Goal: Task Accomplishment & Management: Complete application form

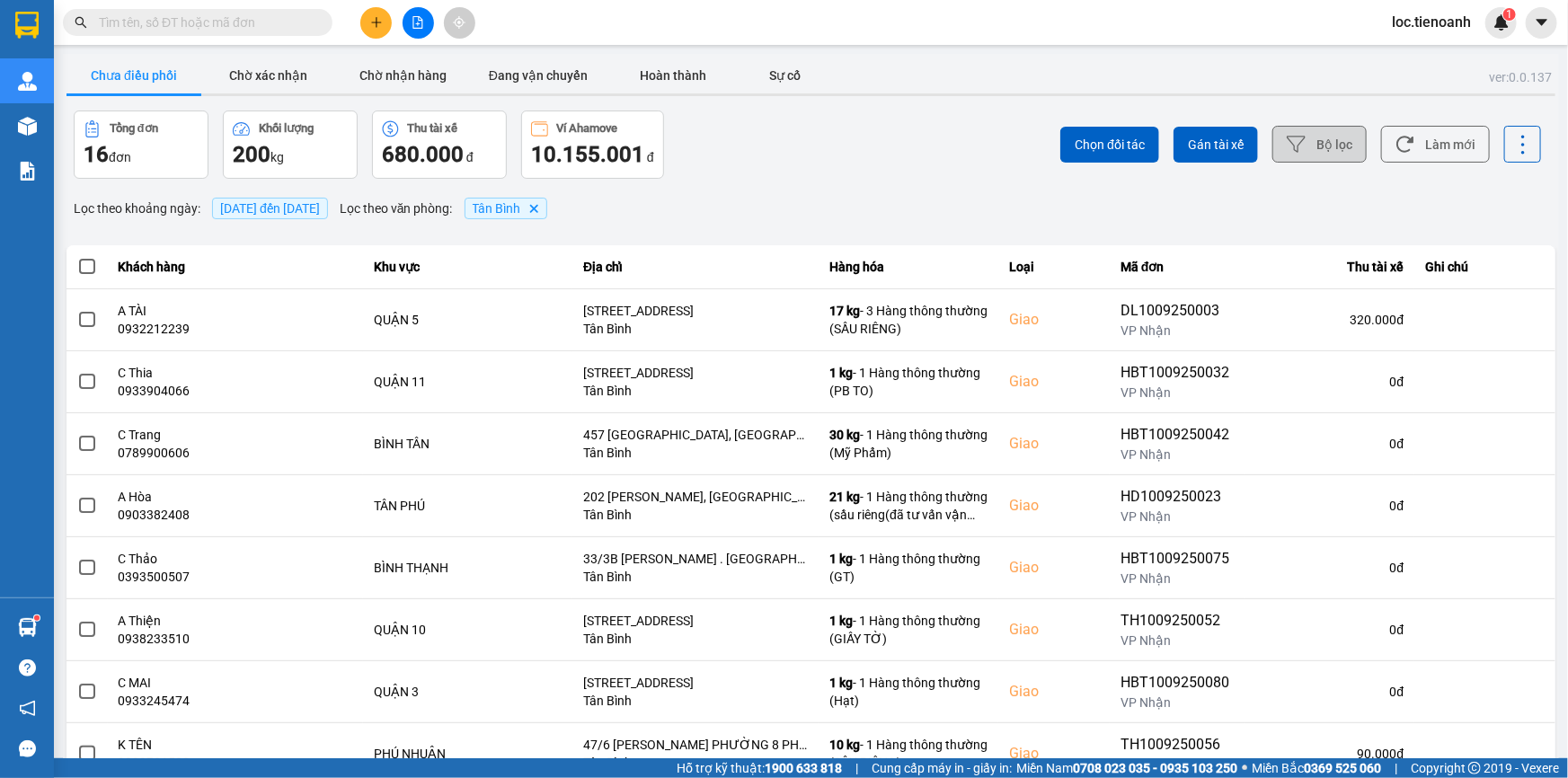
click at [1308, 132] on button "Bộ lọc" at bounding box center [1320, 144] width 94 height 37
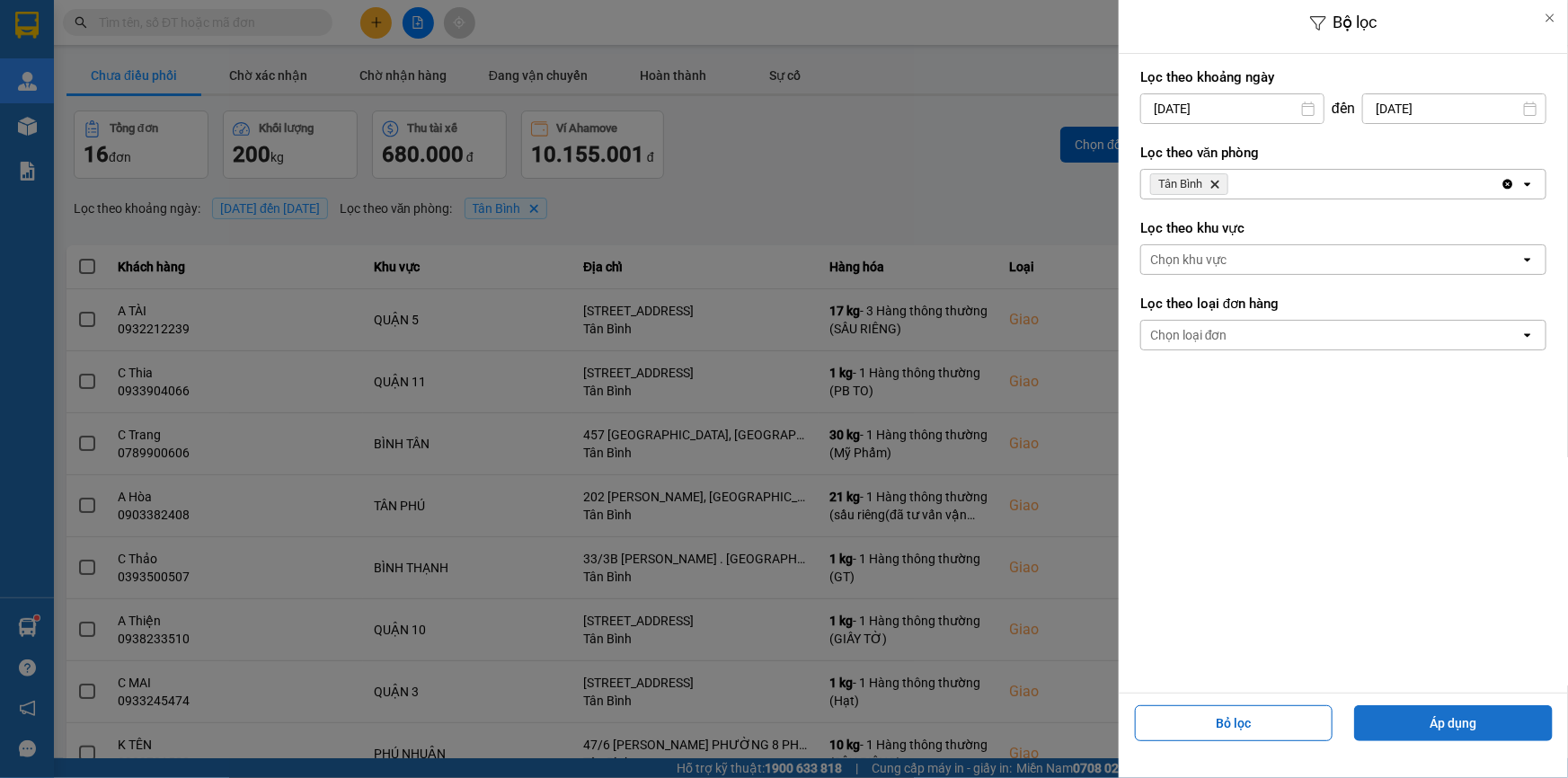
click at [1440, 723] on button "Áp dụng" at bounding box center [1453, 723] width 199 height 36
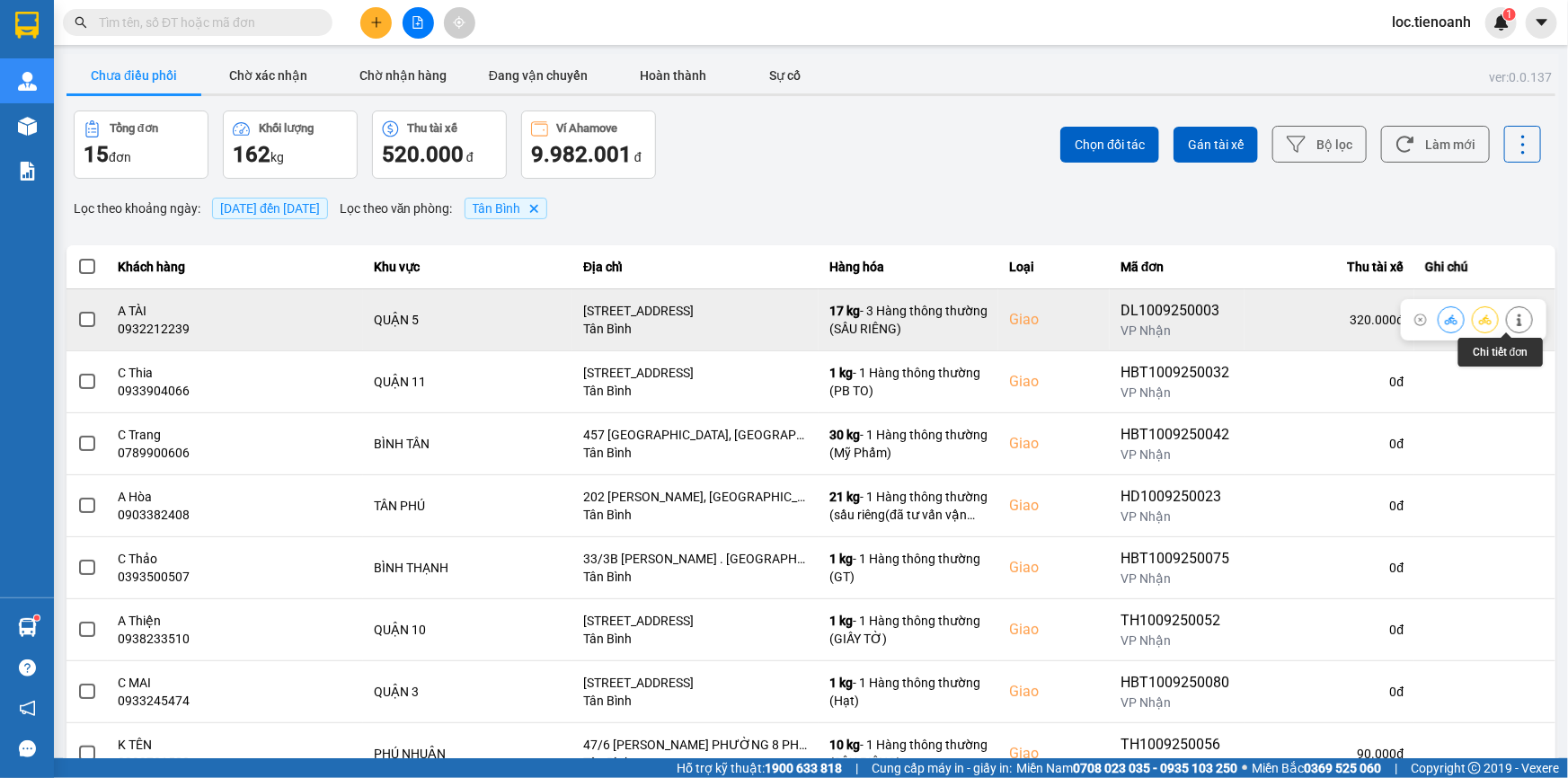
click at [1517, 320] on icon at bounding box center [1519, 320] width 5 height 13
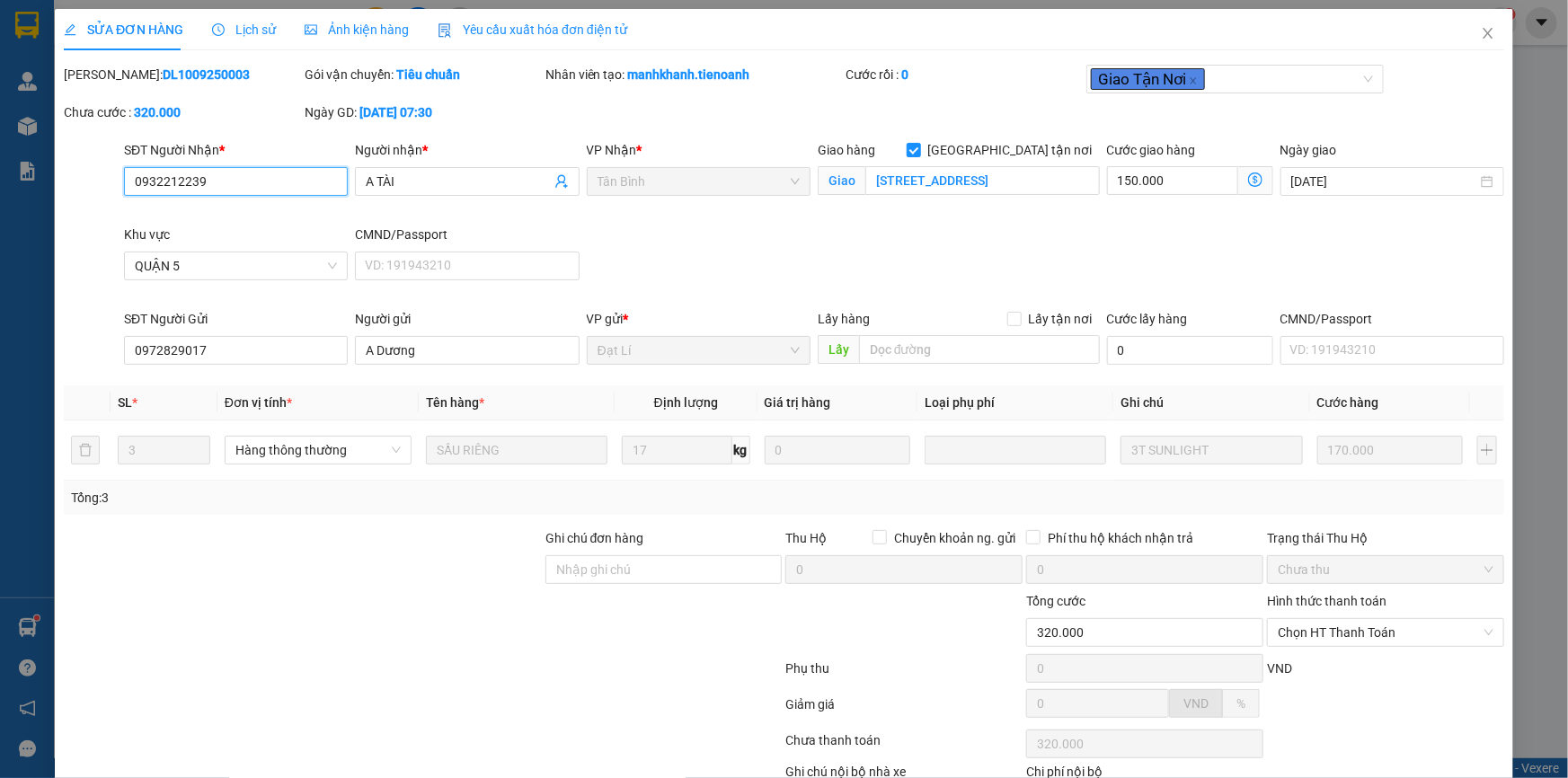
type input "0932212239"
type input "A TÀI"
checkbox input "true"
type input "[STREET_ADDRESS]"
type input "0972829017"
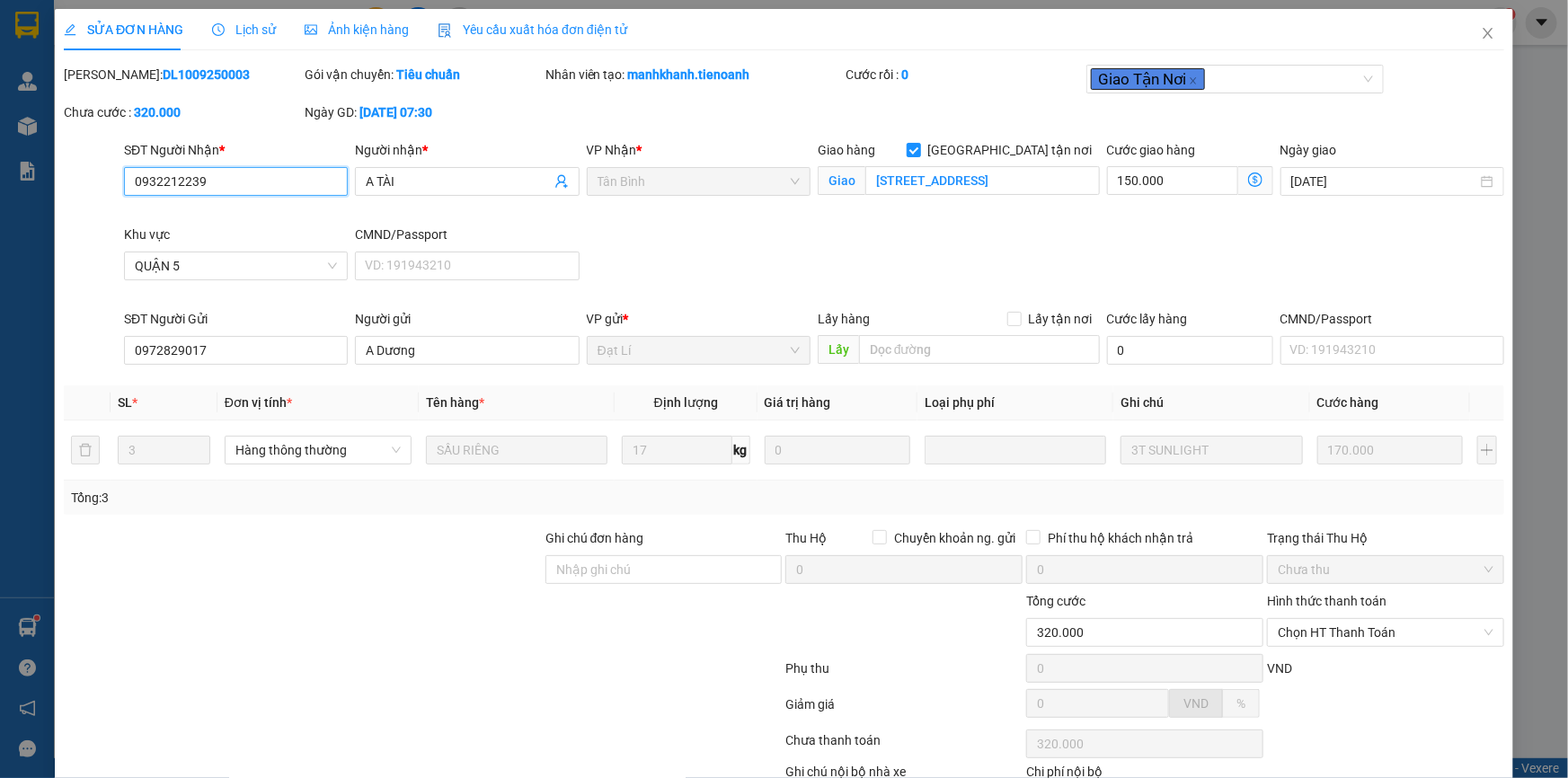
type input "A Dương"
type input "320.000"
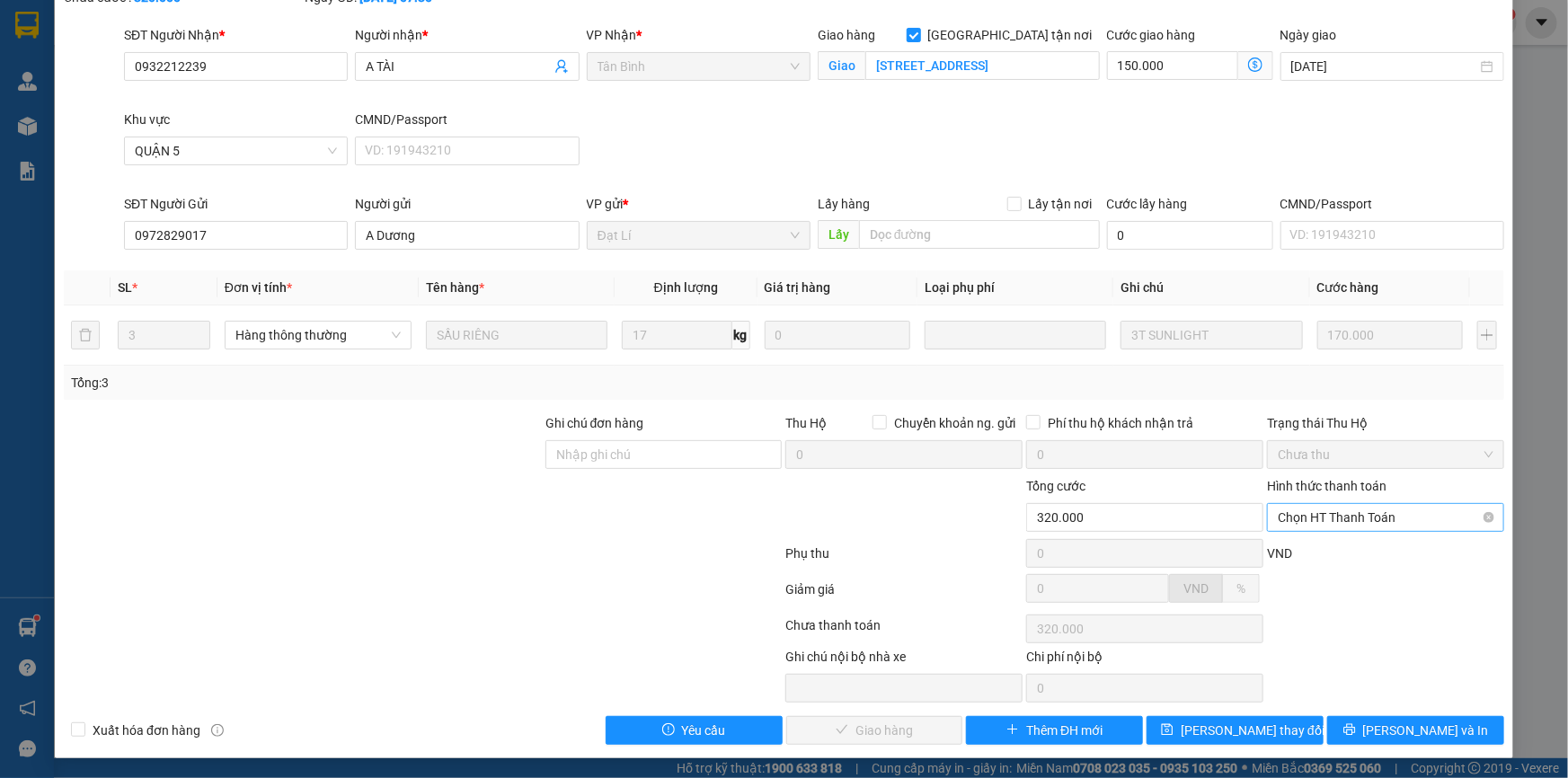
click at [1376, 521] on span "Chọn HT Thanh Toán" at bounding box center [1385, 517] width 216 height 27
click at [1364, 546] on div "Tại văn phòng" at bounding box center [1375, 552] width 214 height 19
type input "0"
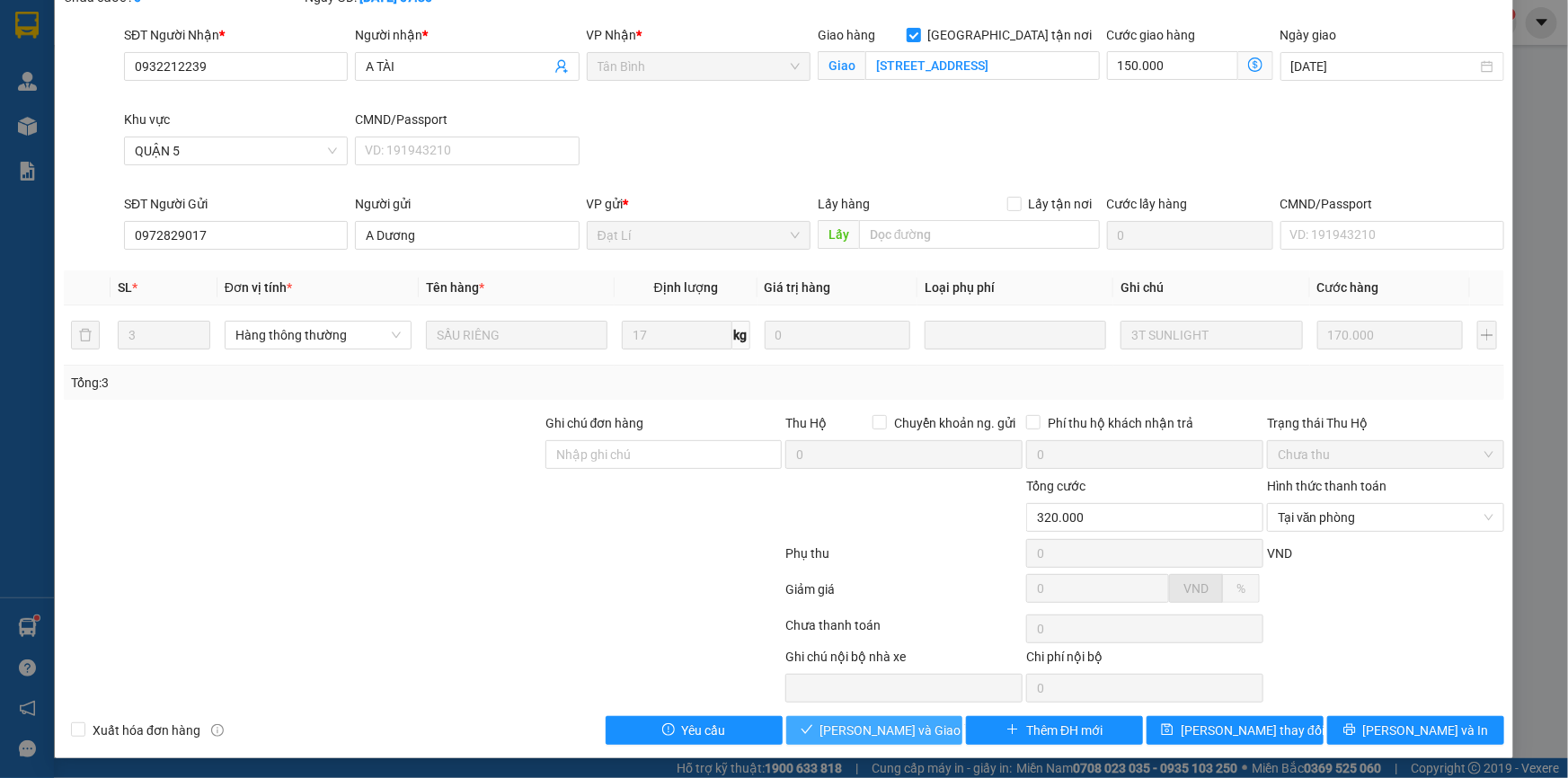
click at [858, 722] on span "[PERSON_NAME] và Giao hàng" at bounding box center [907, 730] width 173 height 19
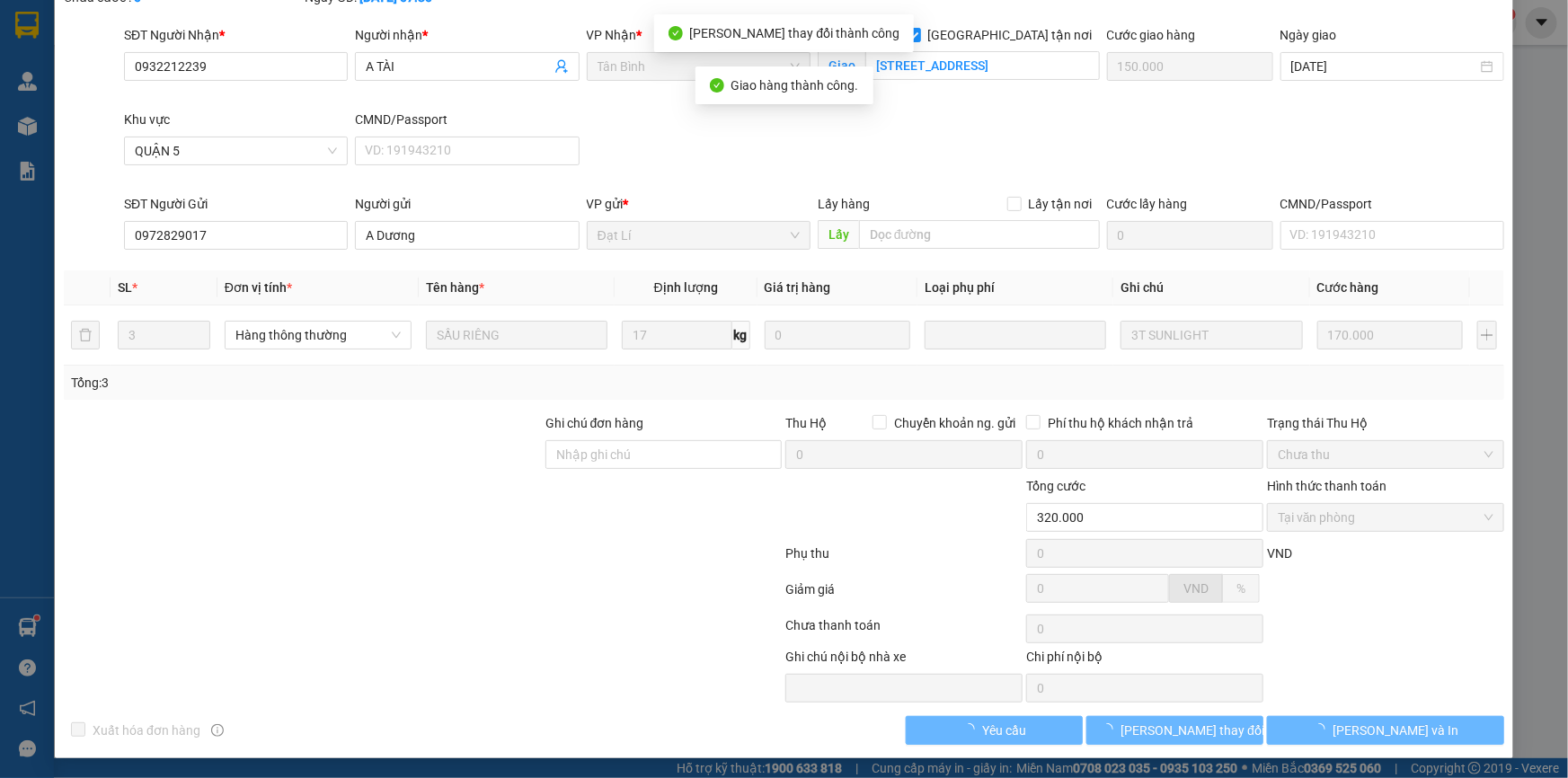
scroll to position [0, 0]
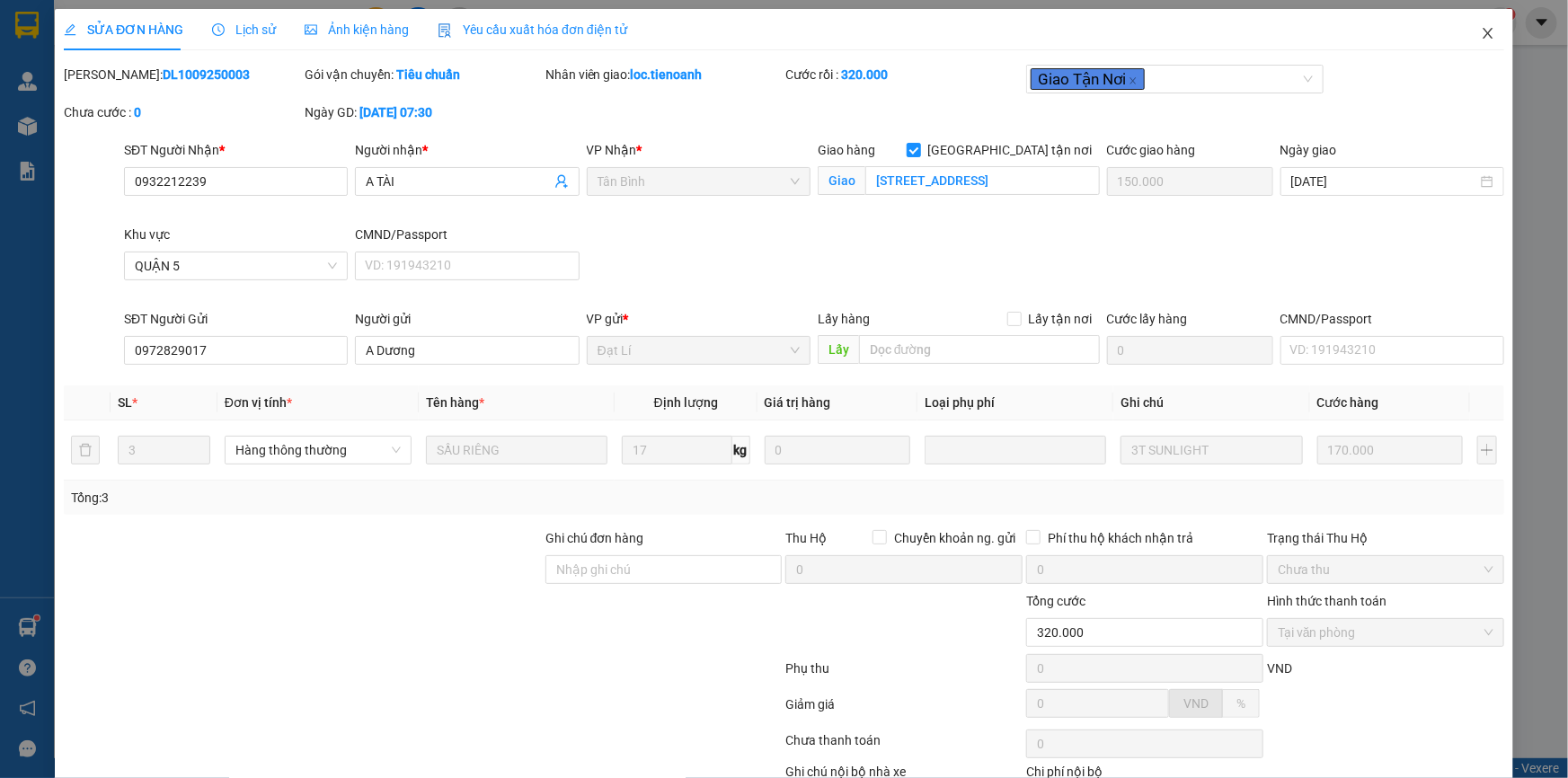
click at [1481, 33] on icon "close" at bounding box center [1488, 33] width 15 height 15
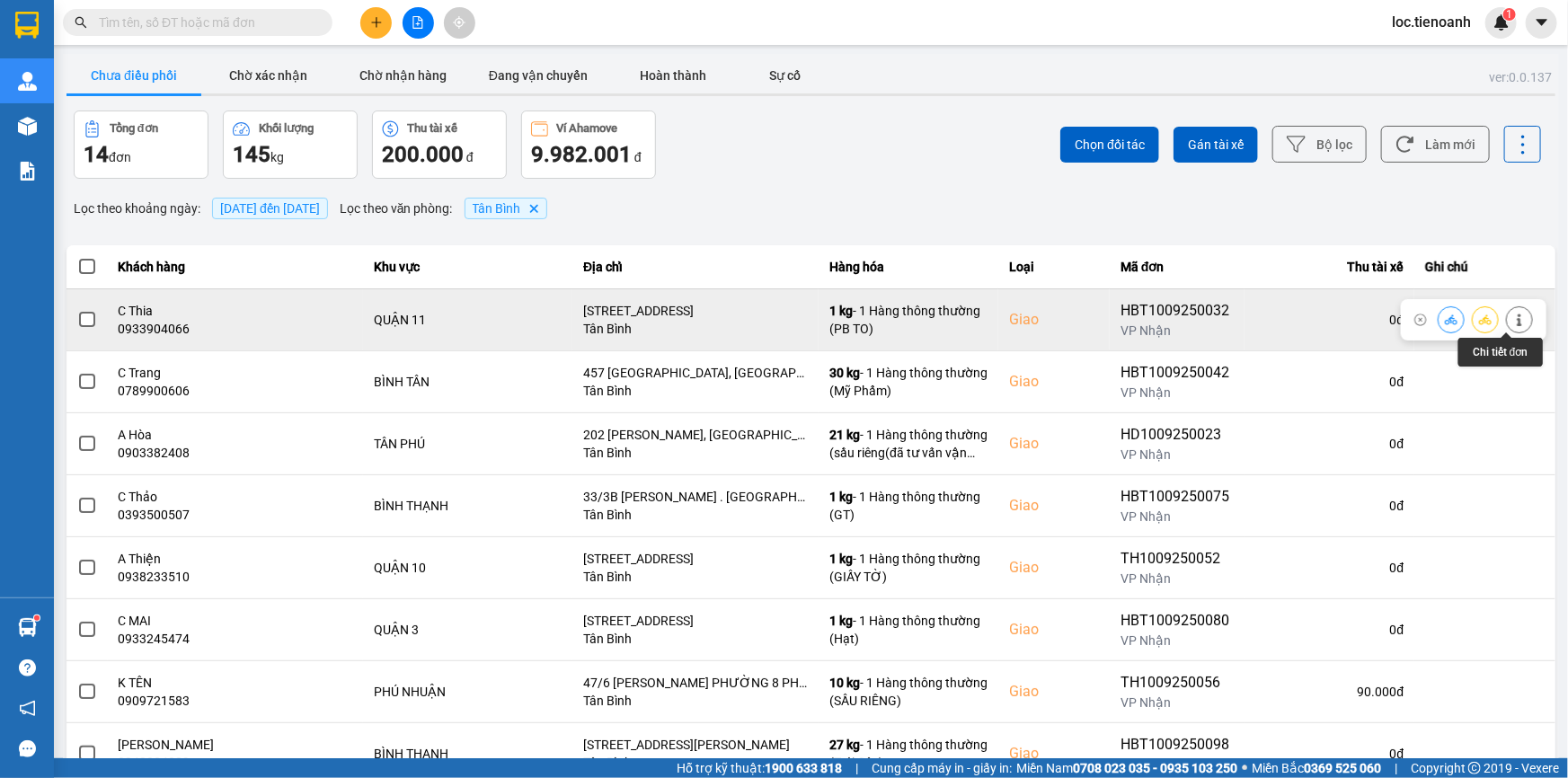
click at [1513, 318] on icon at bounding box center [1520, 320] width 13 height 13
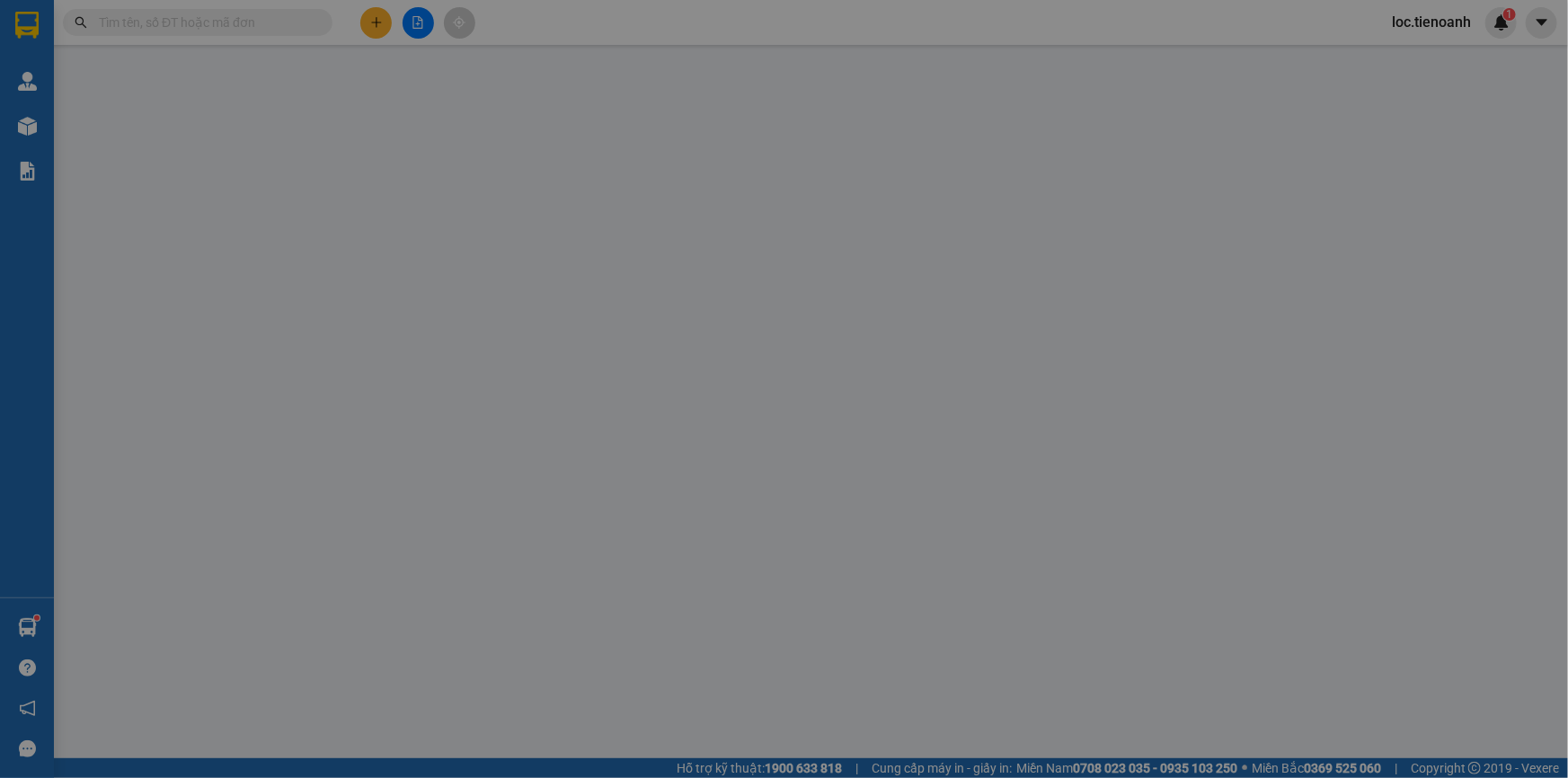
type input "0933904066"
type input "C Thia"
checkbox input "true"
type input "[STREET_ADDRESS]"
type input "0902422578"
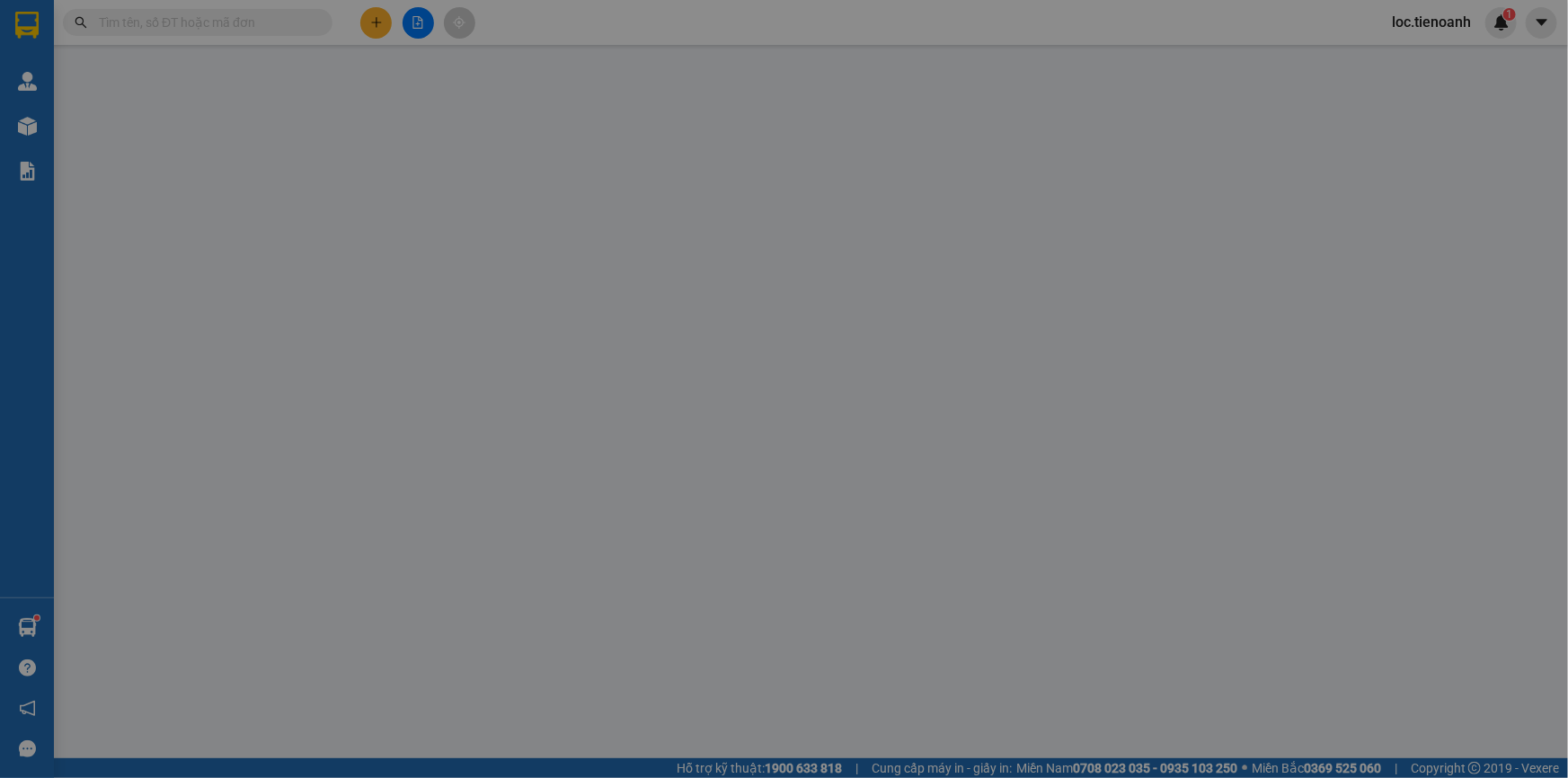
type input "A Lâm"
type input "80.000"
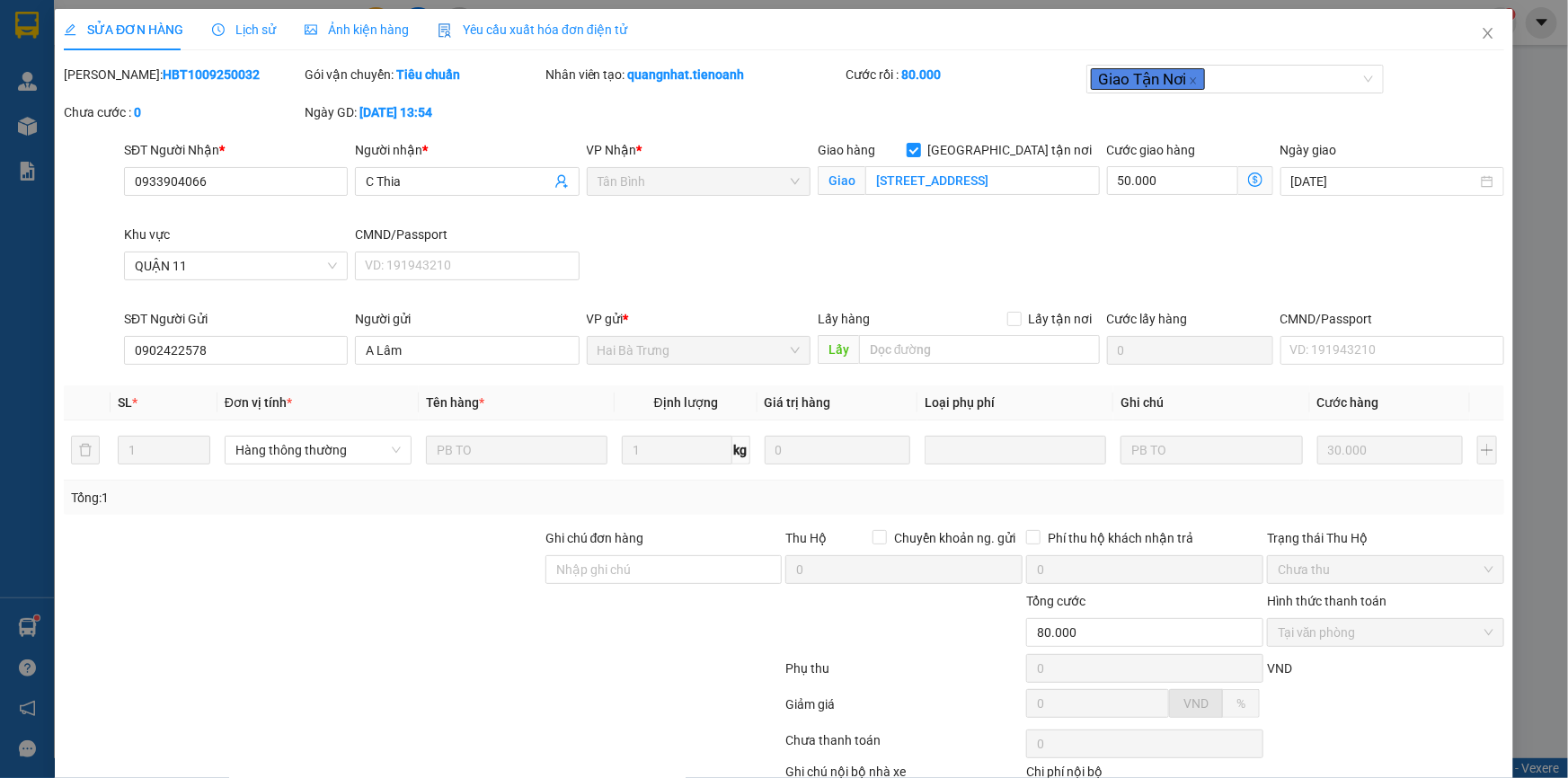
scroll to position [115, 0]
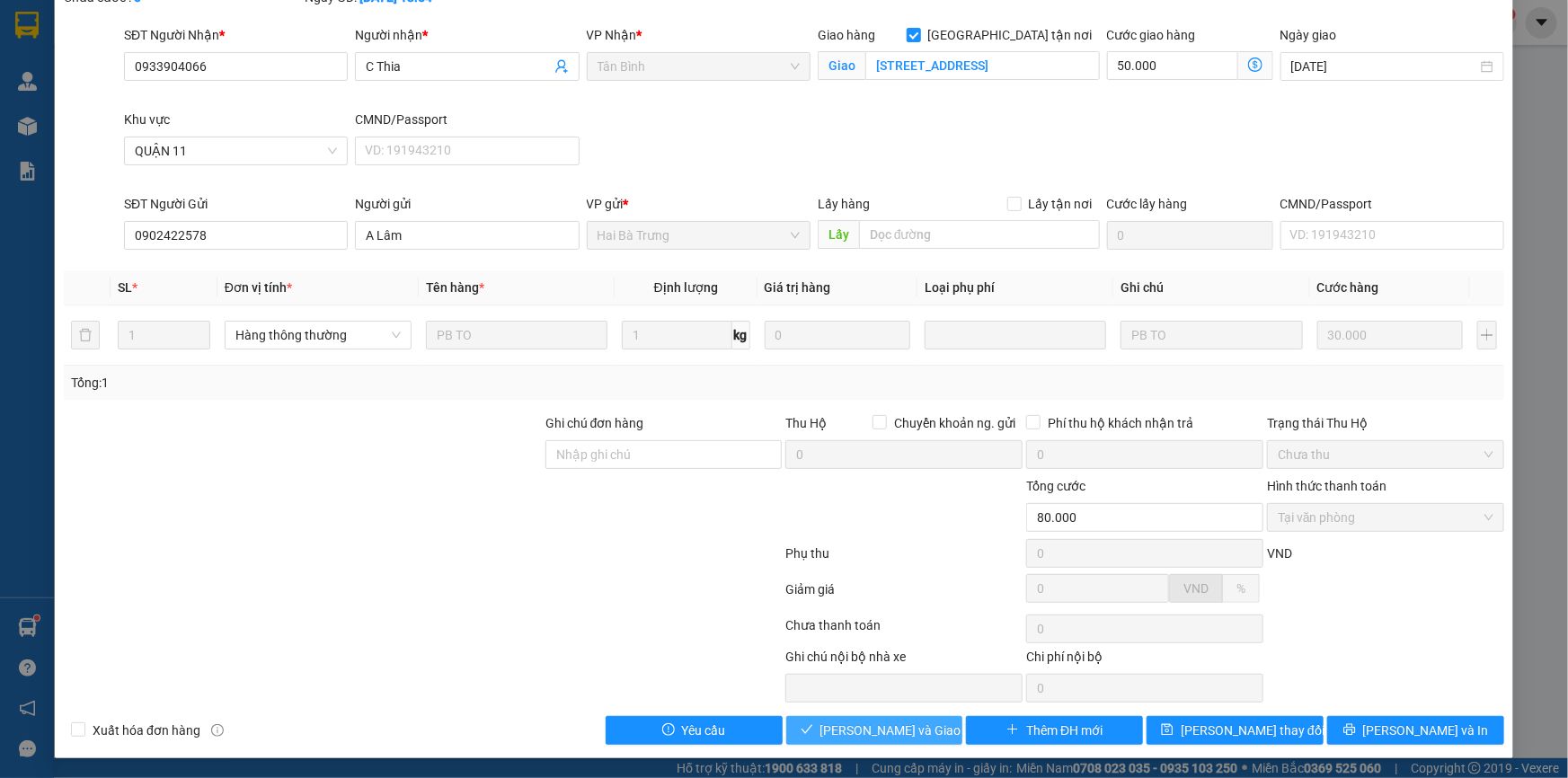
click at [905, 728] on span "[PERSON_NAME] và Giao hàng" at bounding box center [907, 730] width 173 height 19
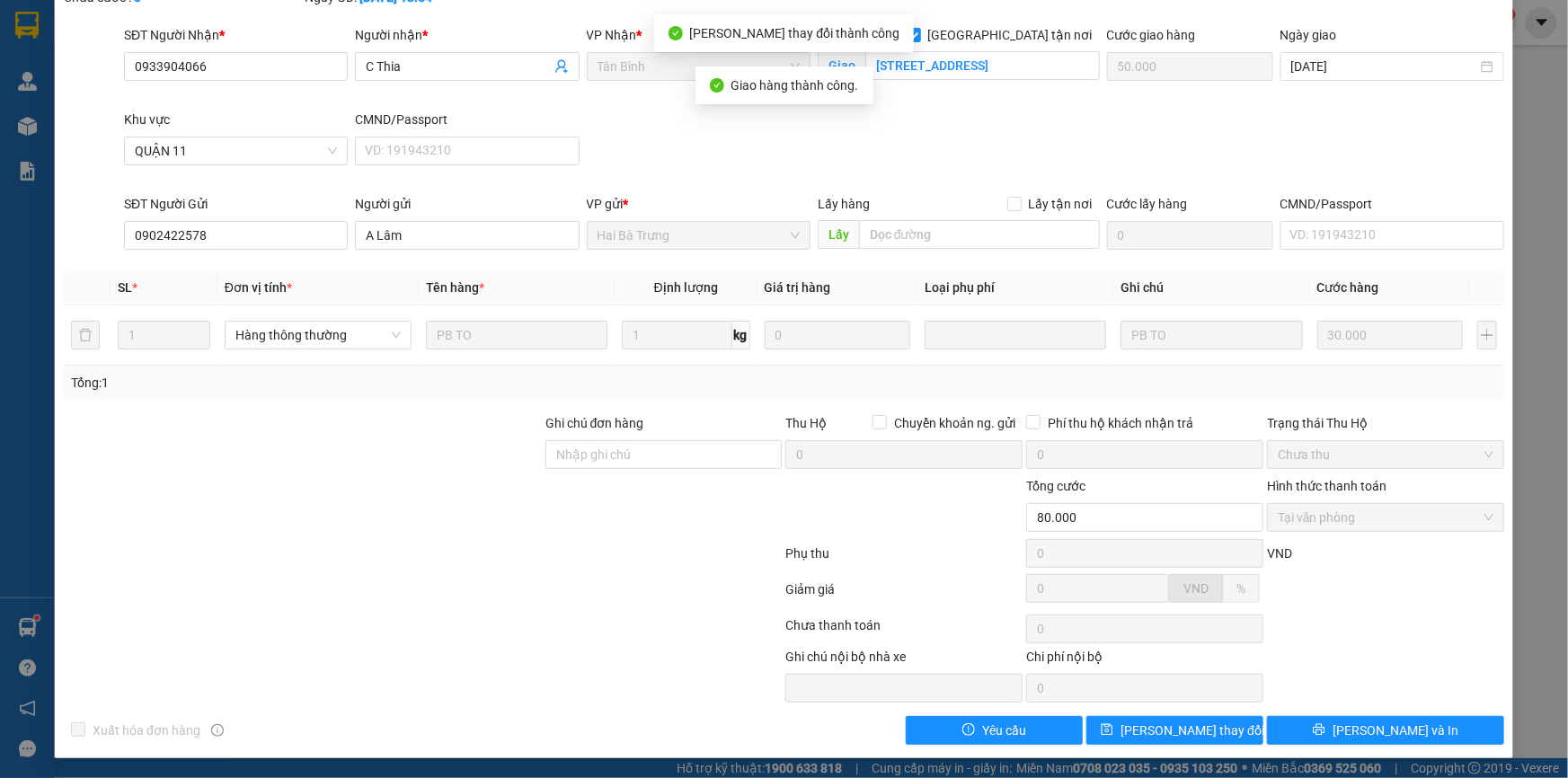
scroll to position [0, 0]
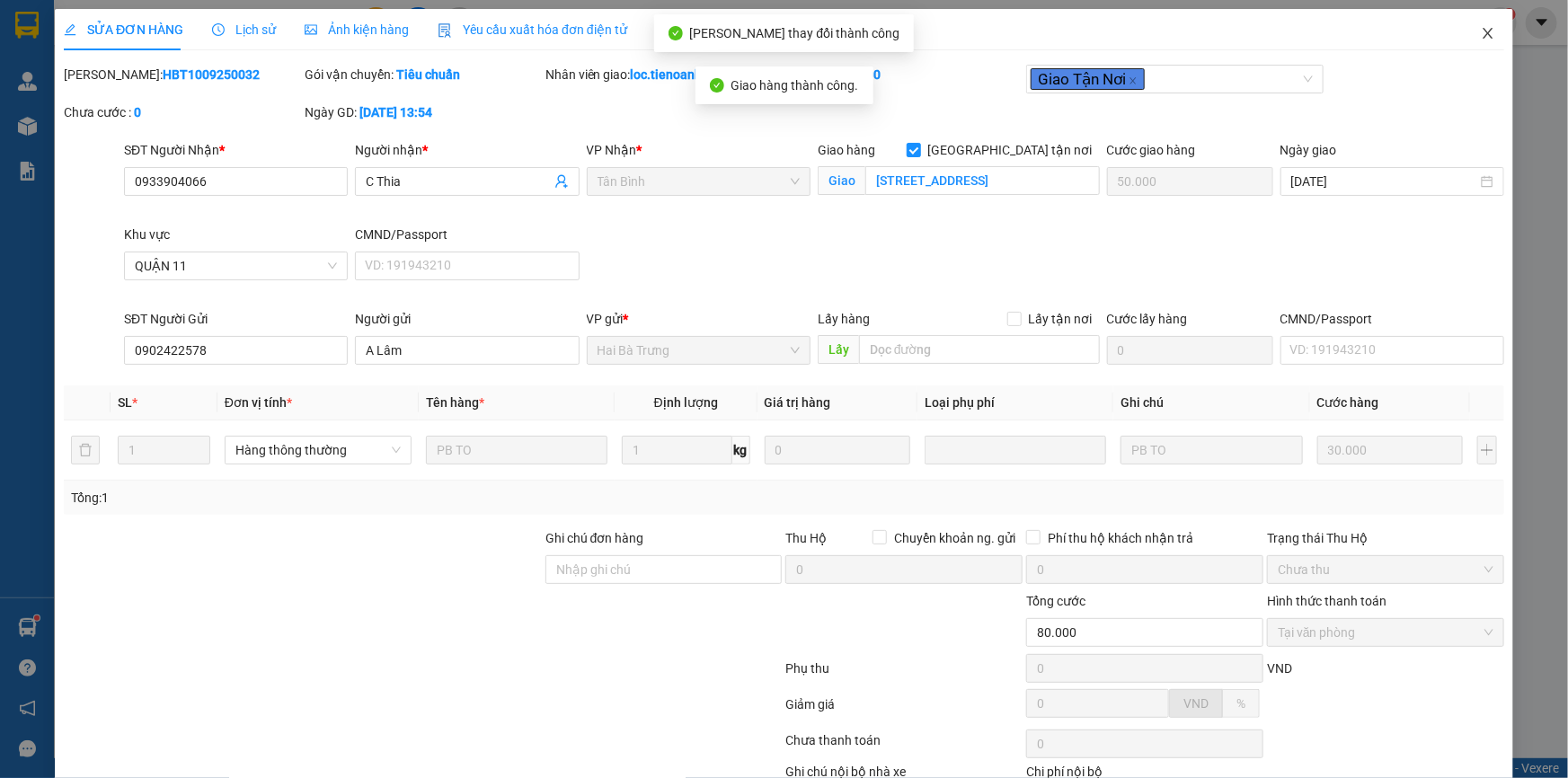
click at [1481, 34] on icon "close" at bounding box center [1488, 33] width 15 height 15
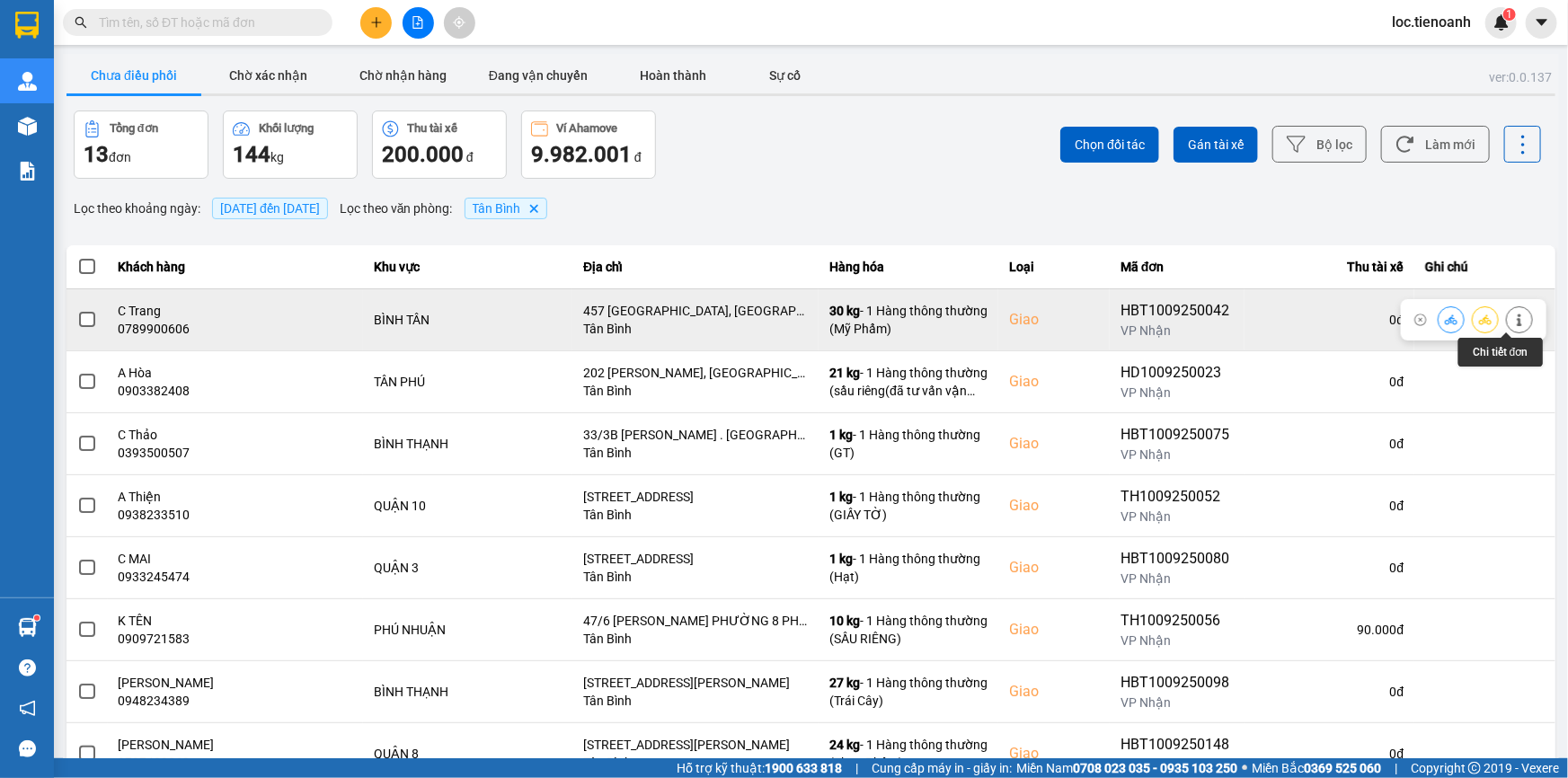
click at [1507, 325] on button at bounding box center [1519, 319] width 25 height 31
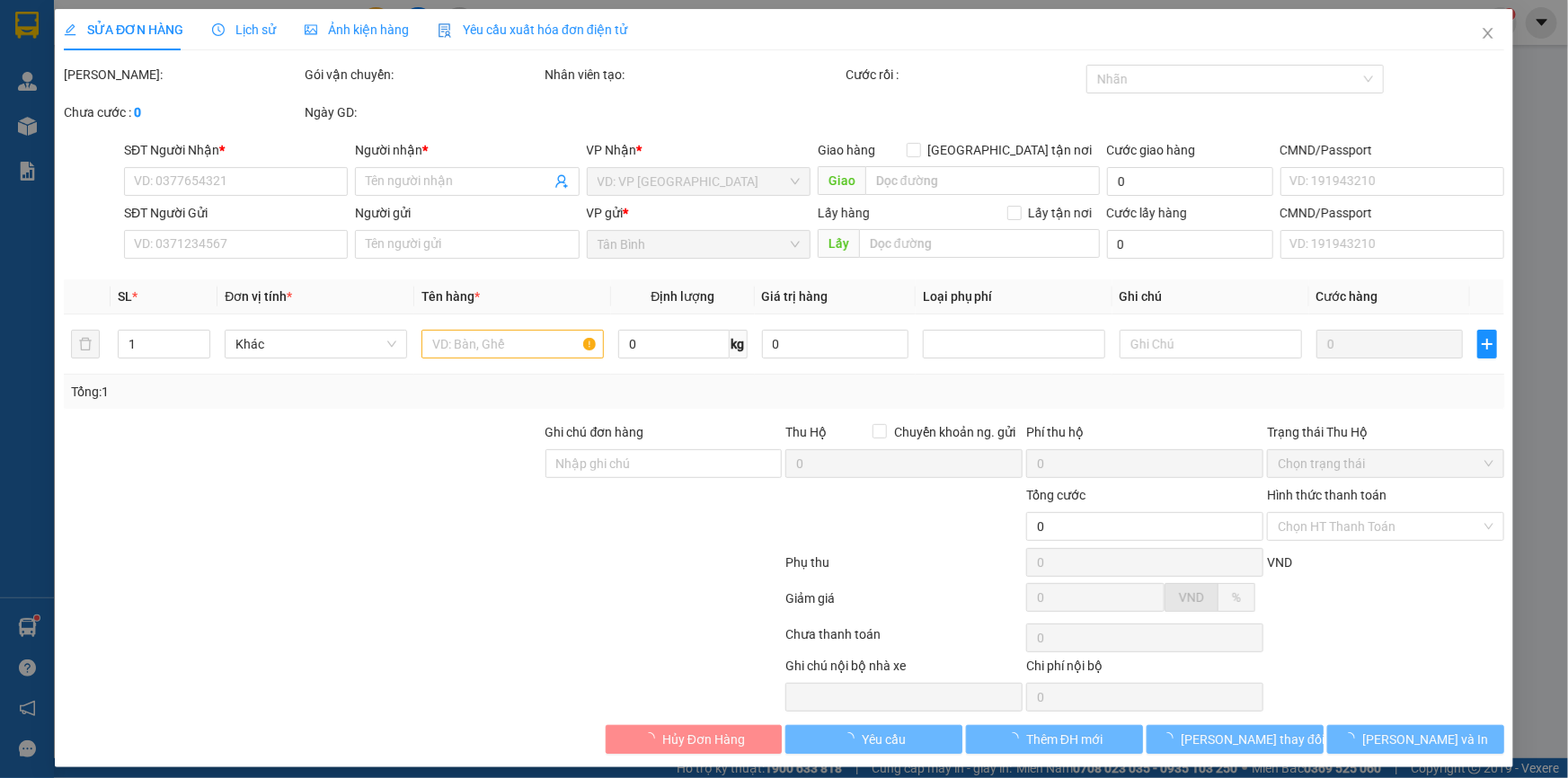
type input "0789900606"
type input "C Trang"
checkbox input "true"
type input "457 [GEOGRAPHIC_DATA], [GEOGRAPHIC_DATA], [GEOGRAPHIC_DATA], [GEOGRAPHIC_DATA]"
type input "0355089100"
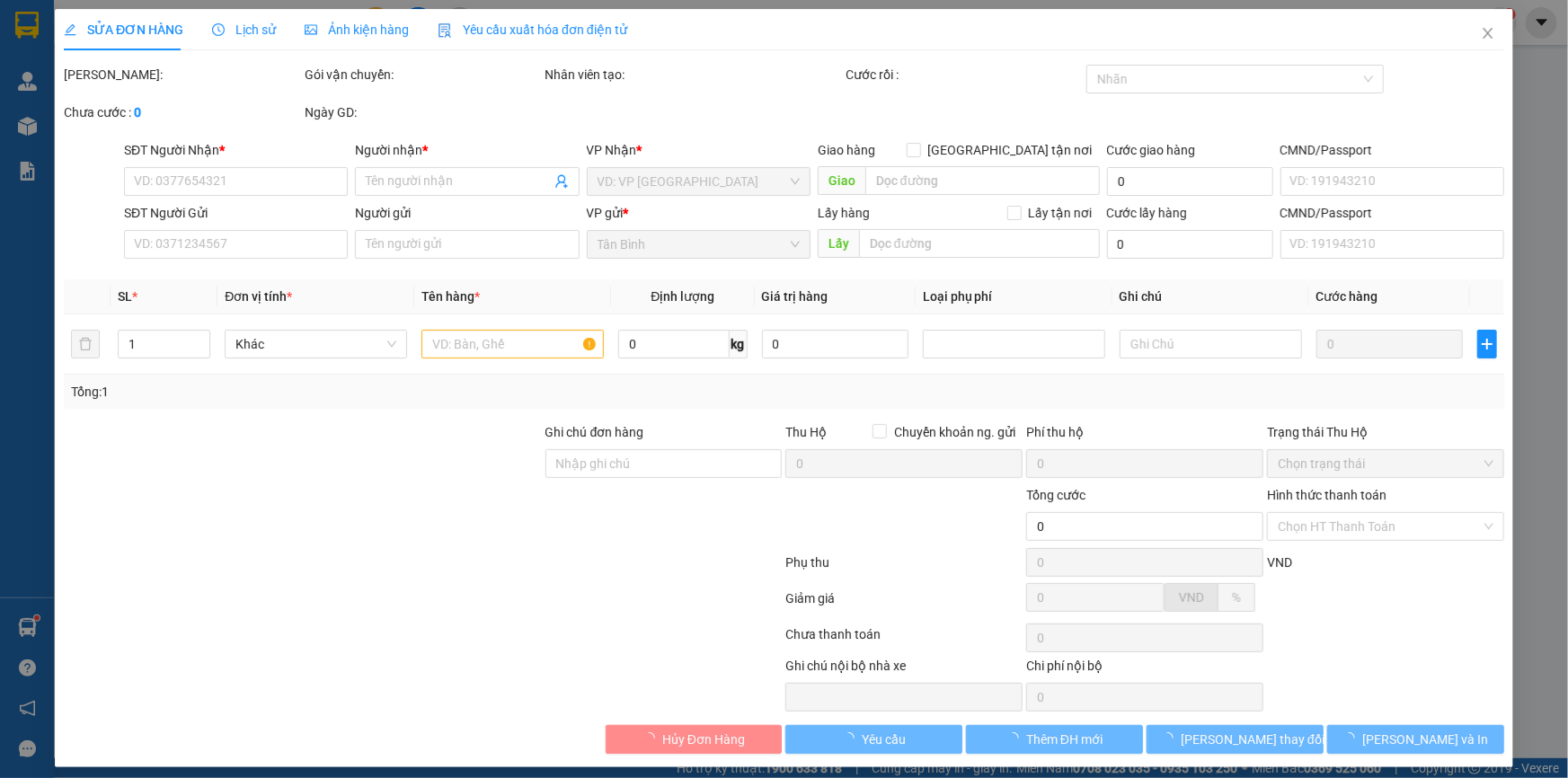
type input "C Liên"
type input "160.000"
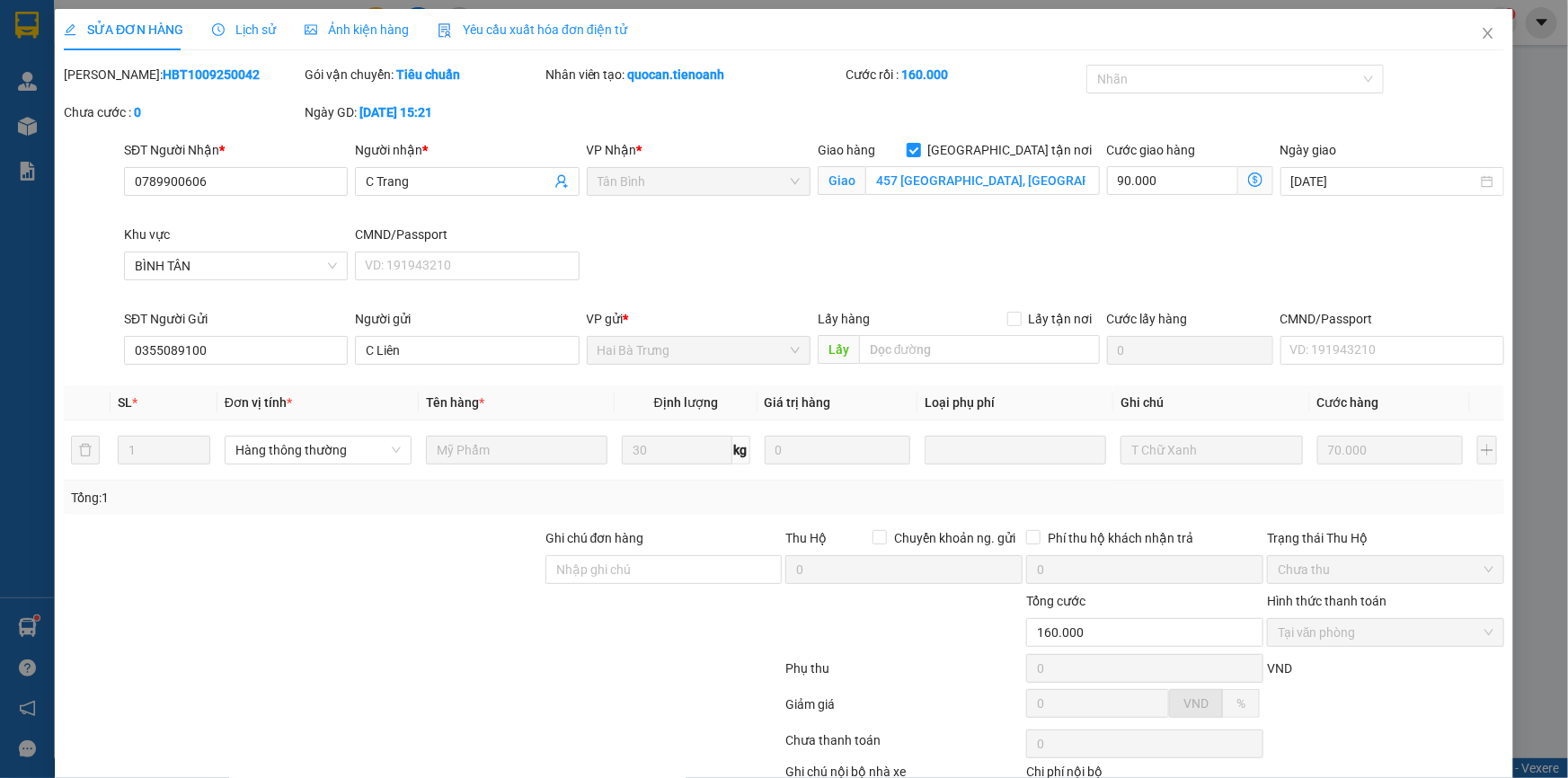
scroll to position [115, 0]
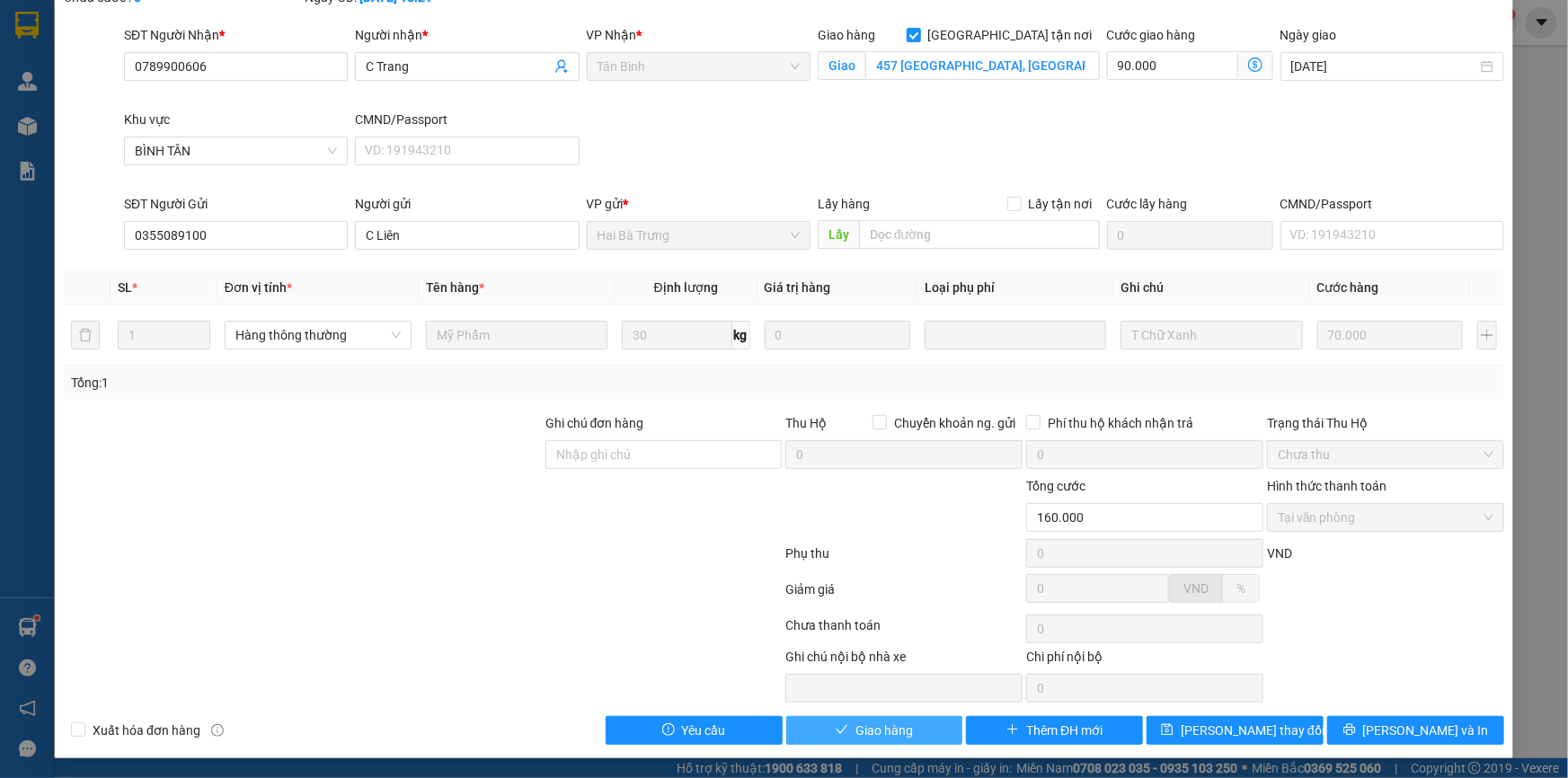
drag, startPoint x: 889, startPoint y: 735, endPoint x: 932, endPoint y: 704, distance: 53.0
click at [889, 735] on span "Giao hàng" at bounding box center [884, 730] width 57 height 19
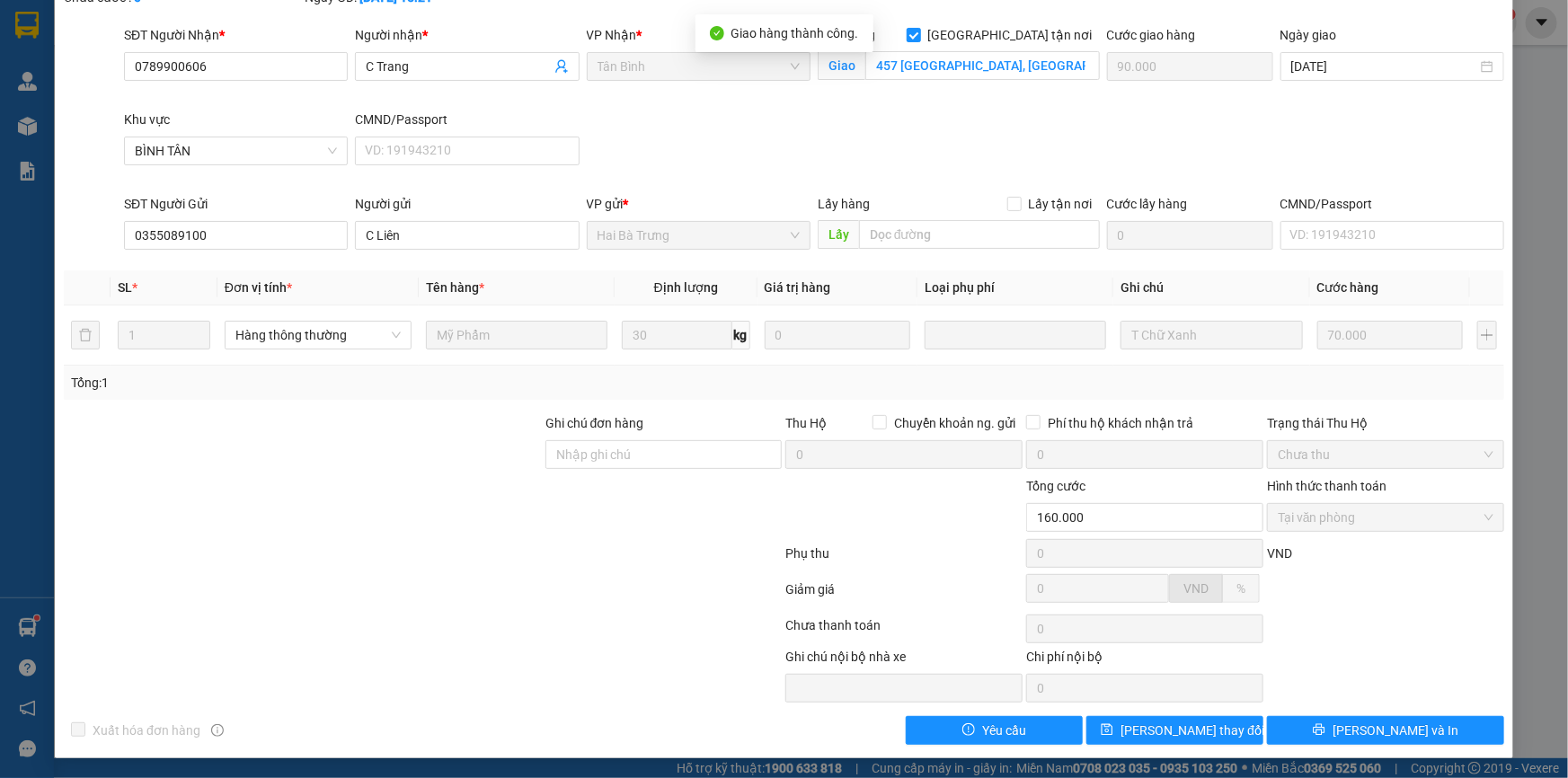
scroll to position [0, 0]
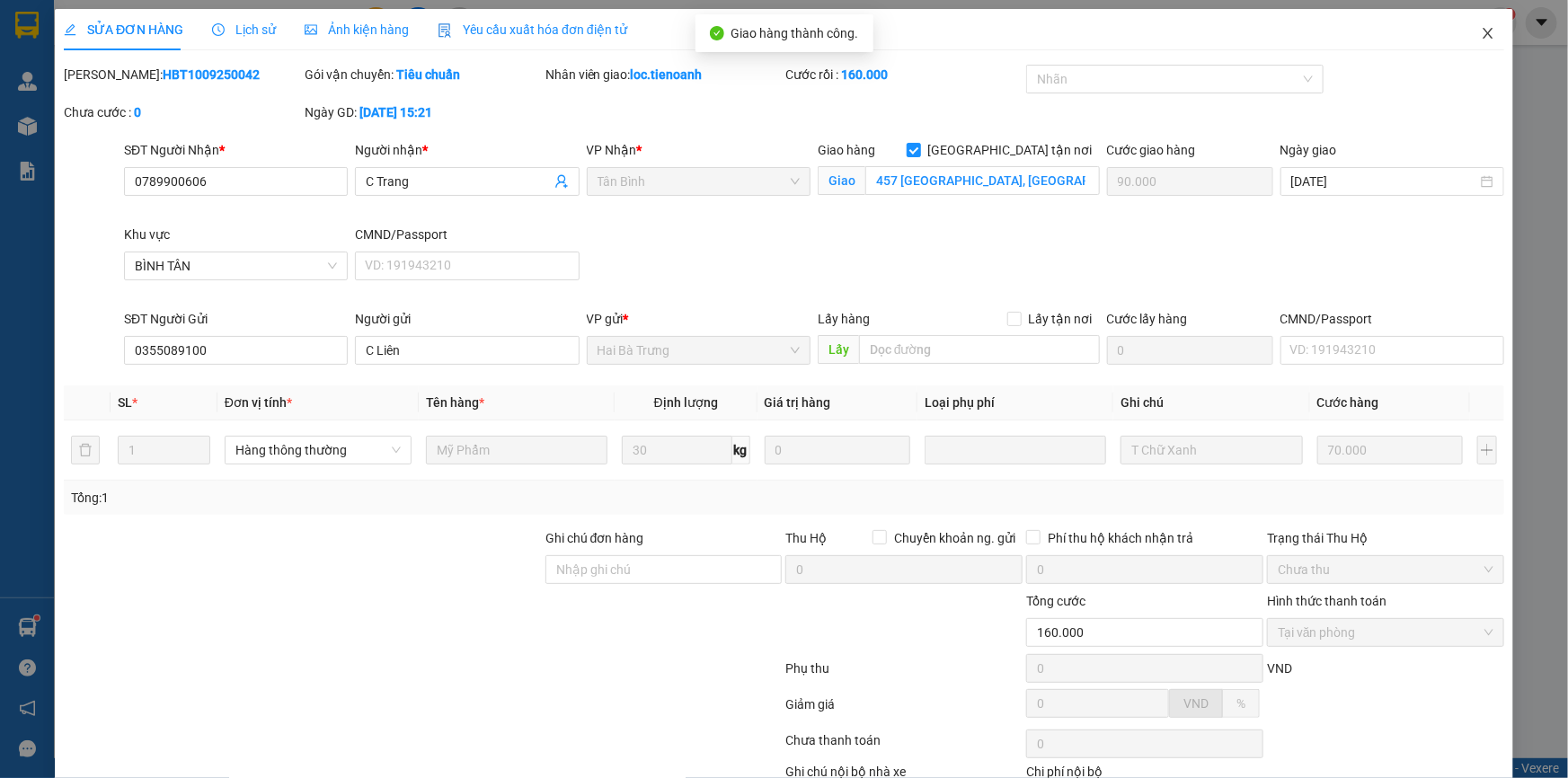
click at [1481, 29] on icon "close" at bounding box center [1488, 33] width 15 height 15
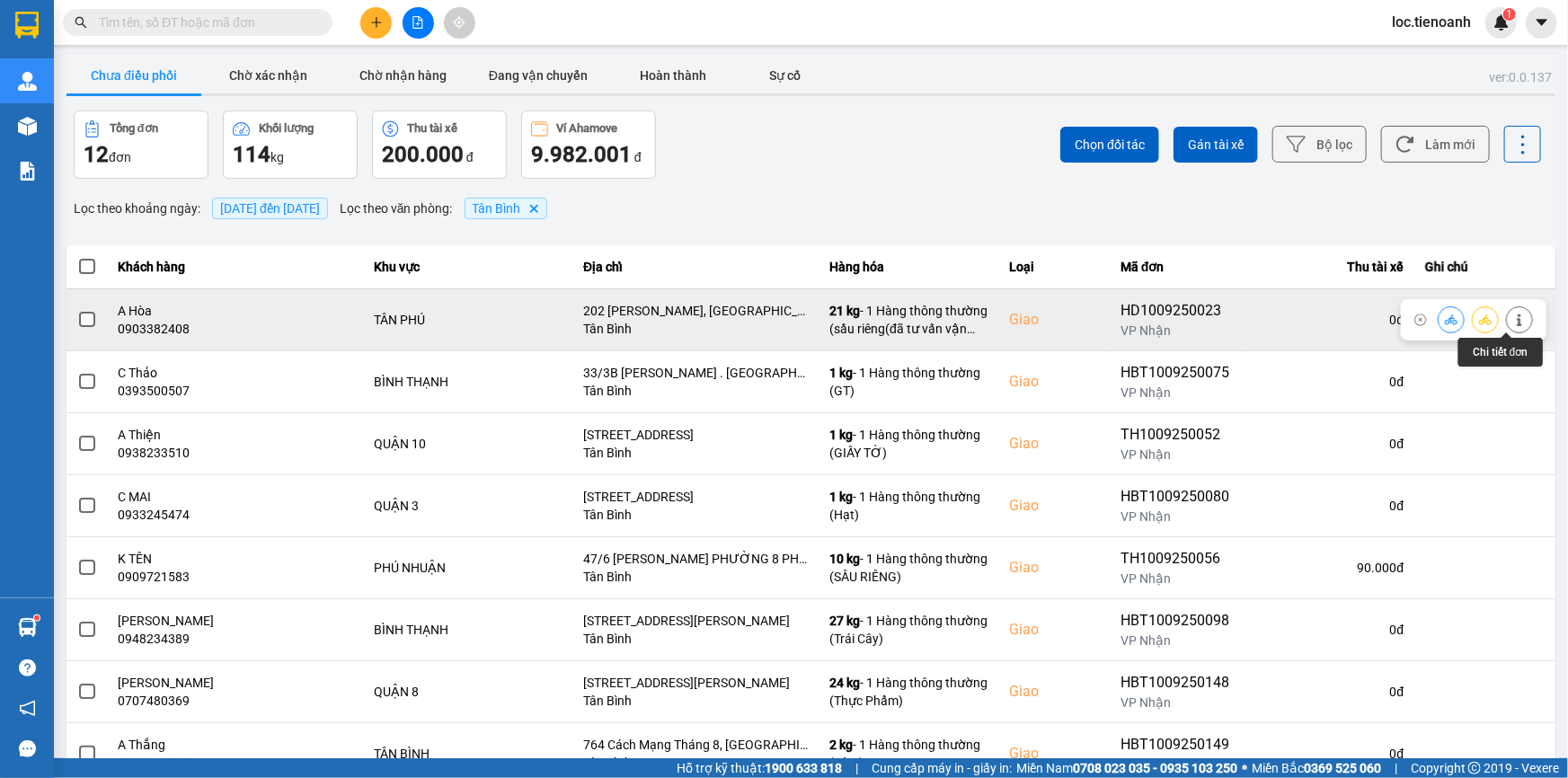
click at [1513, 318] on icon at bounding box center [1520, 320] width 13 height 13
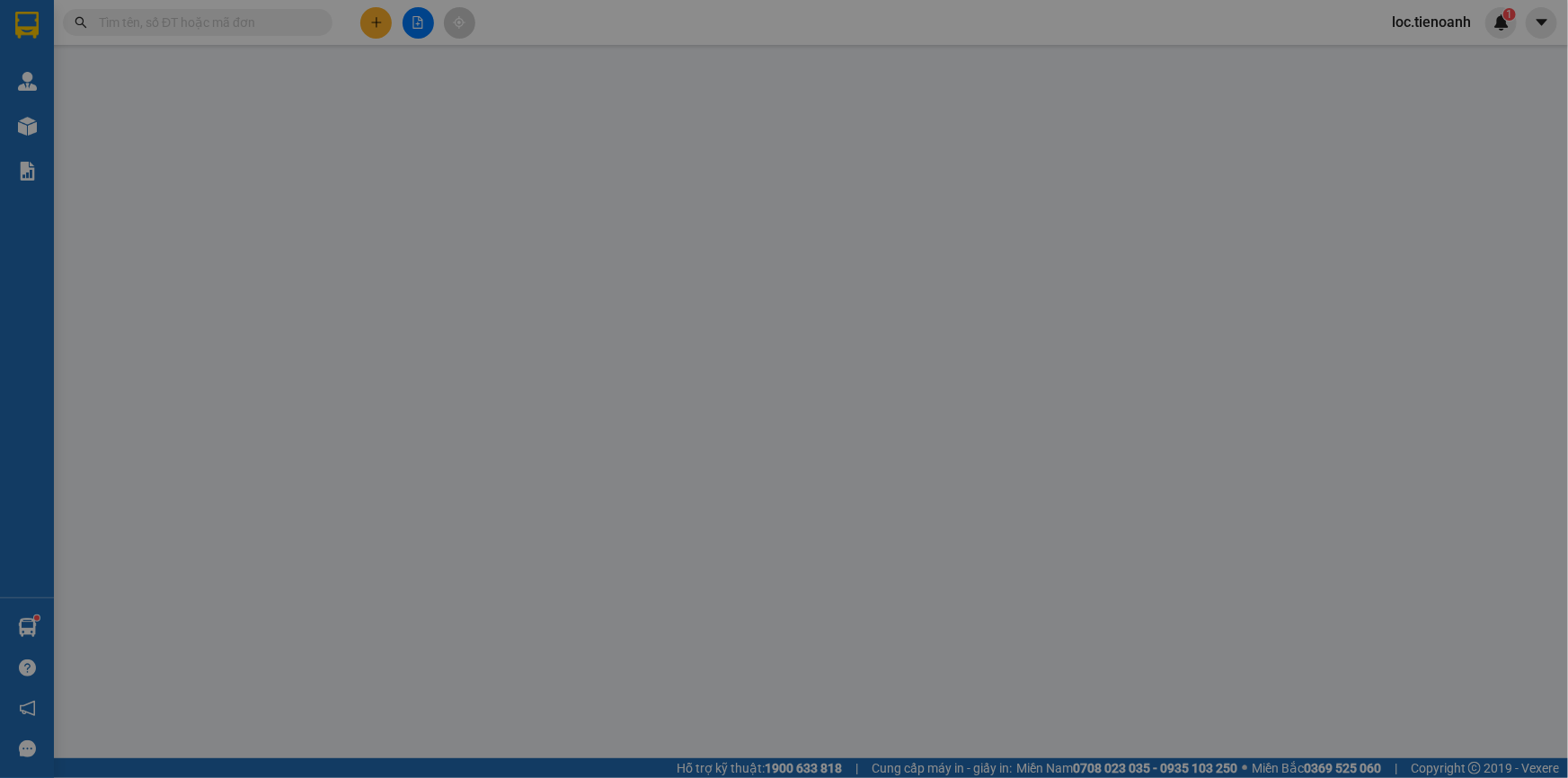
type input "0903382408"
type input "A Hòa"
checkbox input "true"
type input "202 [PERSON_NAME], [GEOGRAPHIC_DATA], [GEOGRAPHIC_DATA], [GEOGRAPHIC_DATA]"
type input "0377077215"
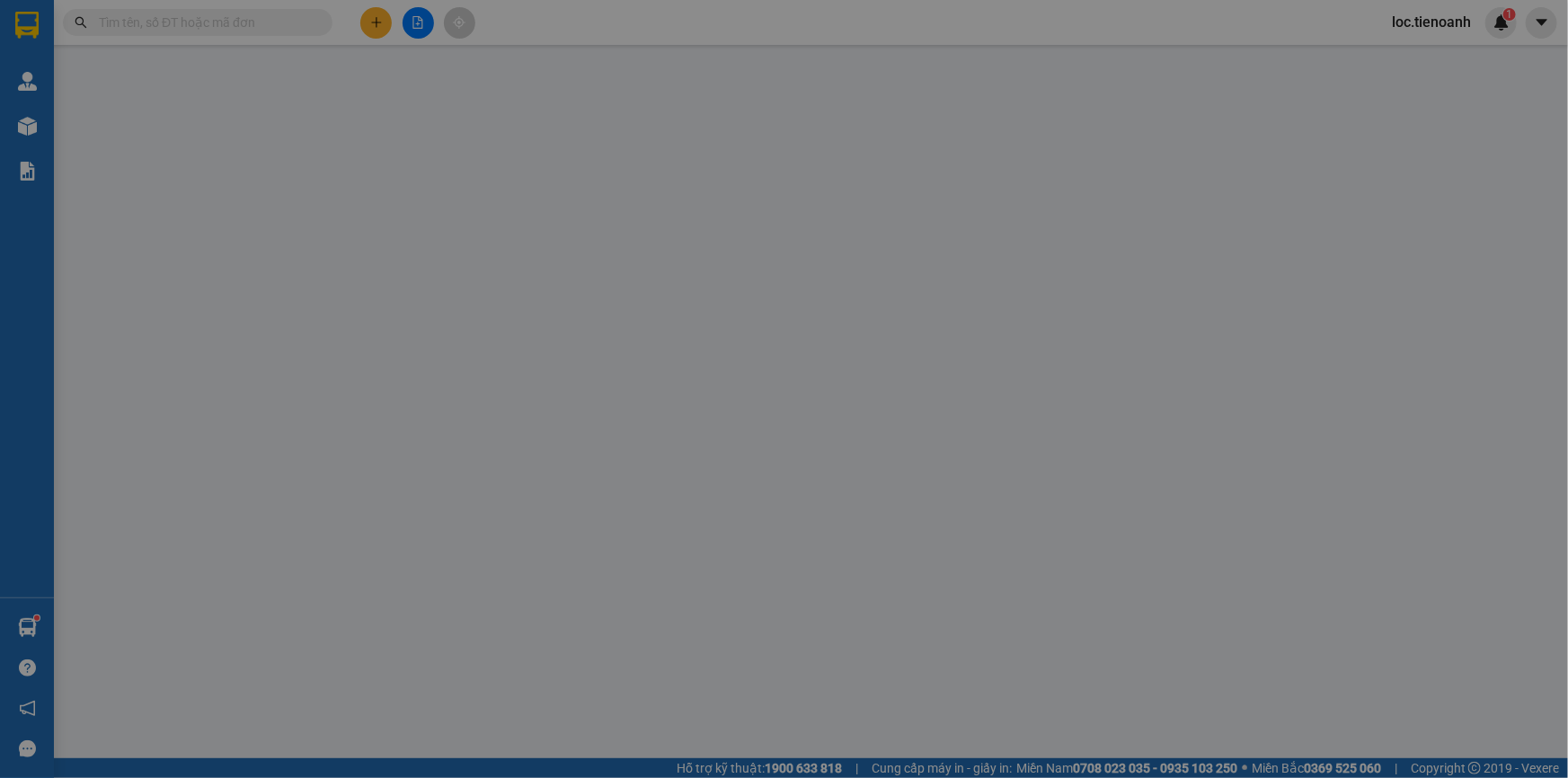
type input "Duy Thiện"
type input "100.000"
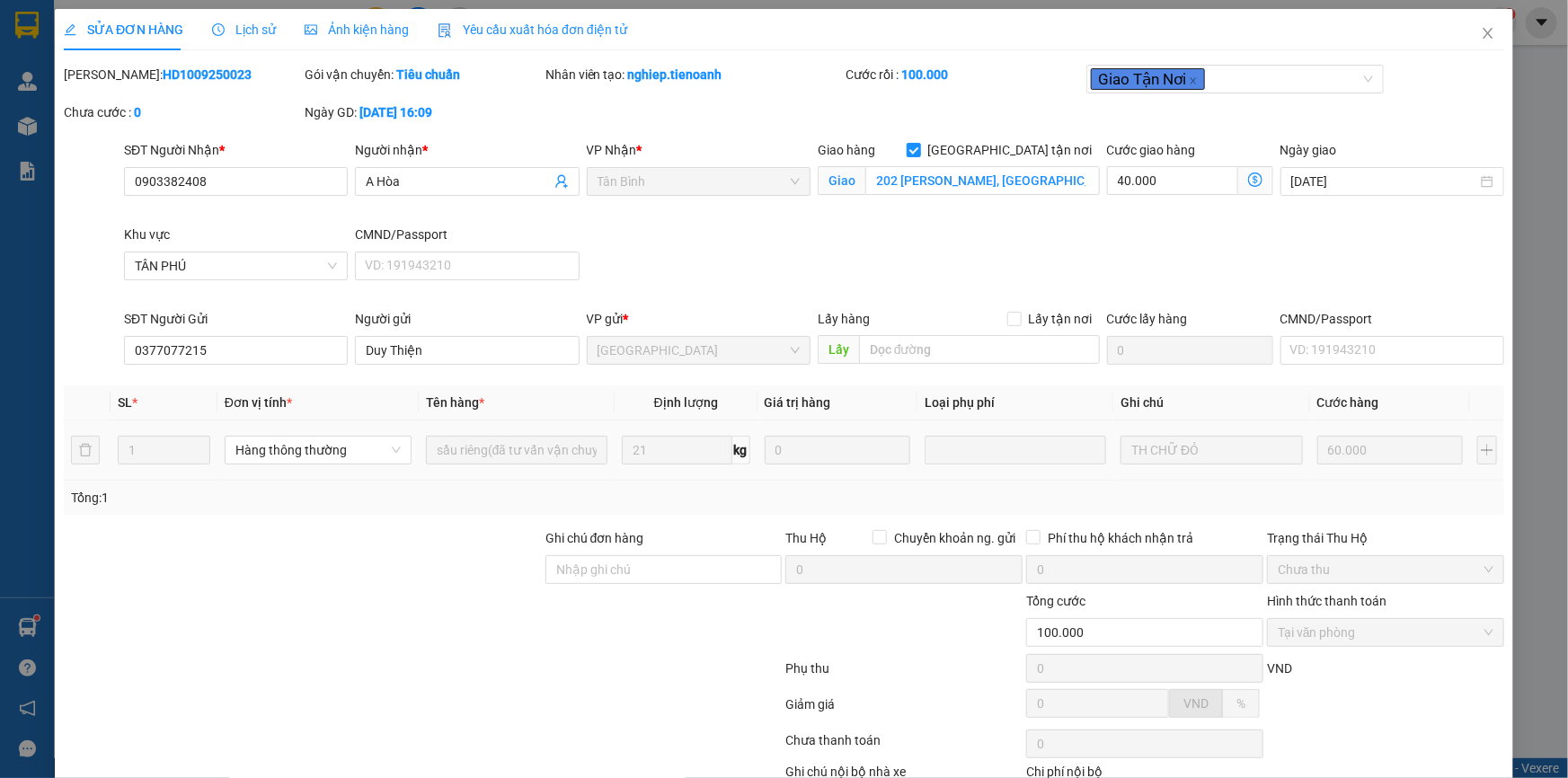
scroll to position [115, 0]
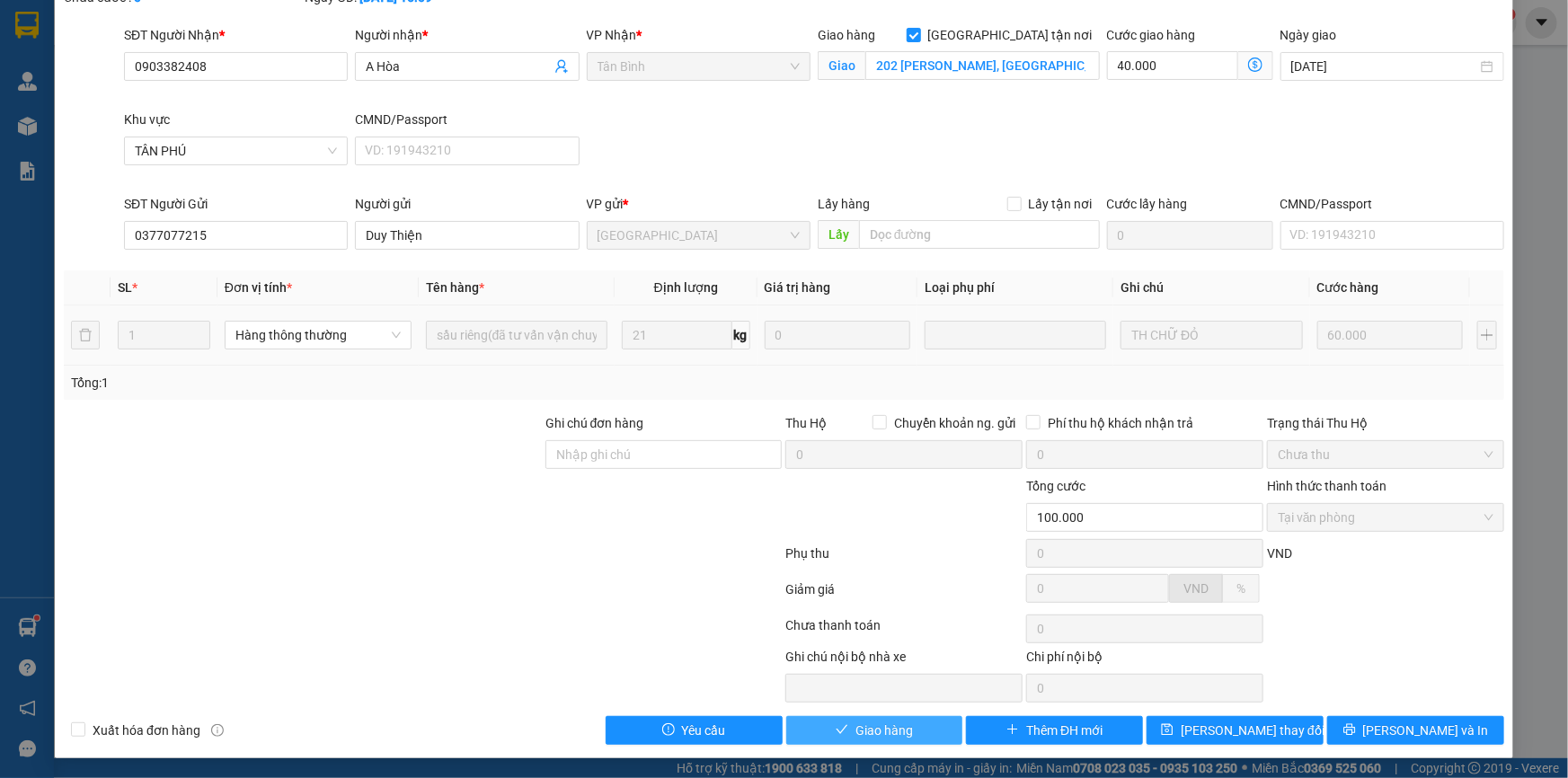
click at [870, 738] on span "Giao hàng" at bounding box center [884, 730] width 57 height 19
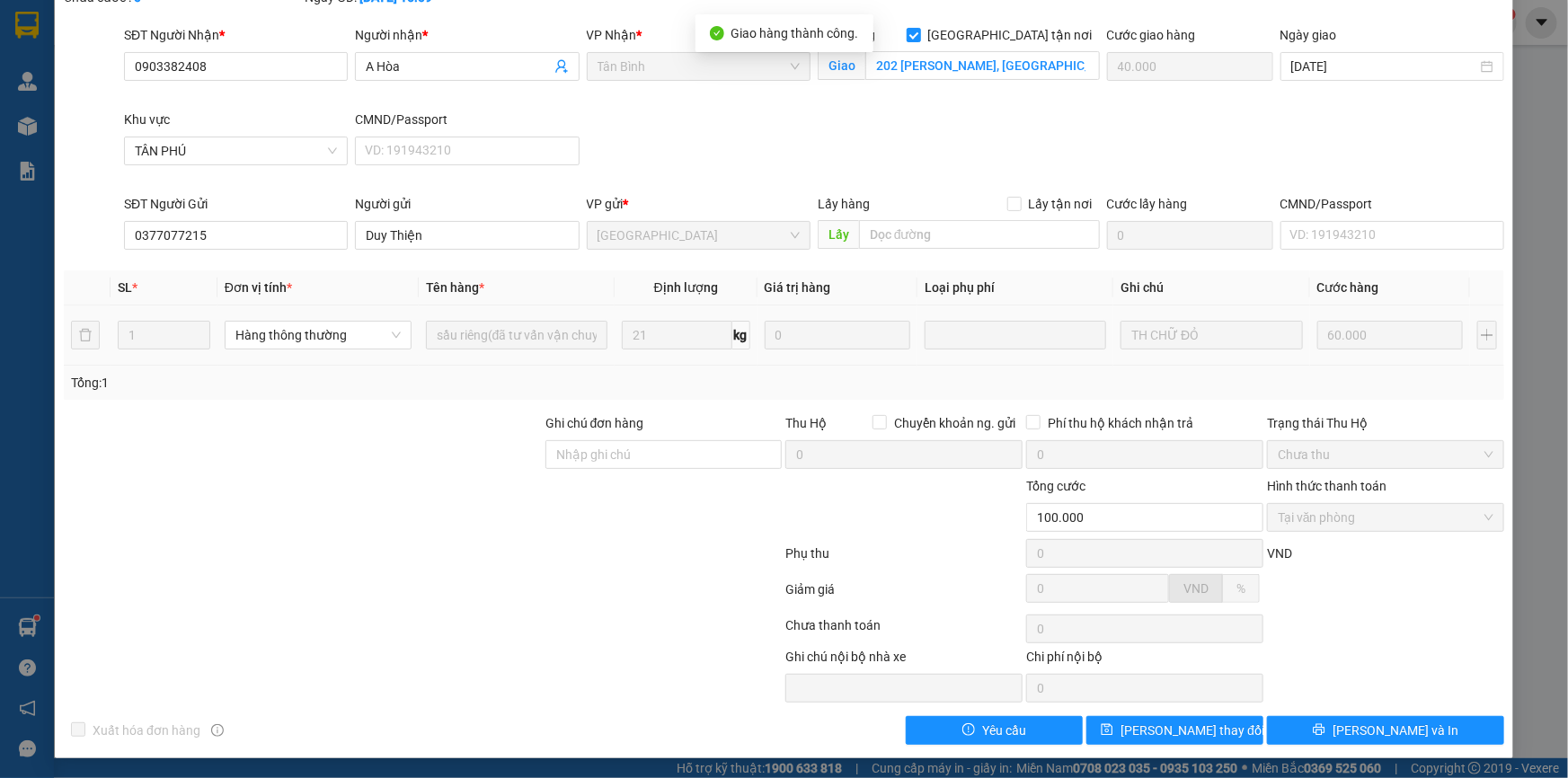
scroll to position [0, 0]
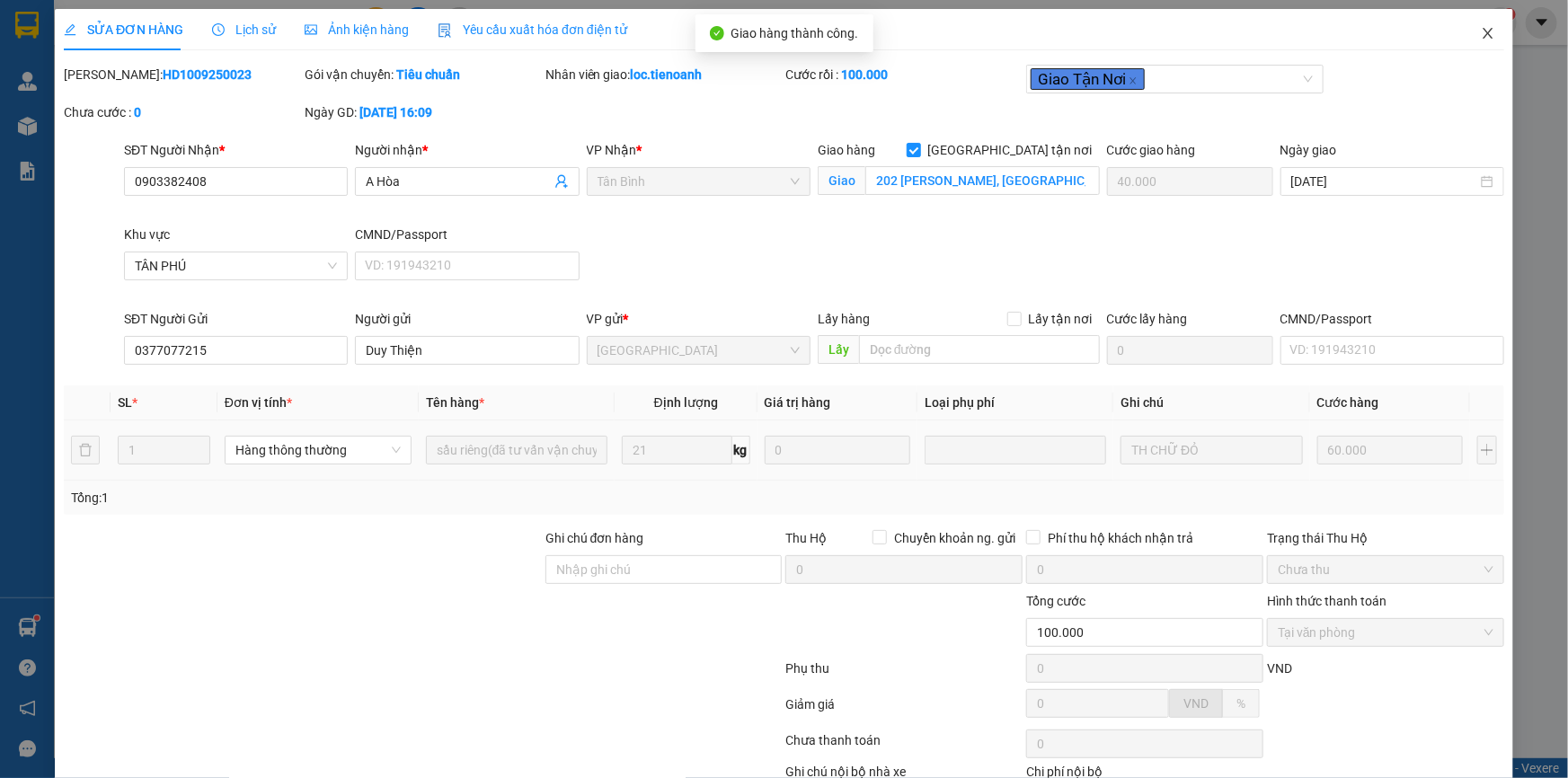
click at [1482, 36] on icon "close" at bounding box center [1488, 33] width 15 height 15
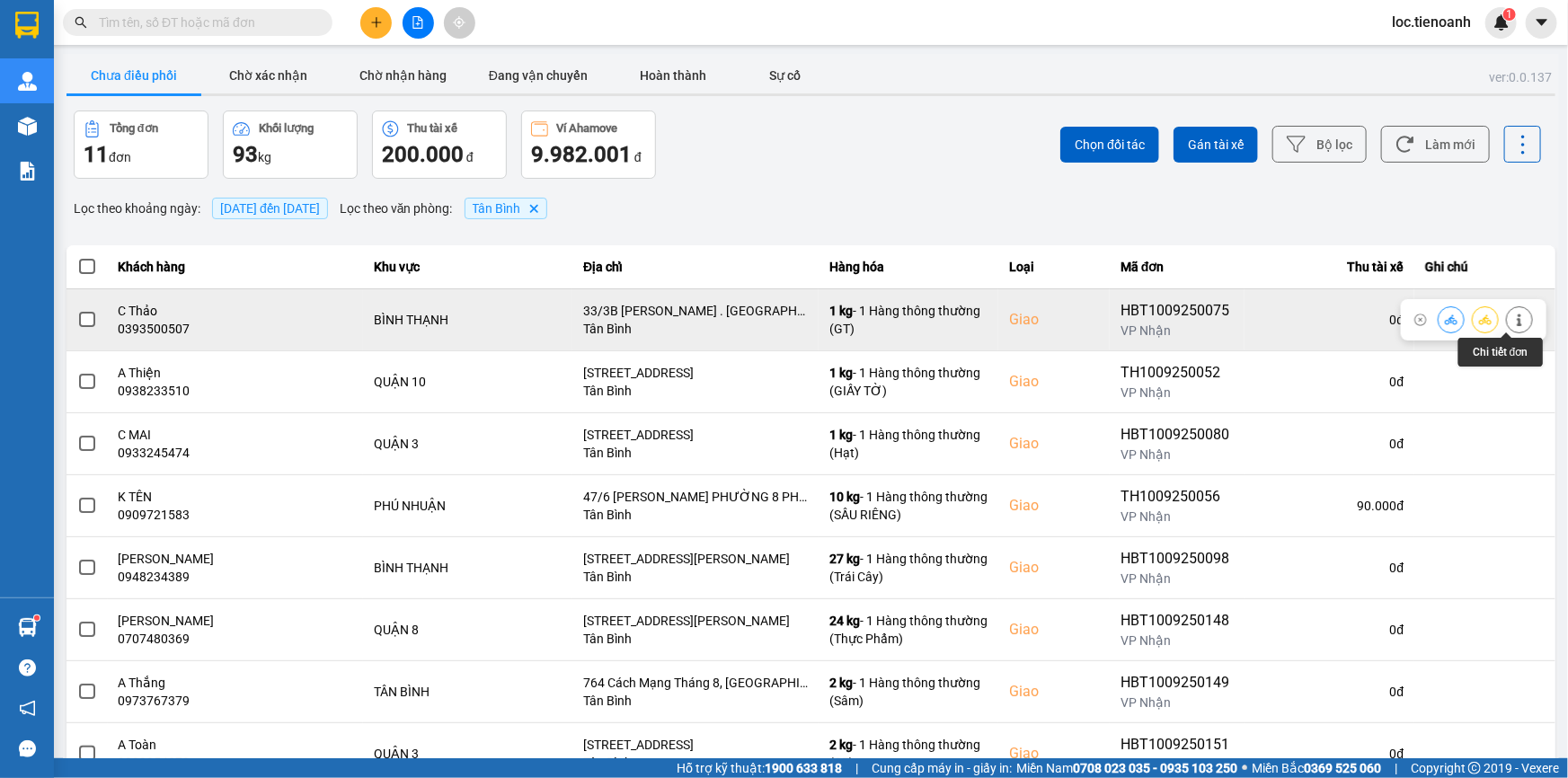
click at [1513, 323] on icon at bounding box center [1520, 320] width 13 height 13
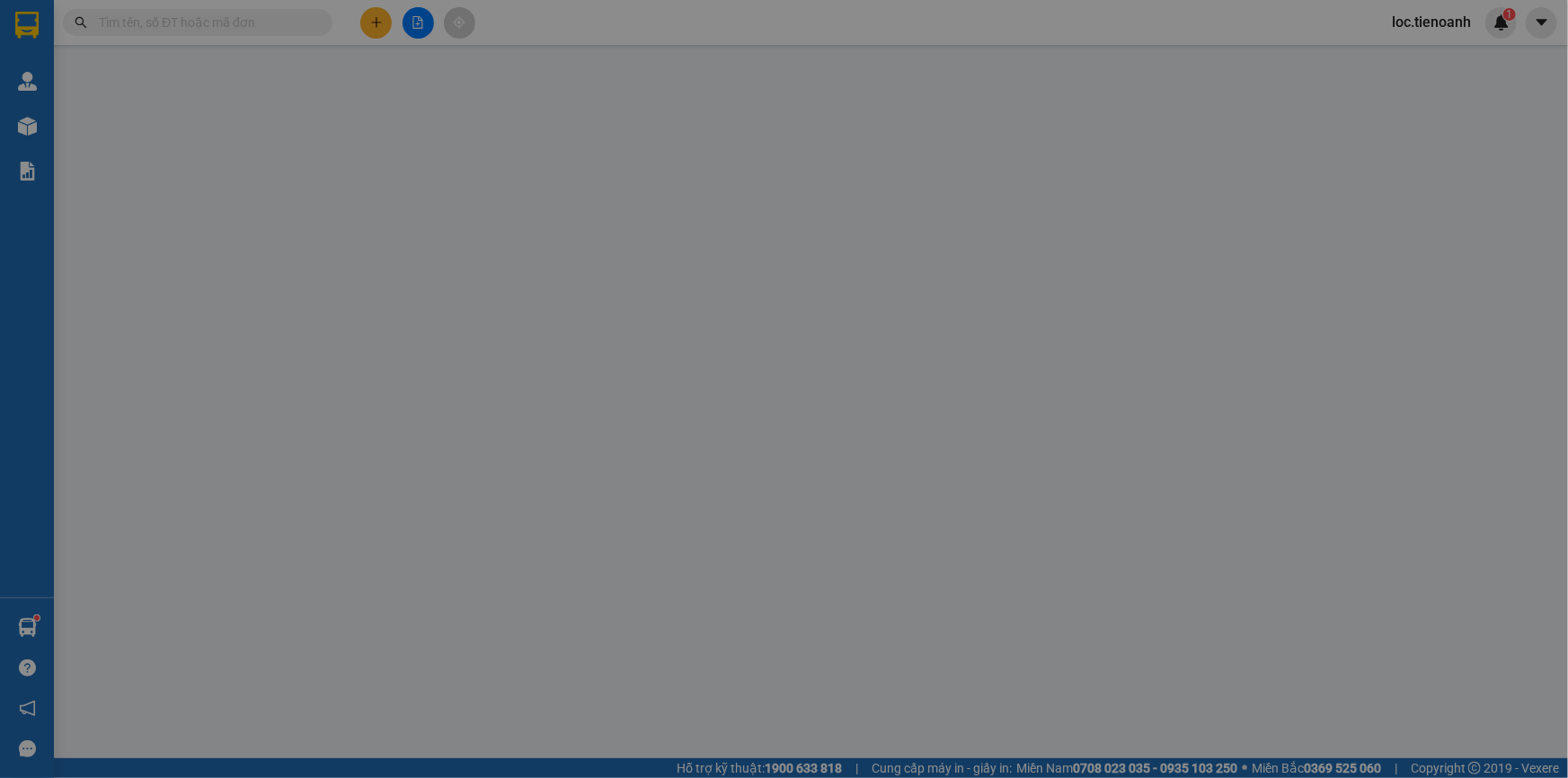
type input "0393500507"
type input "C Thảo"
checkbox input "true"
type input "33/3B [PERSON_NAME] . [GEOGRAPHIC_DATA], [GEOGRAPHIC_DATA]"
type input "0905062834"
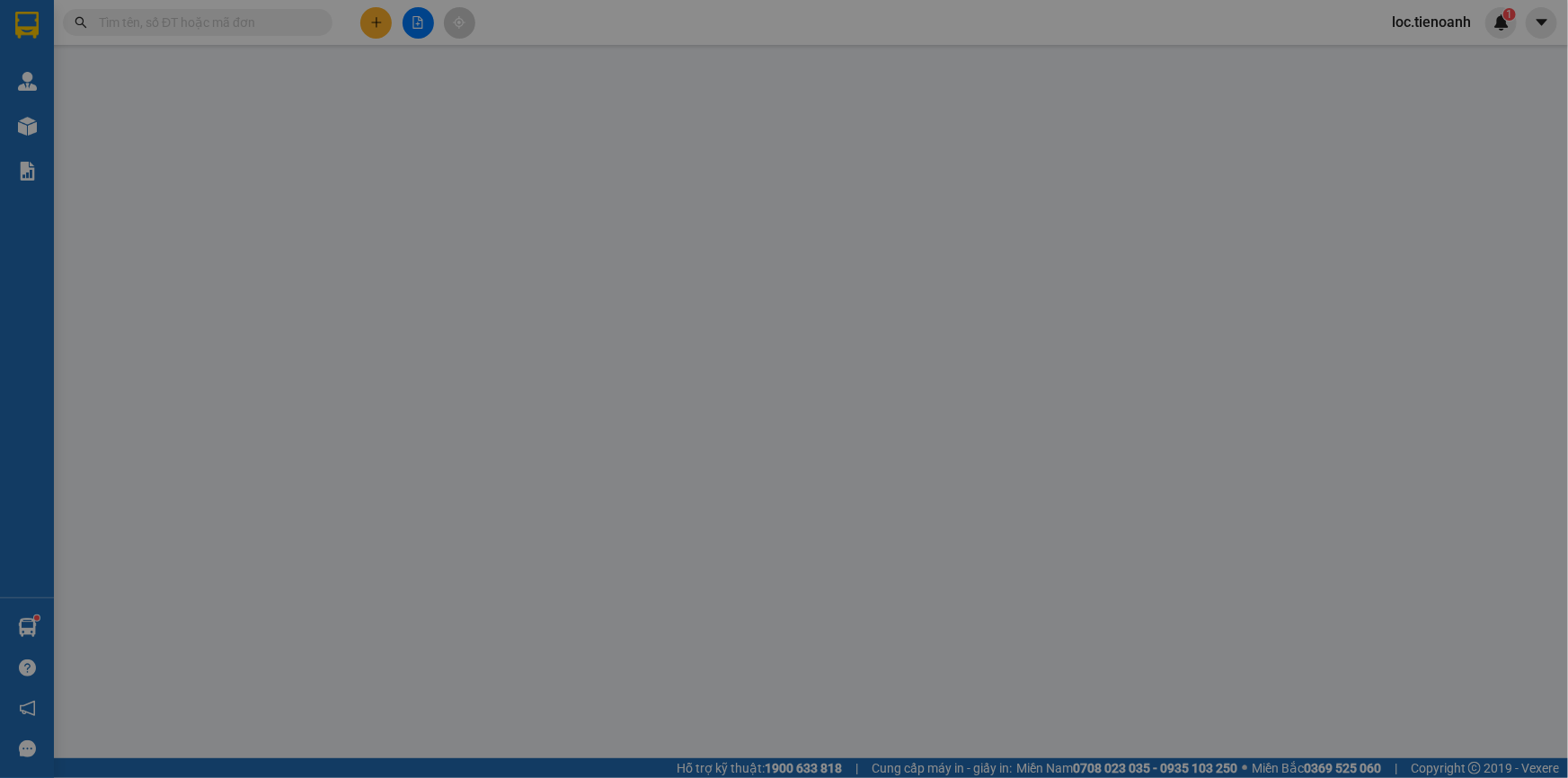
type input "A Việt"
type input "110.000"
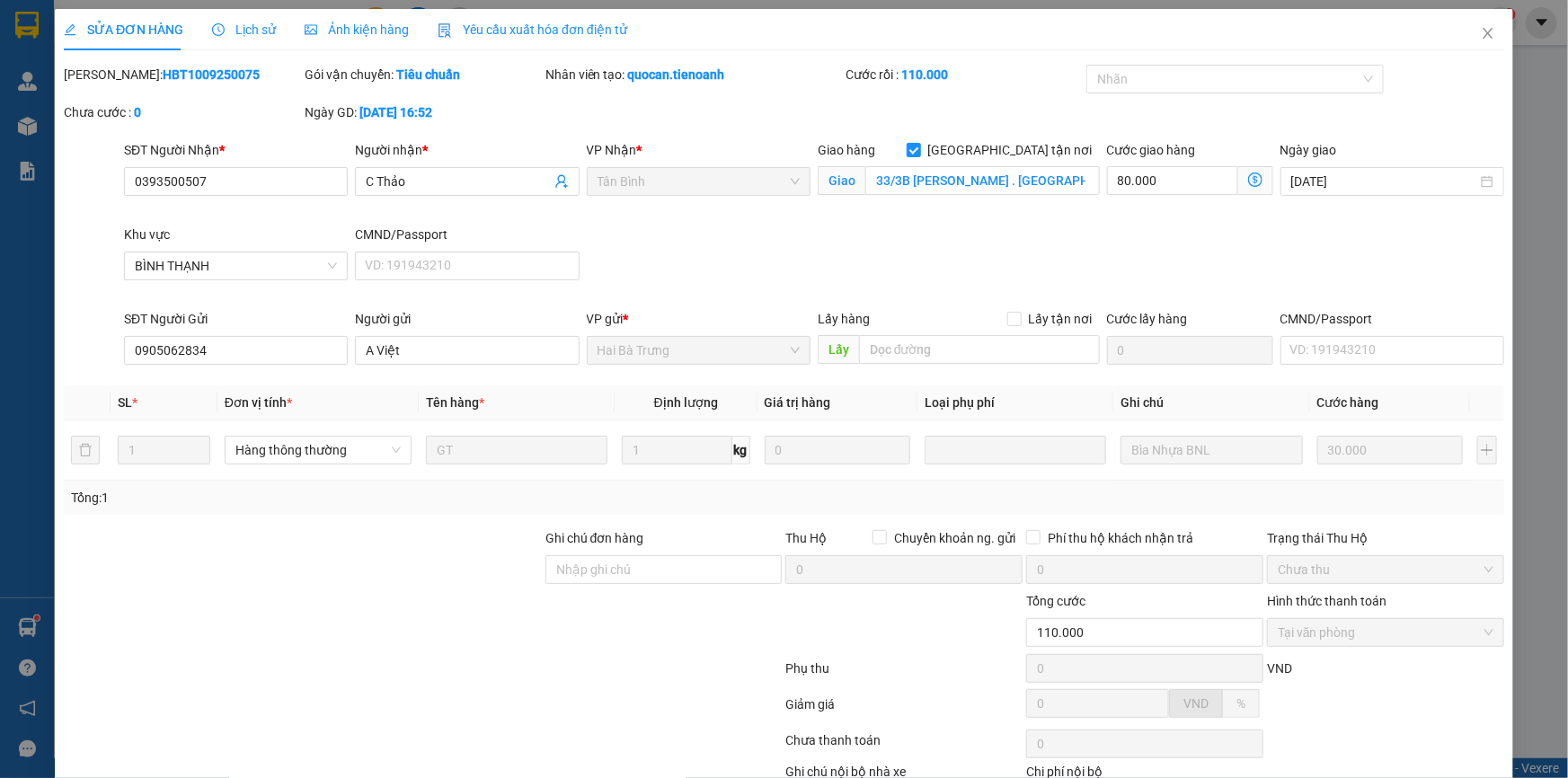
scroll to position [115, 0]
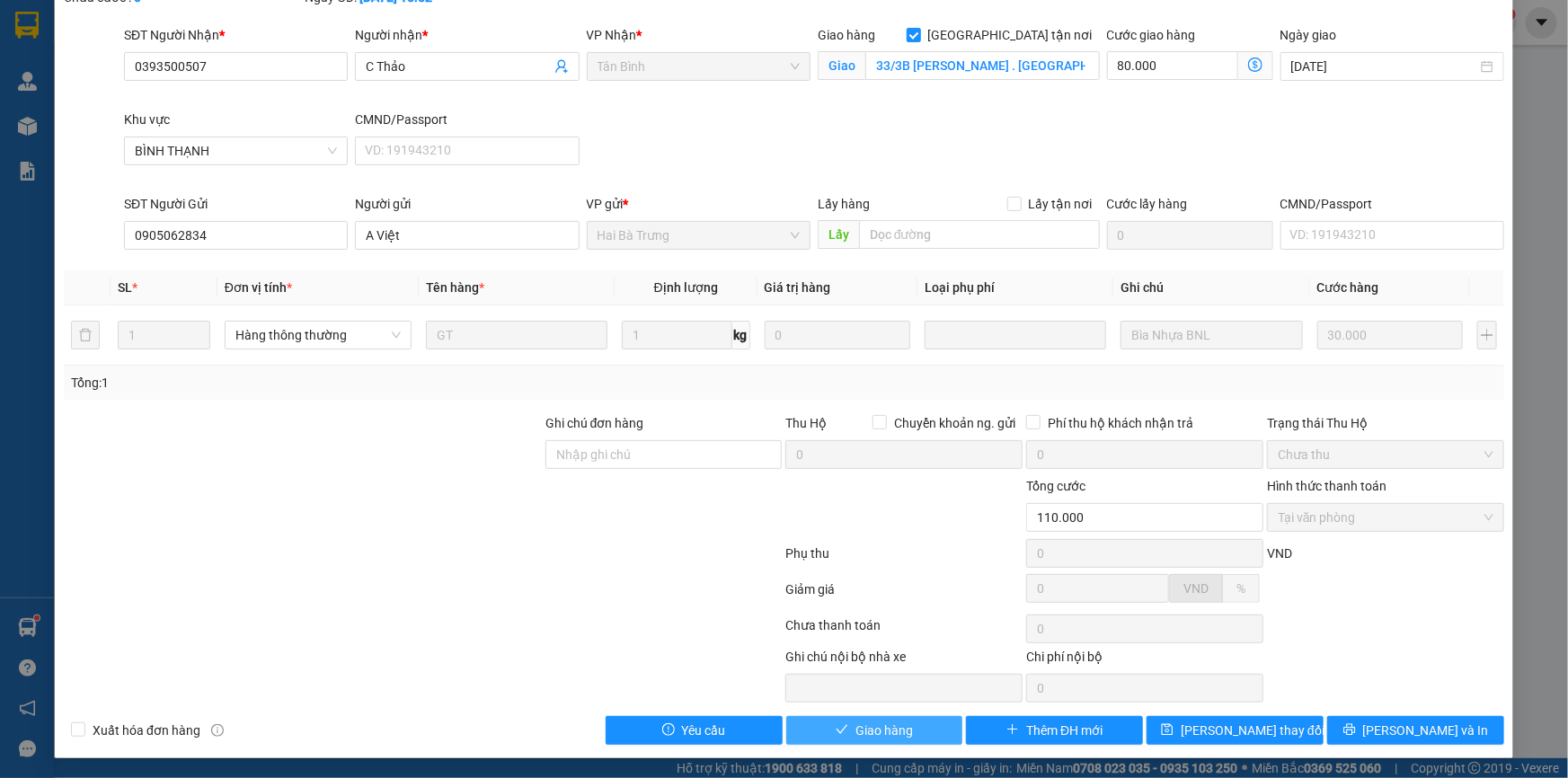
drag, startPoint x: 874, startPoint y: 724, endPoint x: 1103, endPoint y: 639, distance: 244.3
click at [877, 724] on span "Giao hàng" at bounding box center [884, 730] width 57 height 19
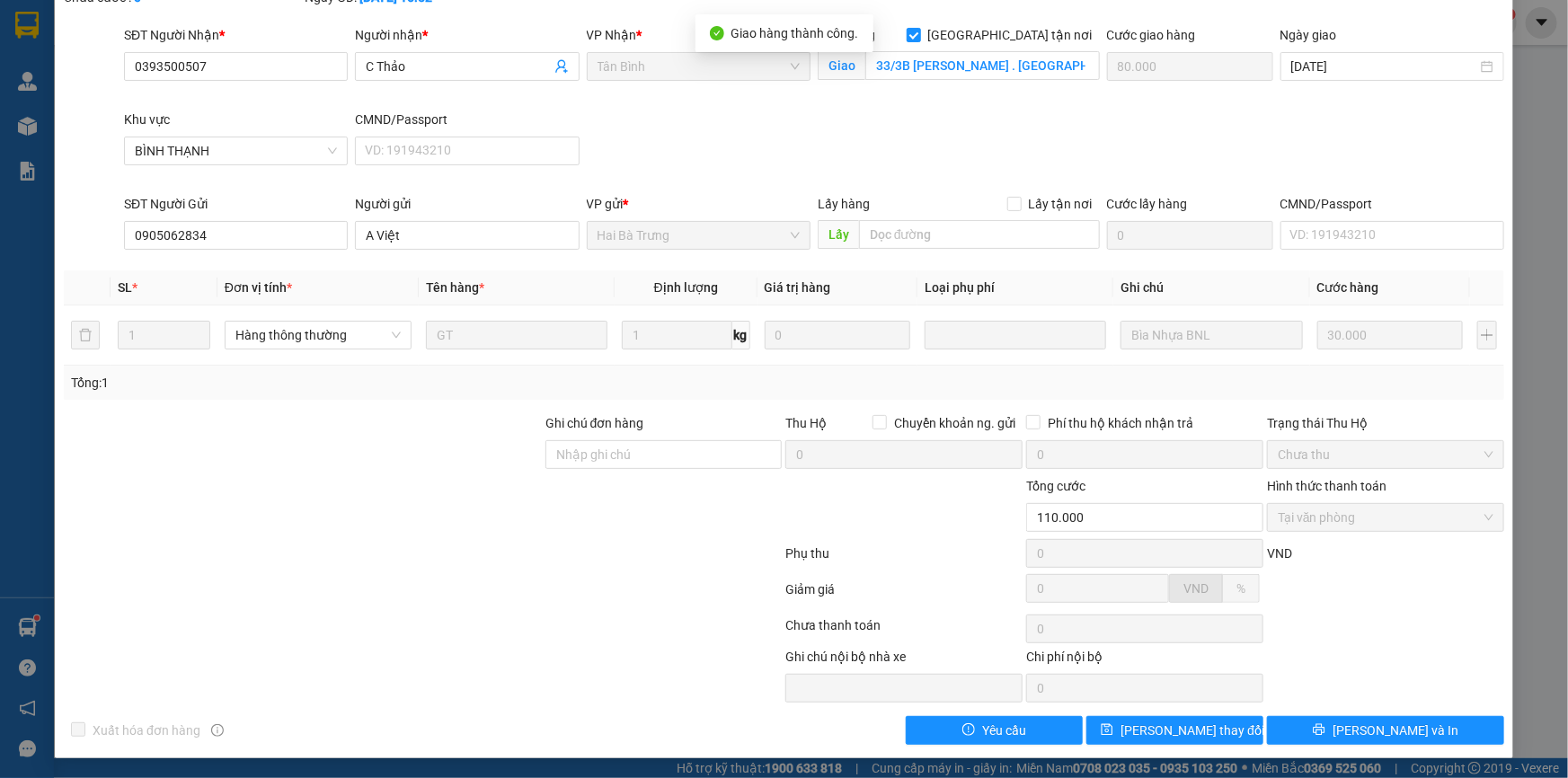
scroll to position [0, 0]
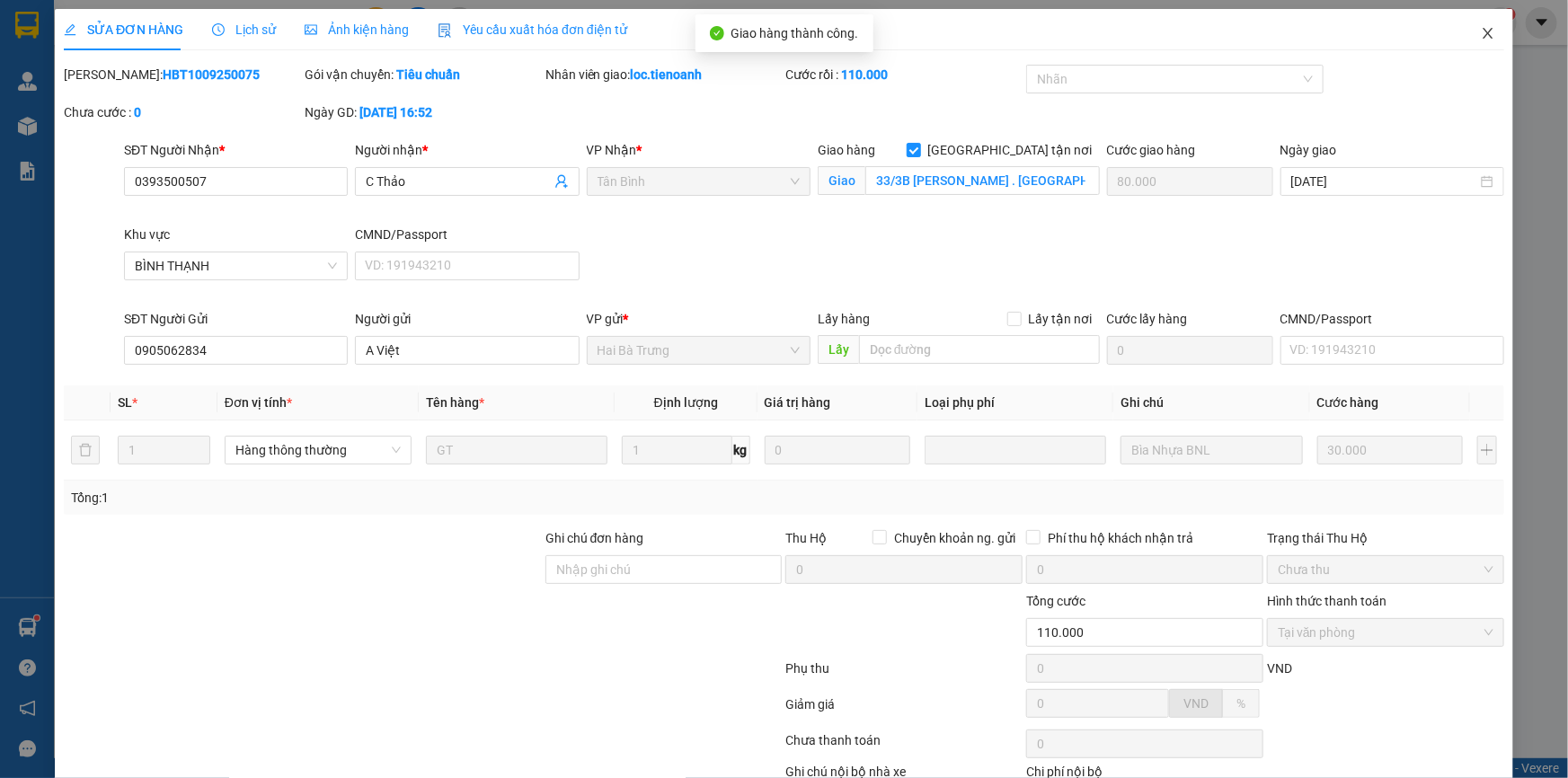
click at [1483, 29] on icon "close" at bounding box center [1488, 33] width 10 height 11
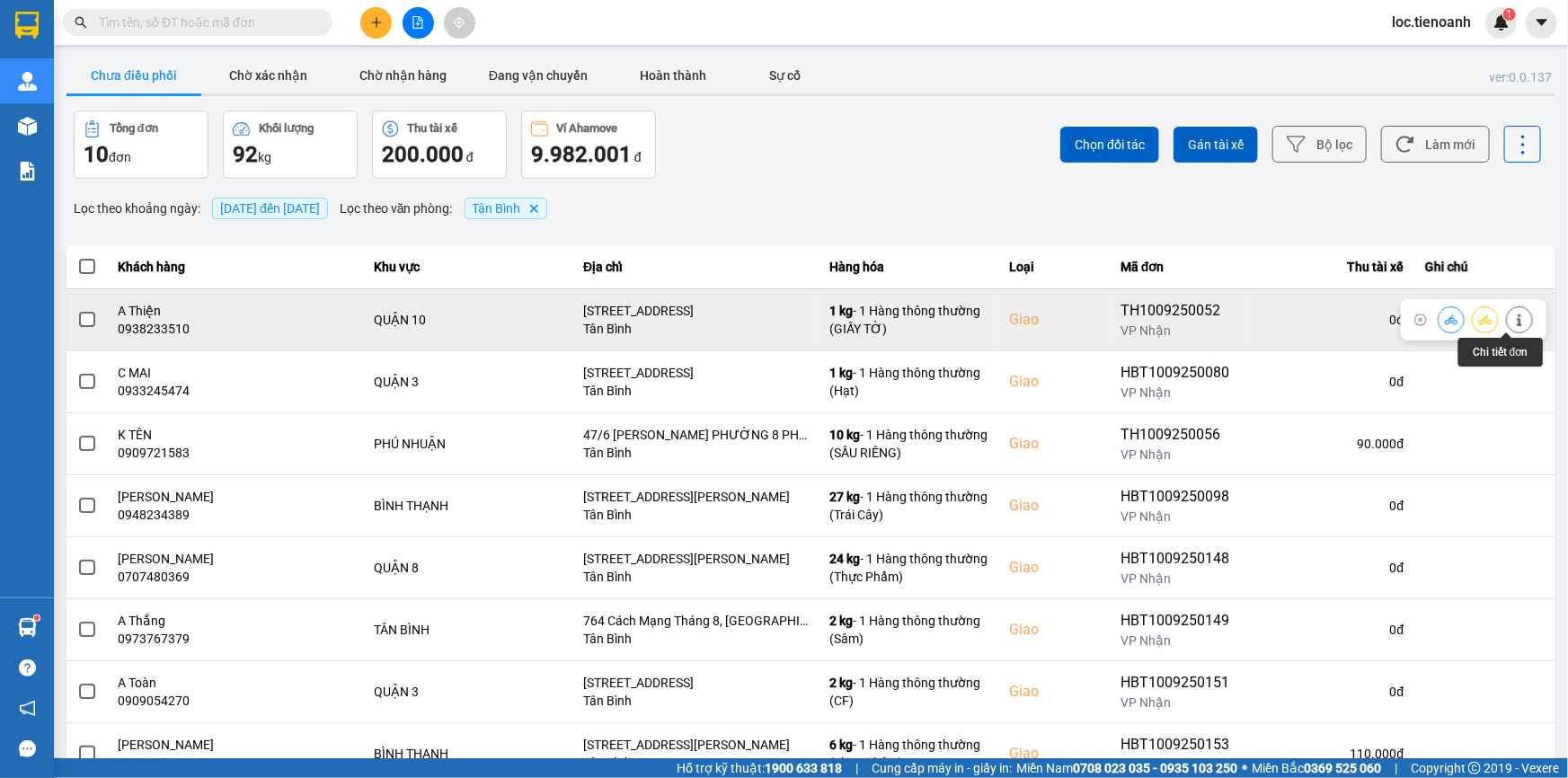
click at [1517, 321] on icon at bounding box center [1519, 320] width 5 height 13
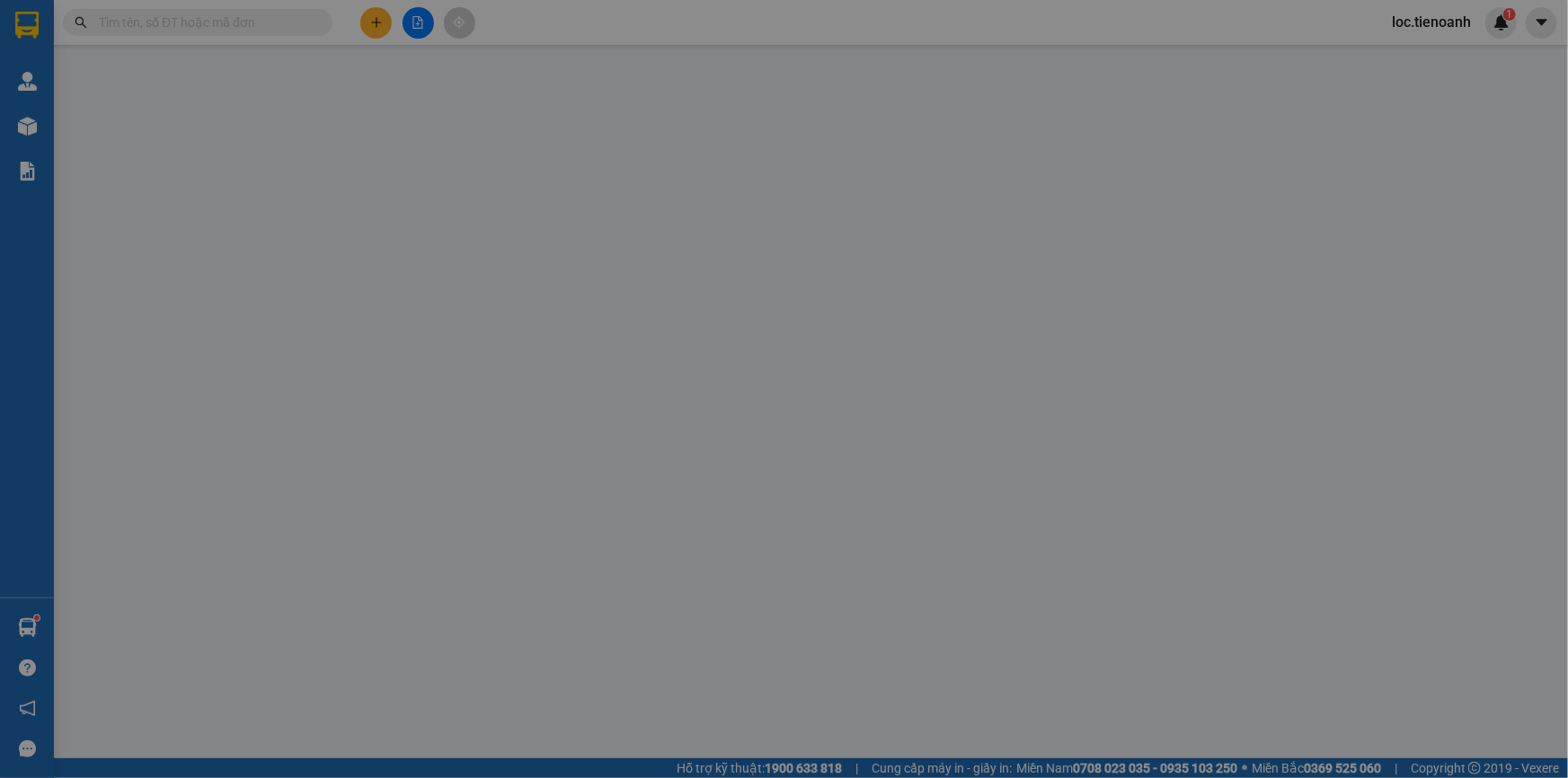
type input "0938233510"
type input "A Thiện"
checkbox input "true"
type input "[STREET_ADDRESS]"
type input "0971676688"
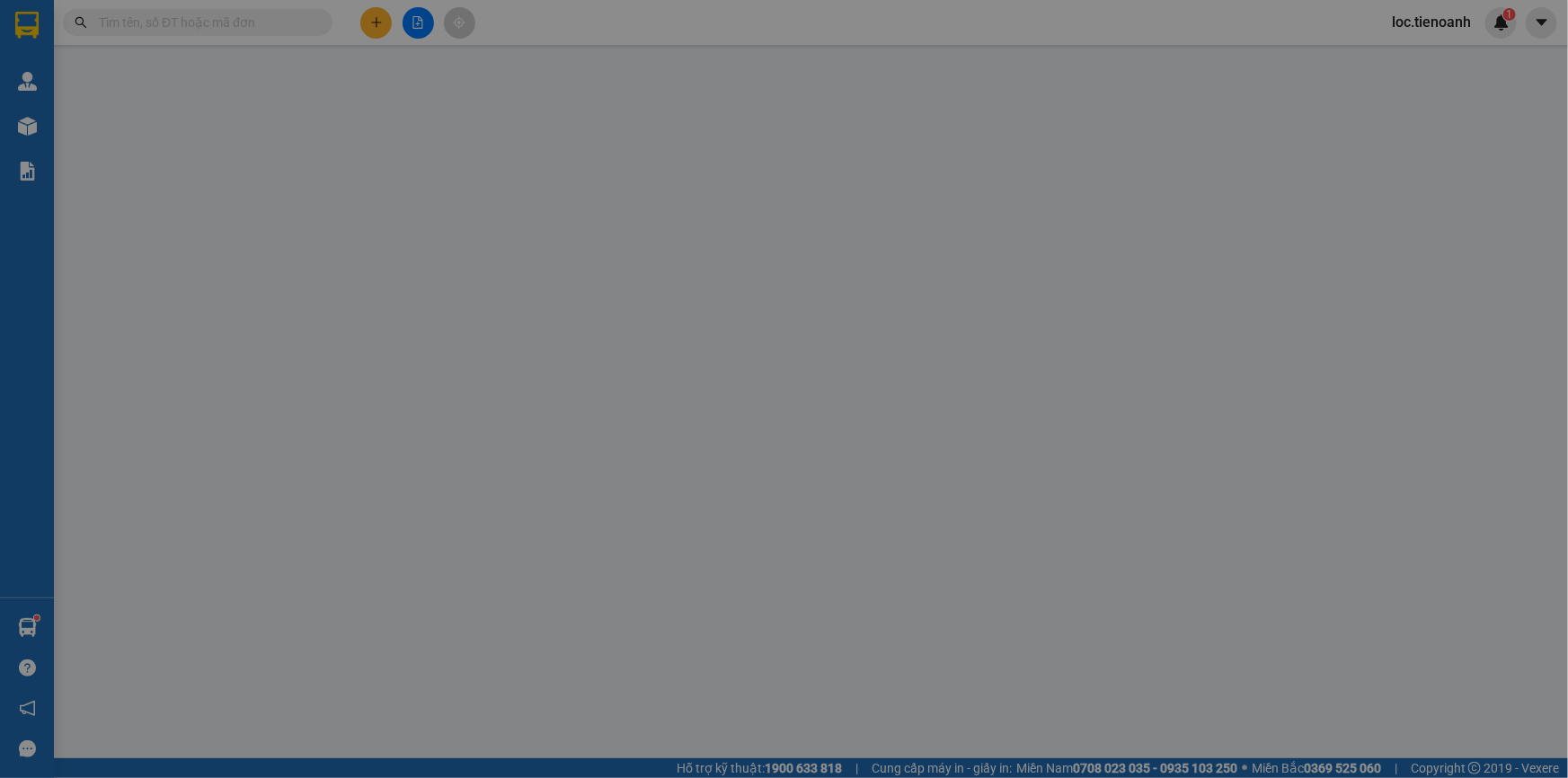
type input "A BI"
type input "80.000"
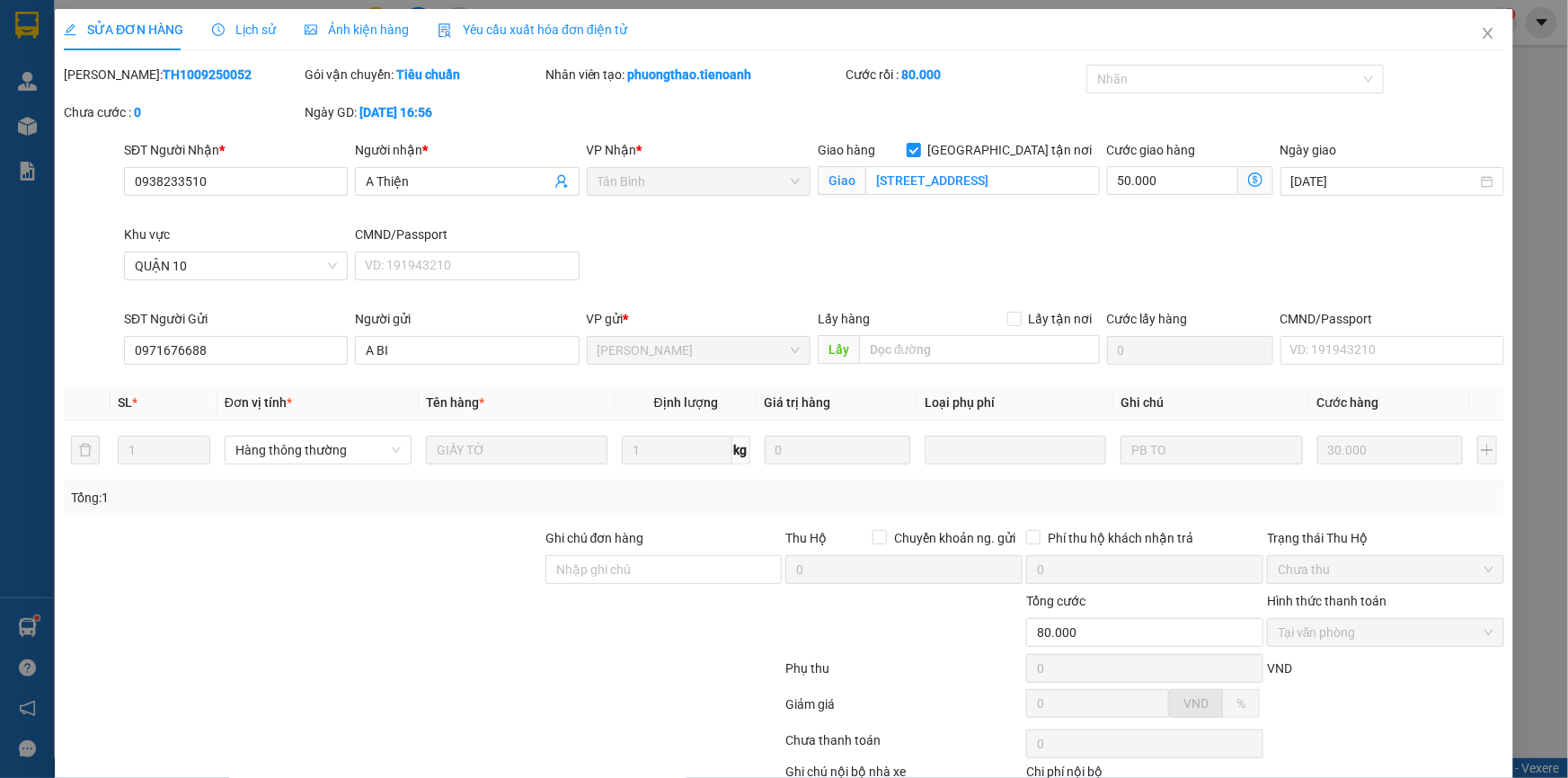
scroll to position [115, 0]
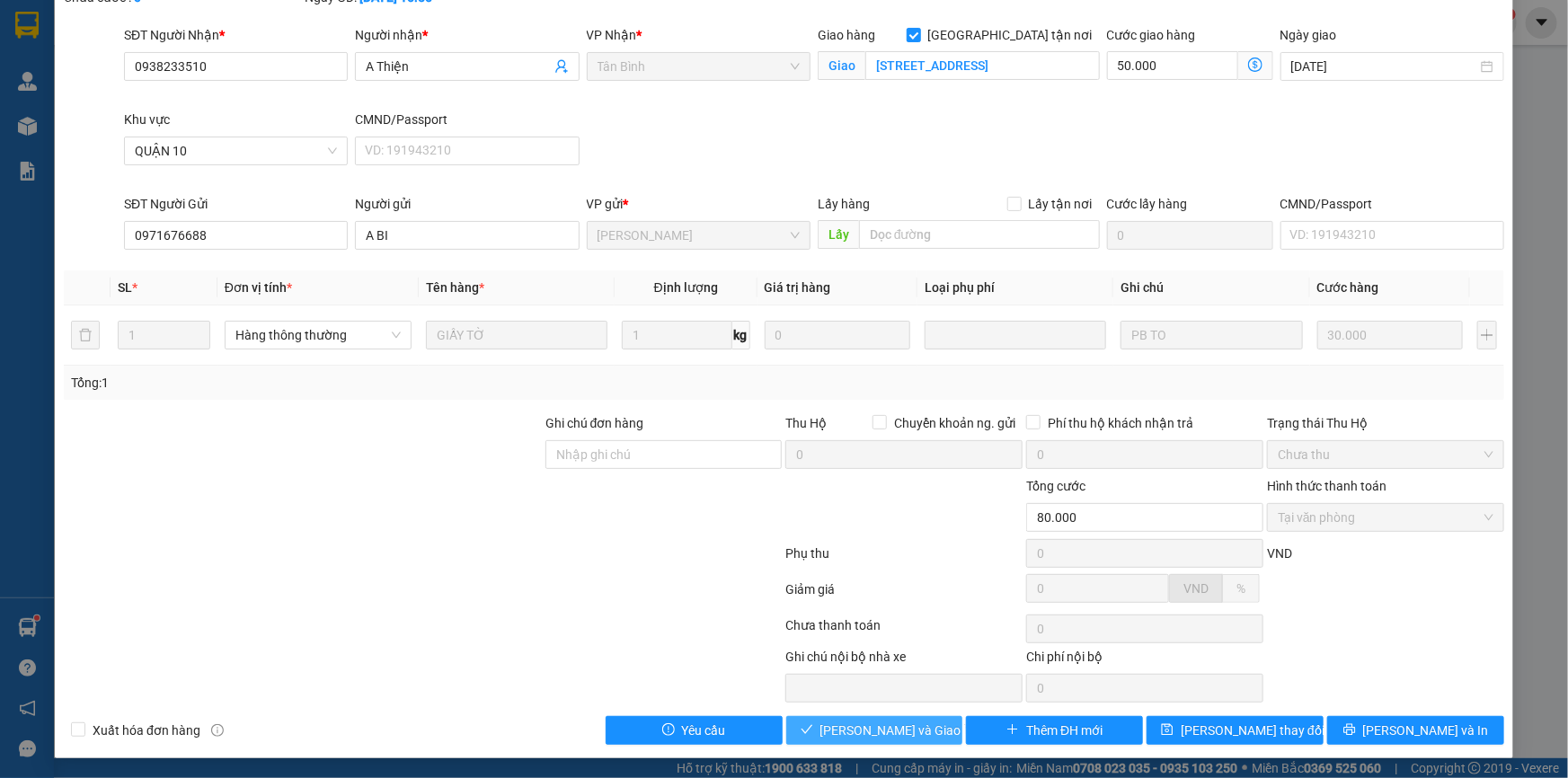
drag, startPoint x: 858, startPoint y: 738, endPoint x: 999, endPoint y: 656, distance: 163.1
click at [858, 738] on span "[PERSON_NAME] và Giao hàng" at bounding box center [907, 730] width 173 height 19
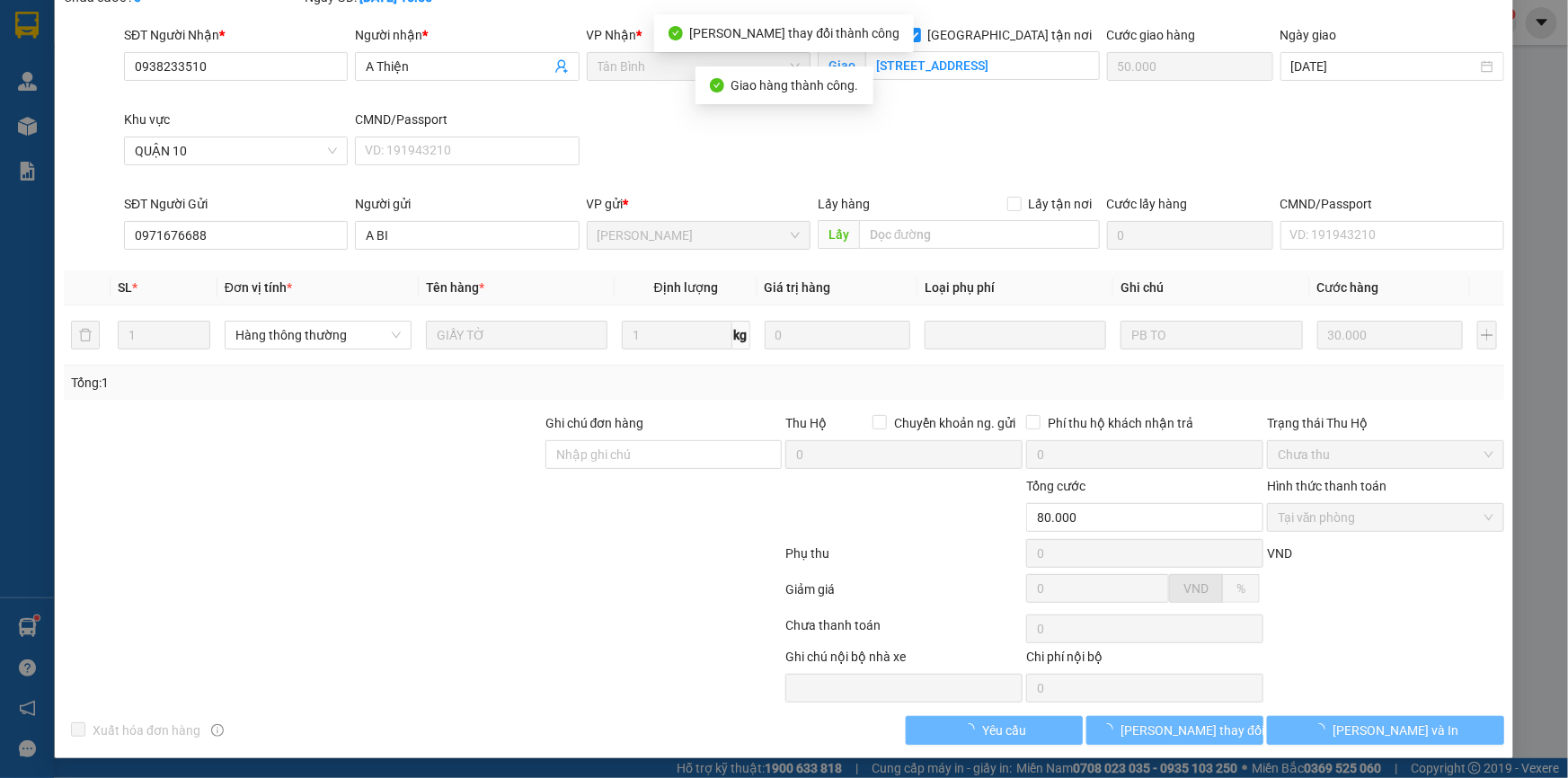
scroll to position [0, 0]
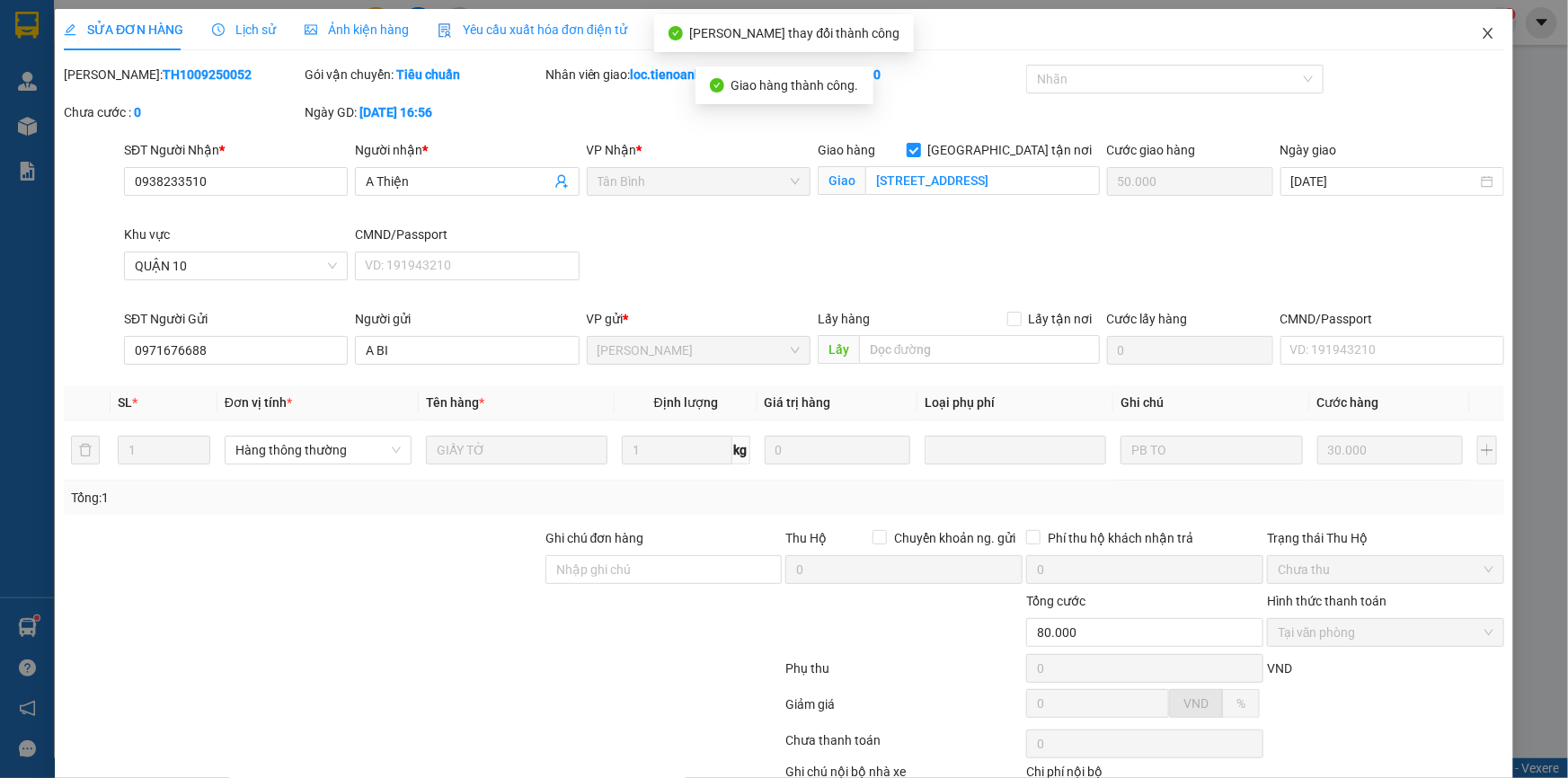
click at [1481, 39] on icon "close" at bounding box center [1488, 33] width 15 height 15
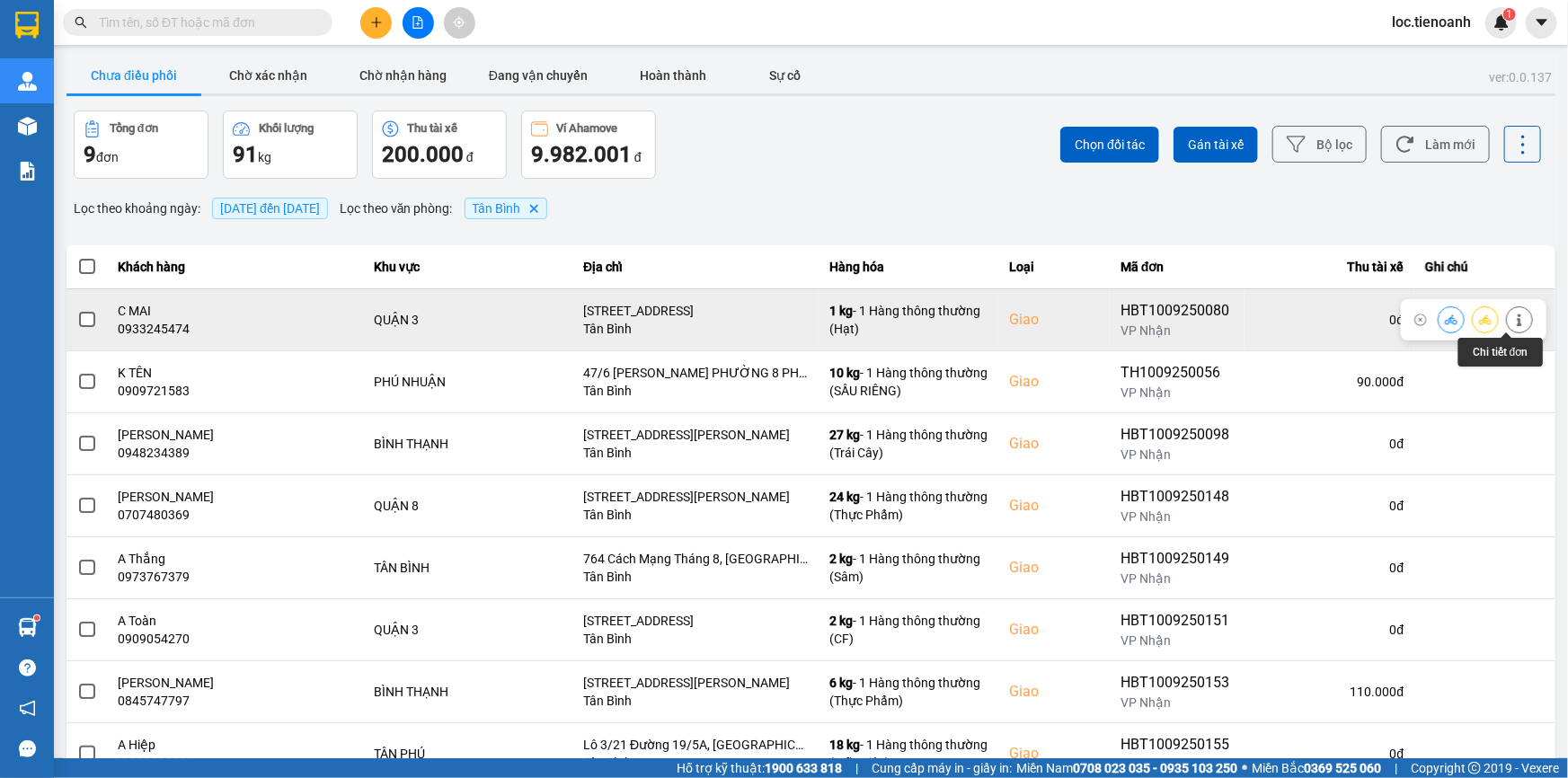
click at [1513, 315] on icon at bounding box center [1520, 320] width 13 height 13
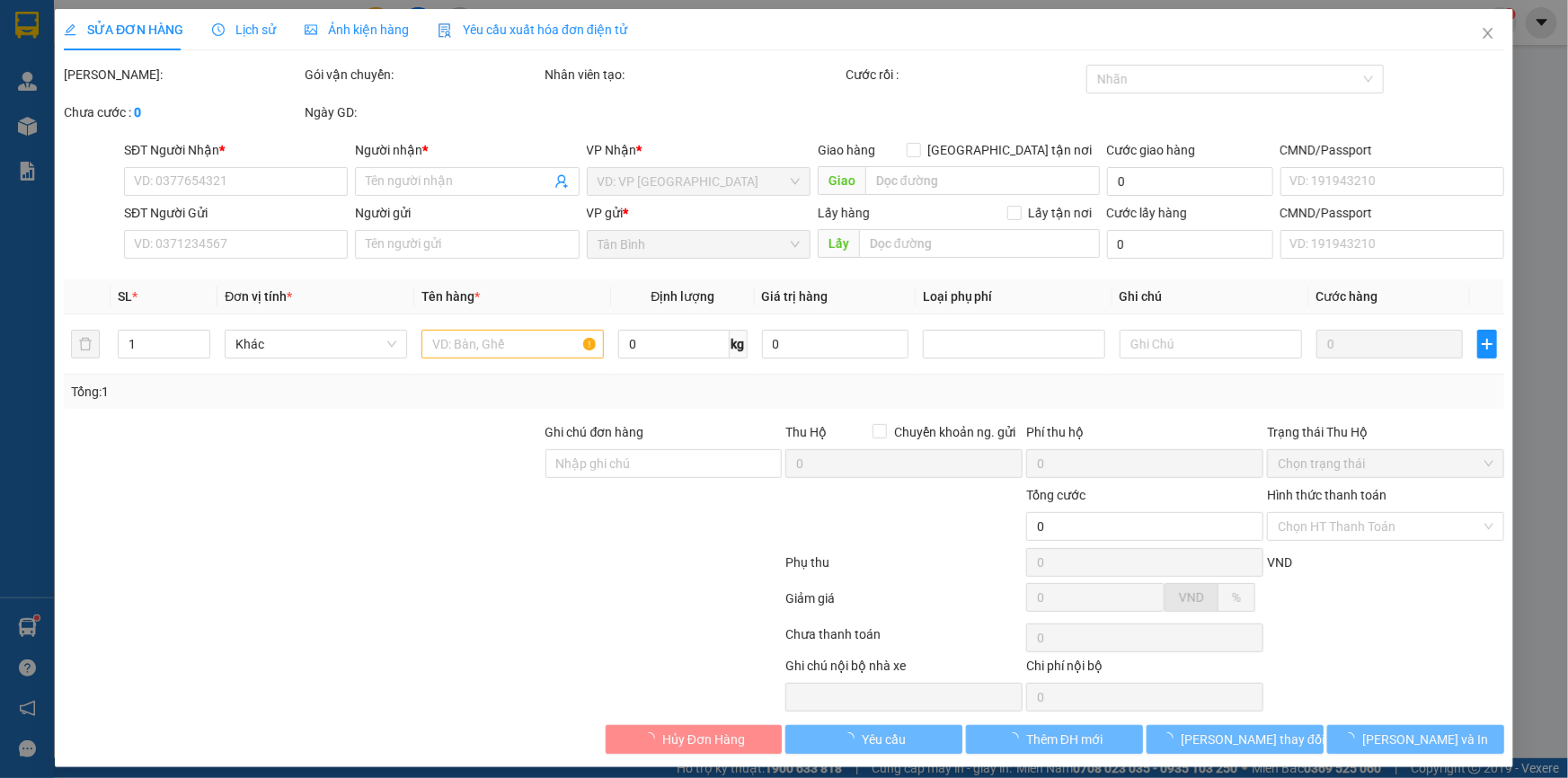
type input "0933245474"
type input "C MAI"
checkbox input "true"
type input "[STREET_ADDRESS]"
type input "0905759779"
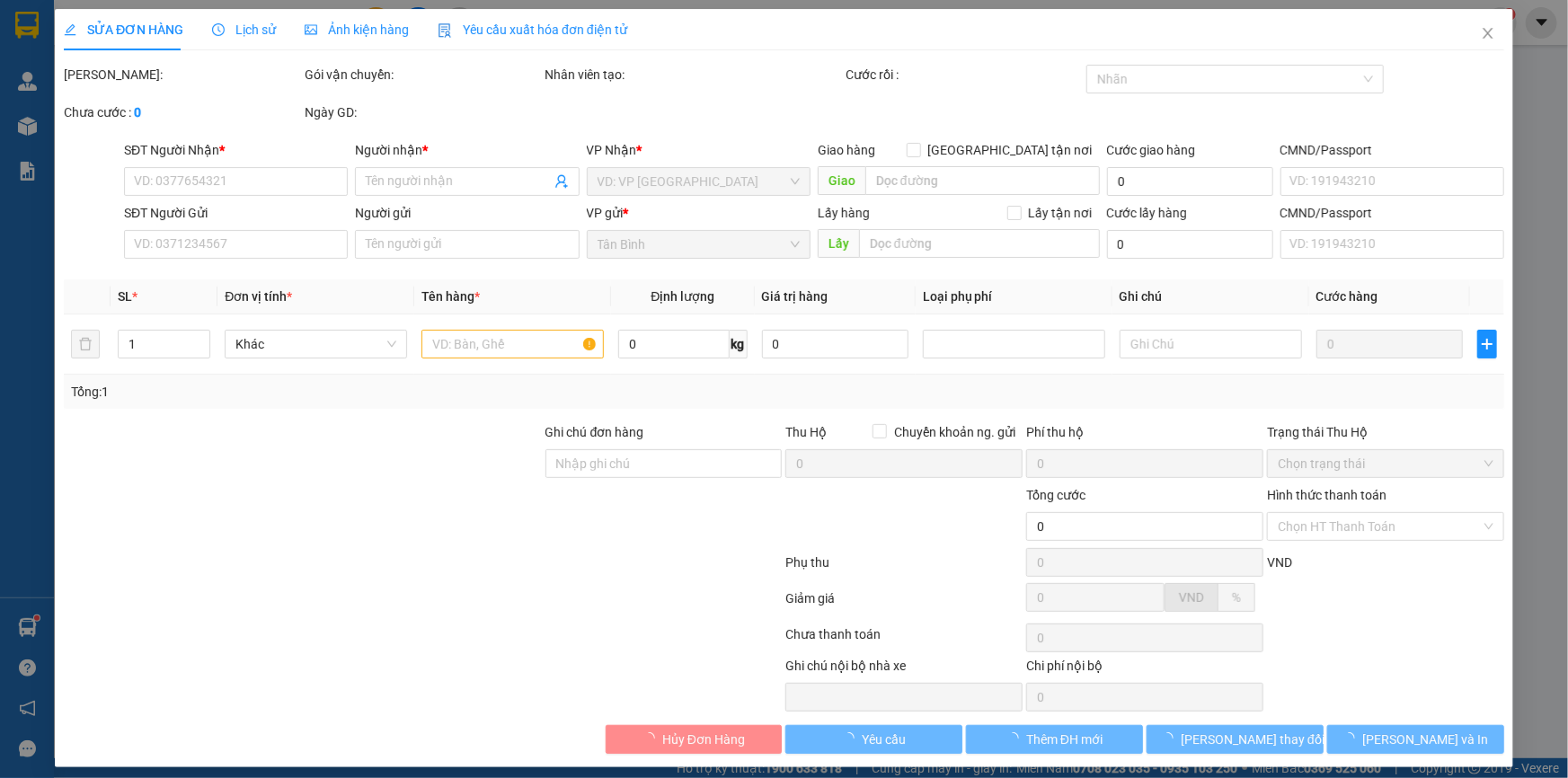
type input "A HẢI"
type input "066079006007"
type input "80.000"
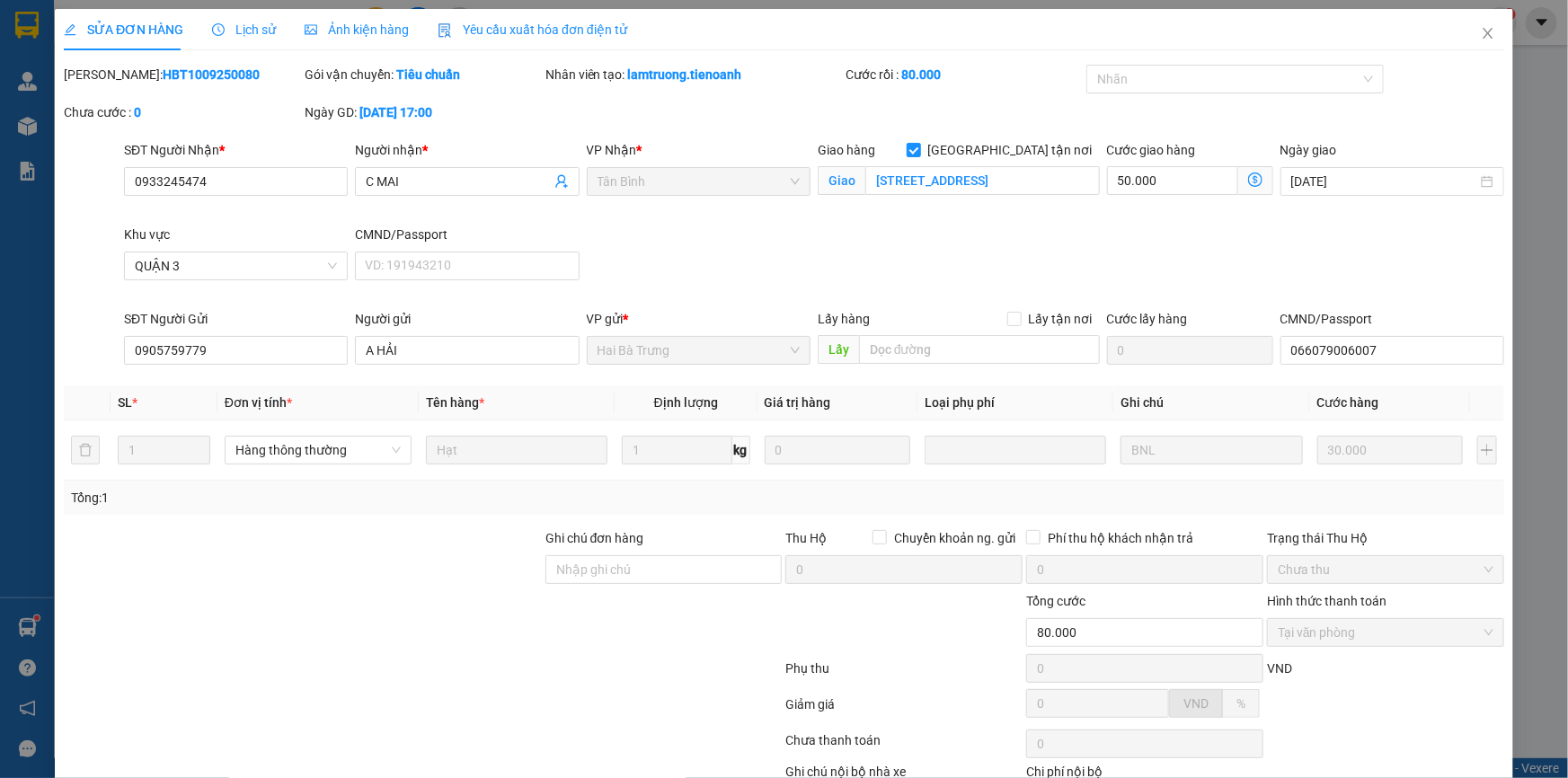
scroll to position [115, 0]
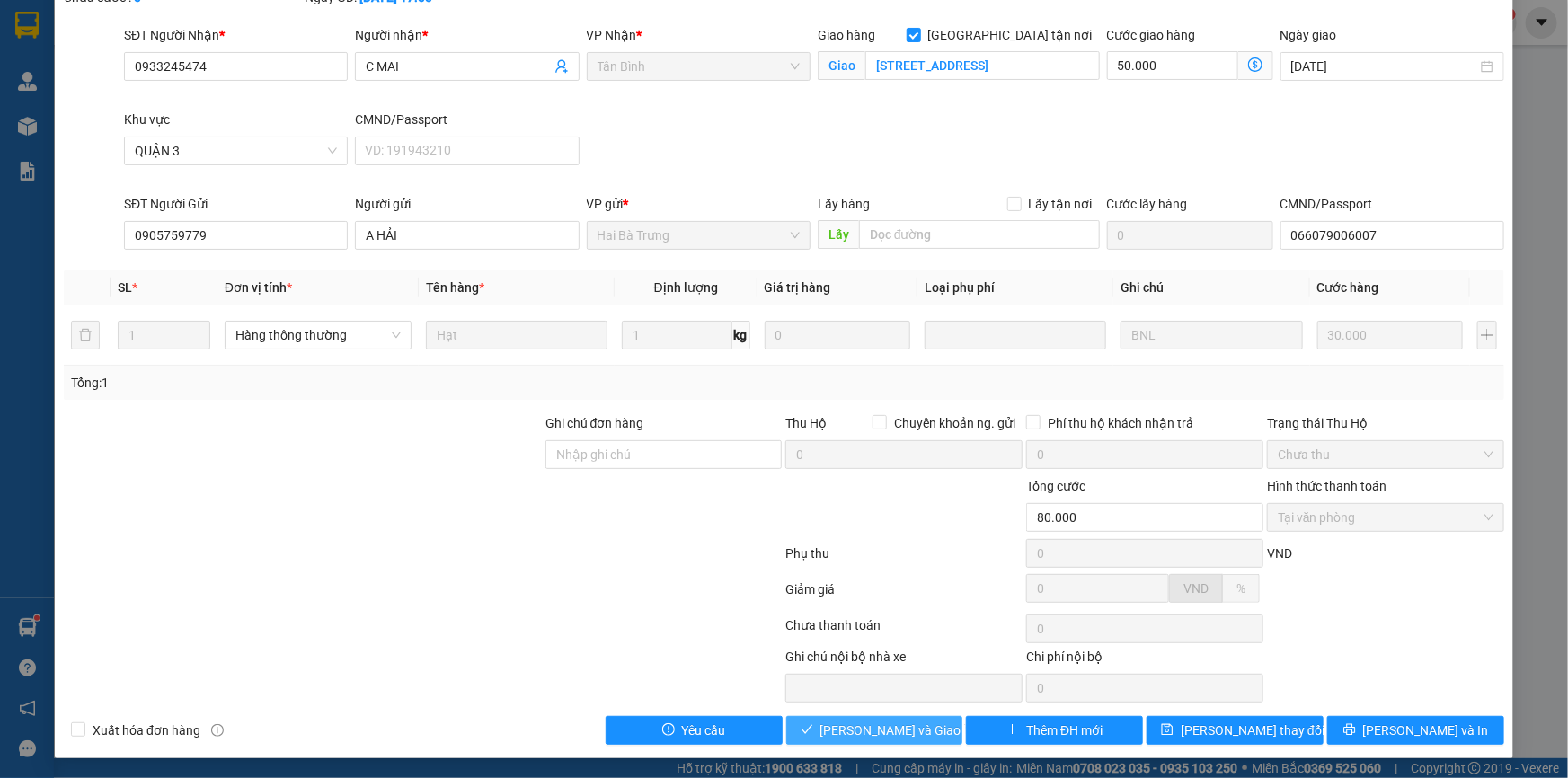
drag, startPoint x: 880, startPoint y: 727, endPoint x: 1046, endPoint y: 653, distance: 181.7
click at [893, 721] on span "[PERSON_NAME] và Giao hàng" at bounding box center [907, 730] width 173 height 19
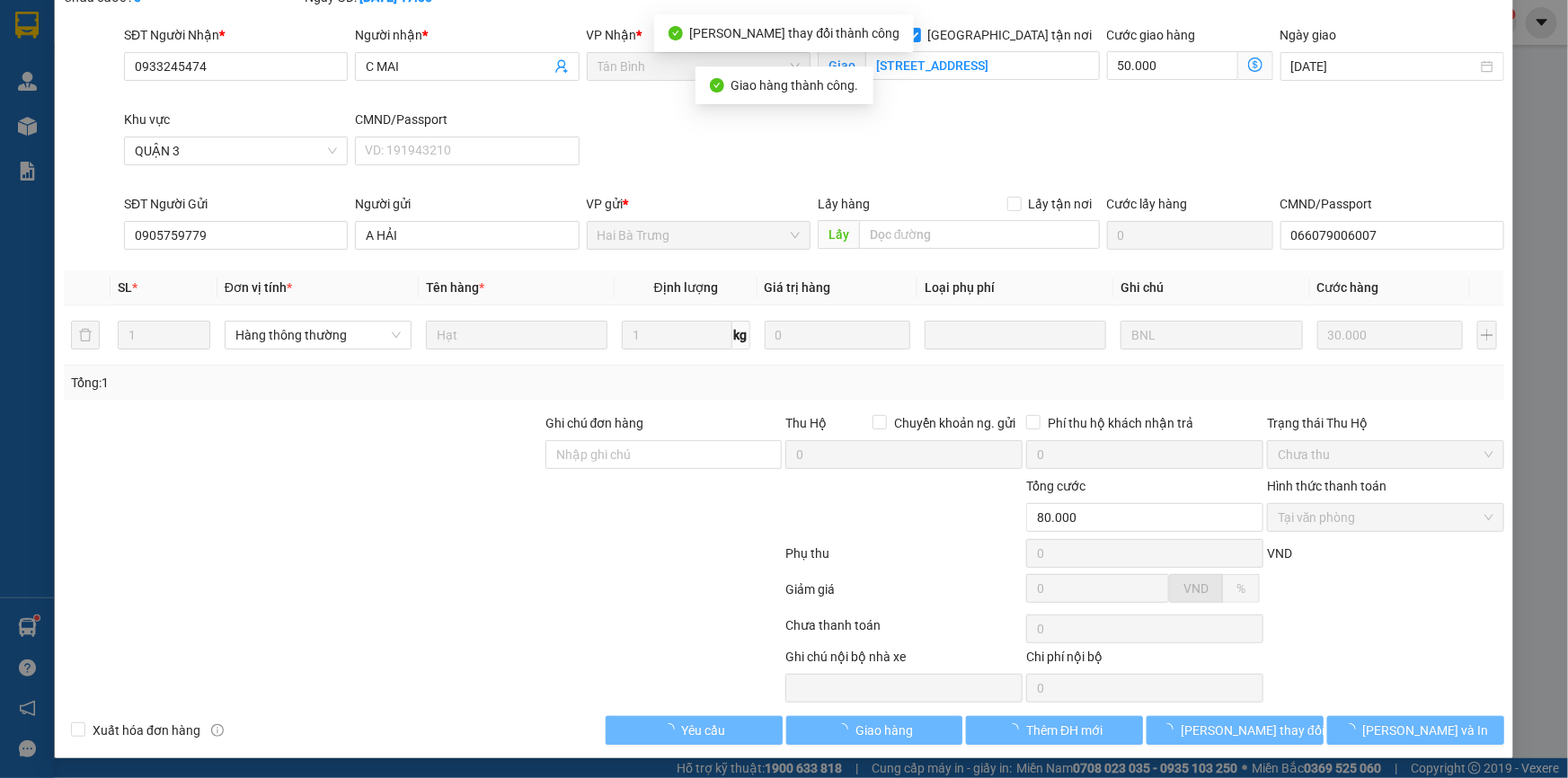
scroll to position [0, 0]
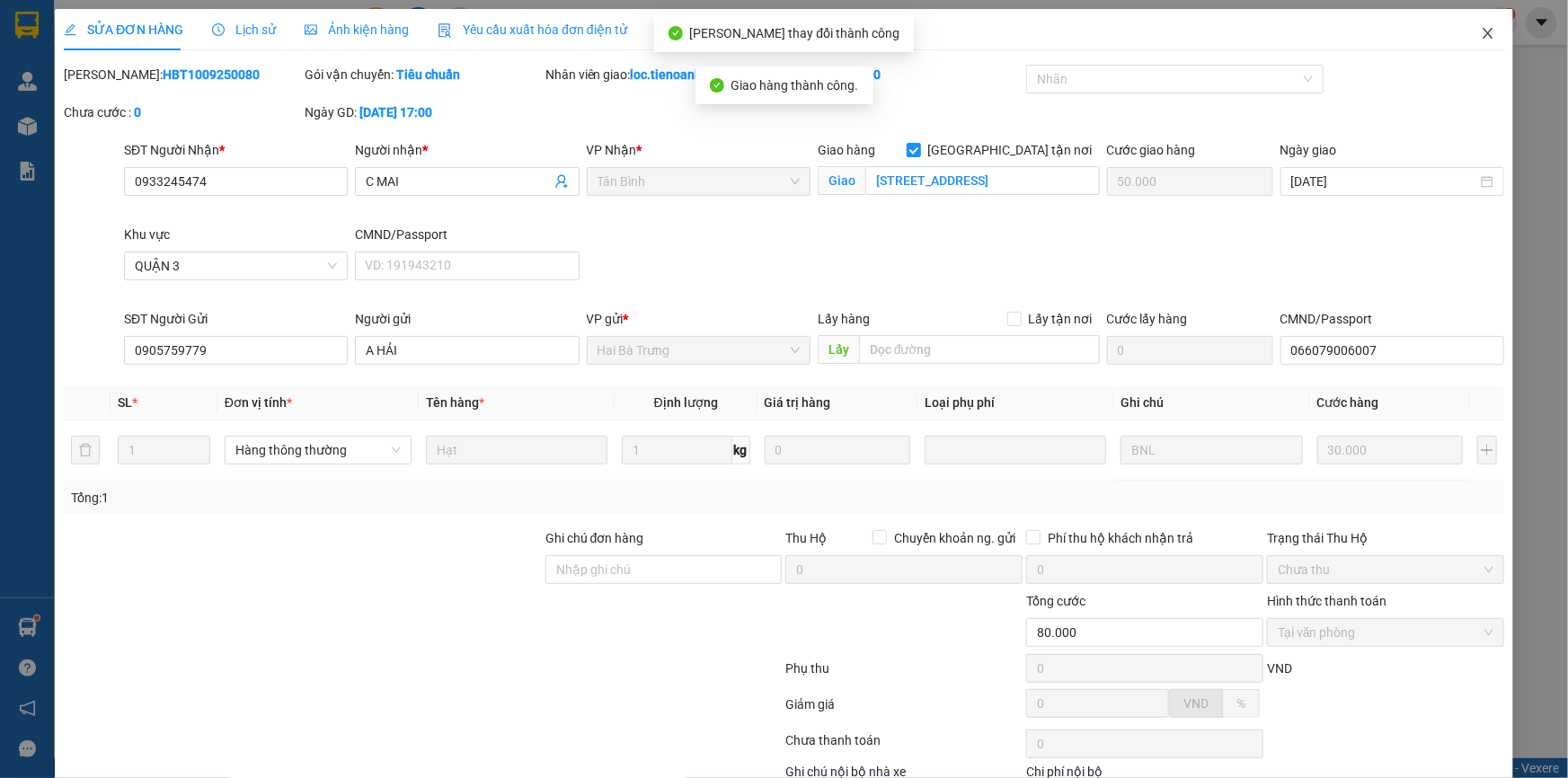
click at [1484, 27] on span "Close" at bounding box center [1488, 34] width 50 height 50
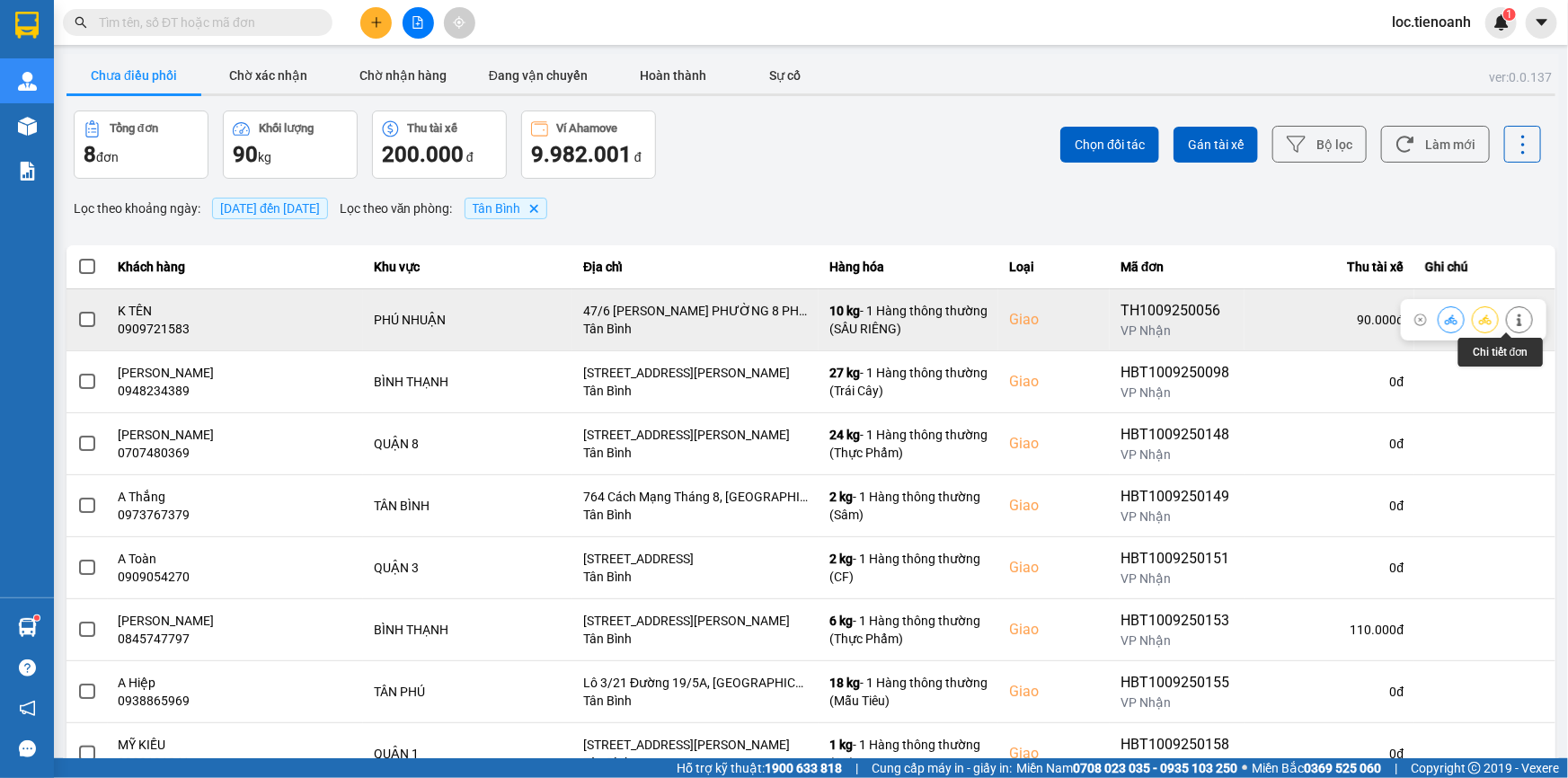
click at [1507, 310] on button at bounding box center [1519, 319] width 25 height 31
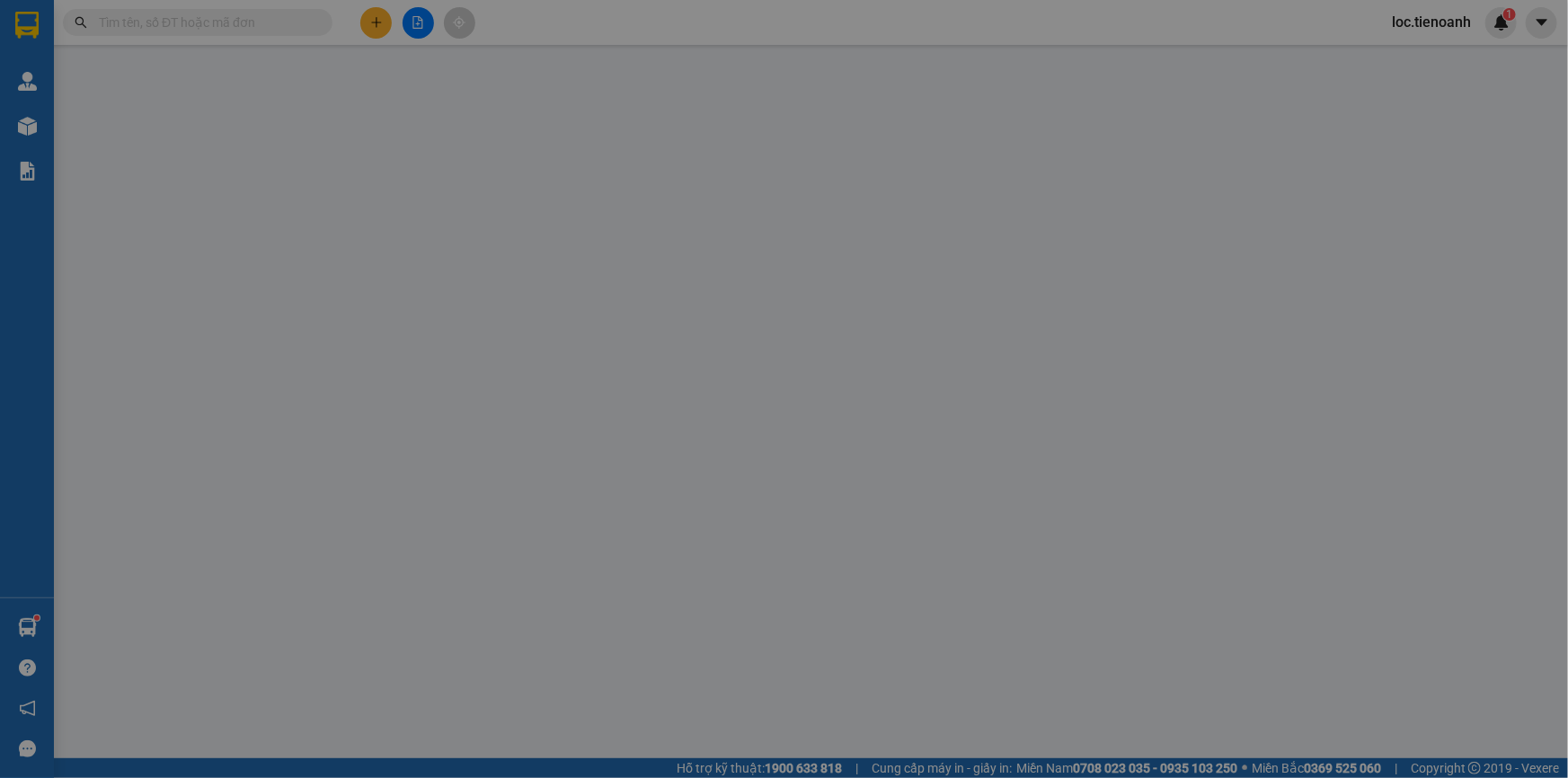
type input "0909721583"
type input "K TÊN"
checkbox input "true"
type input "47/6 [PERSON_NAME] PHƯỜNG 8 PHÚ NHUẬN"
type input "0333574094"
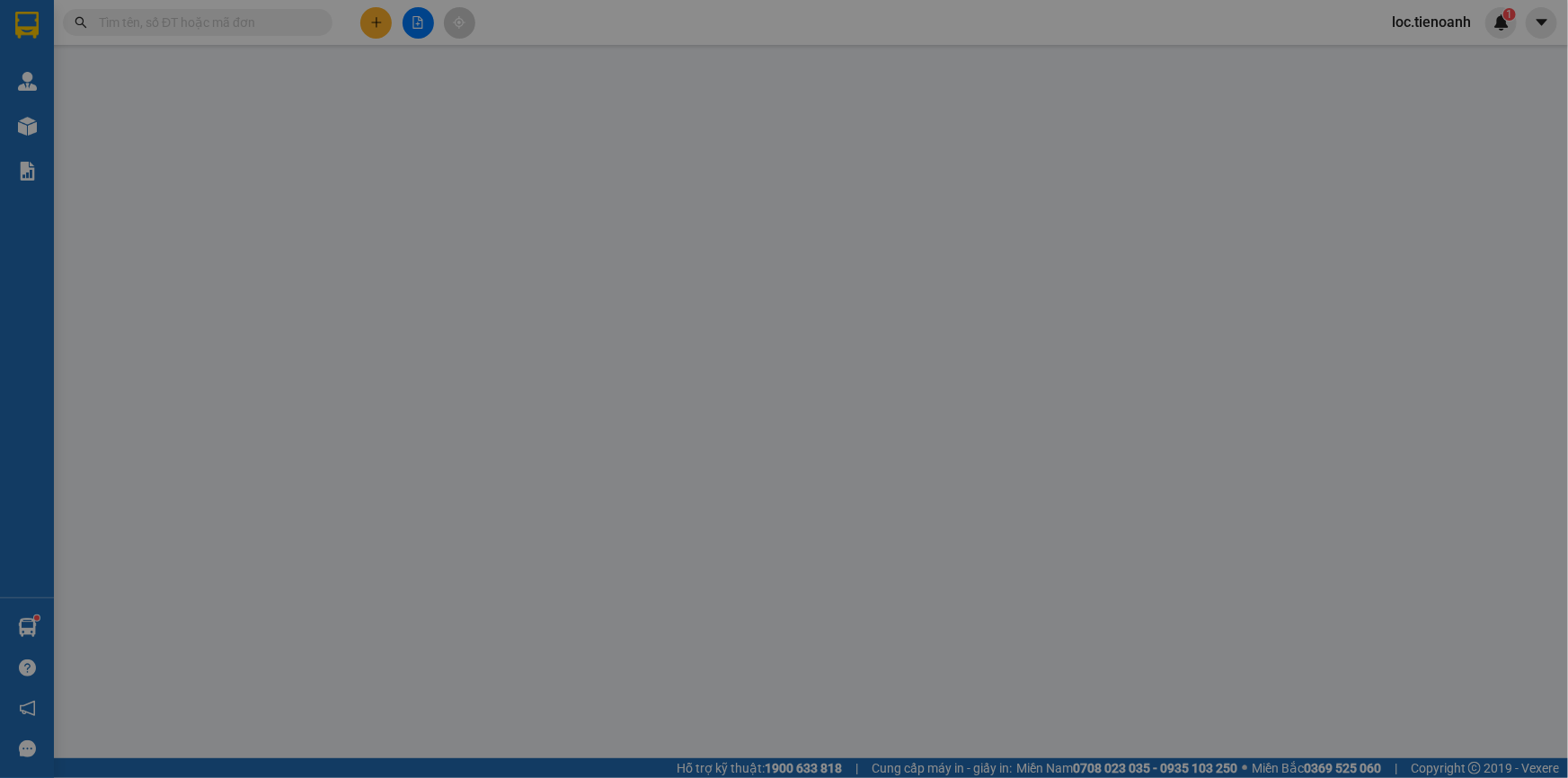
type input "[PERSON_NAME]"
type input "90.000"
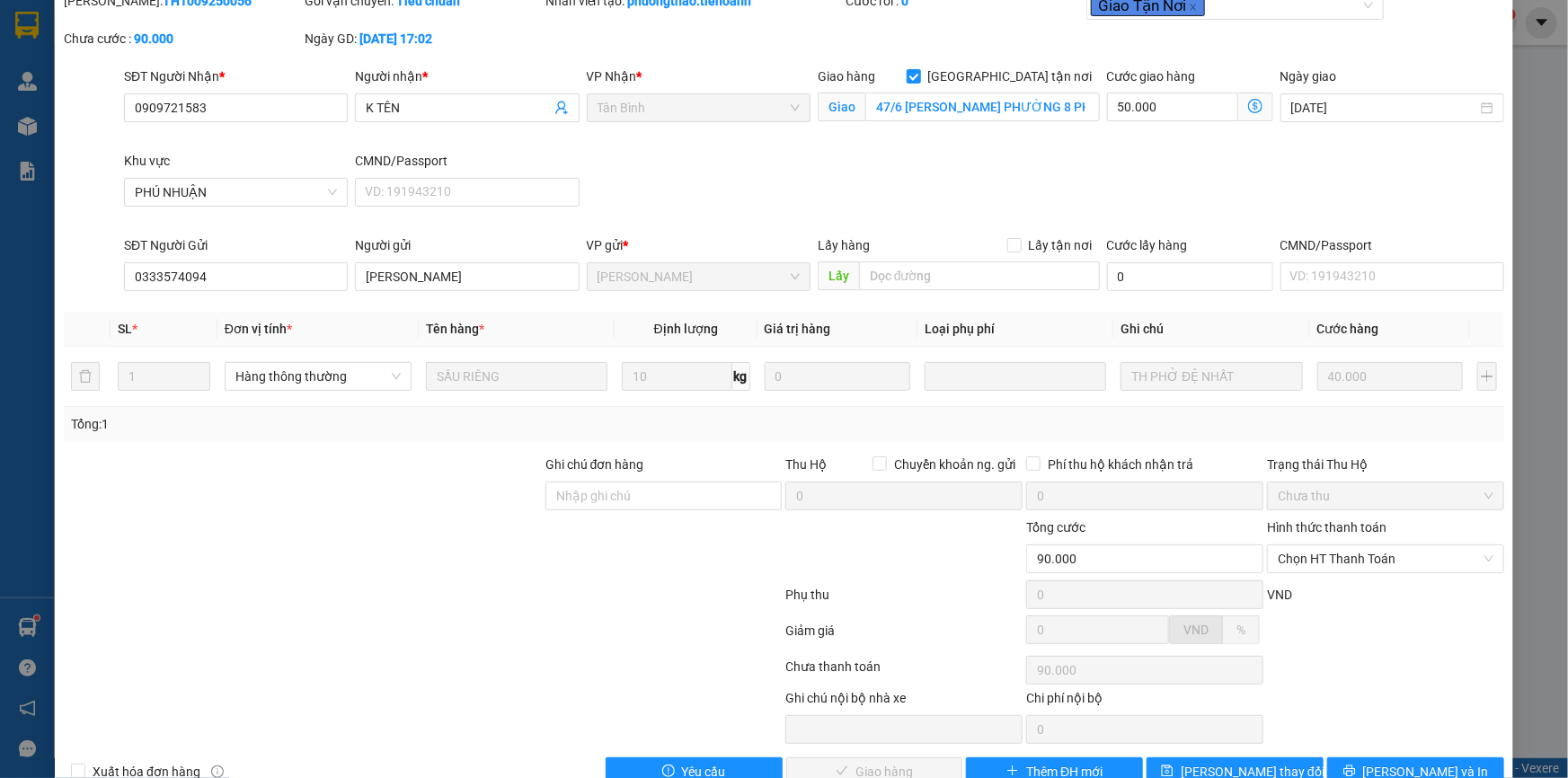
scroll to position [115, 0]
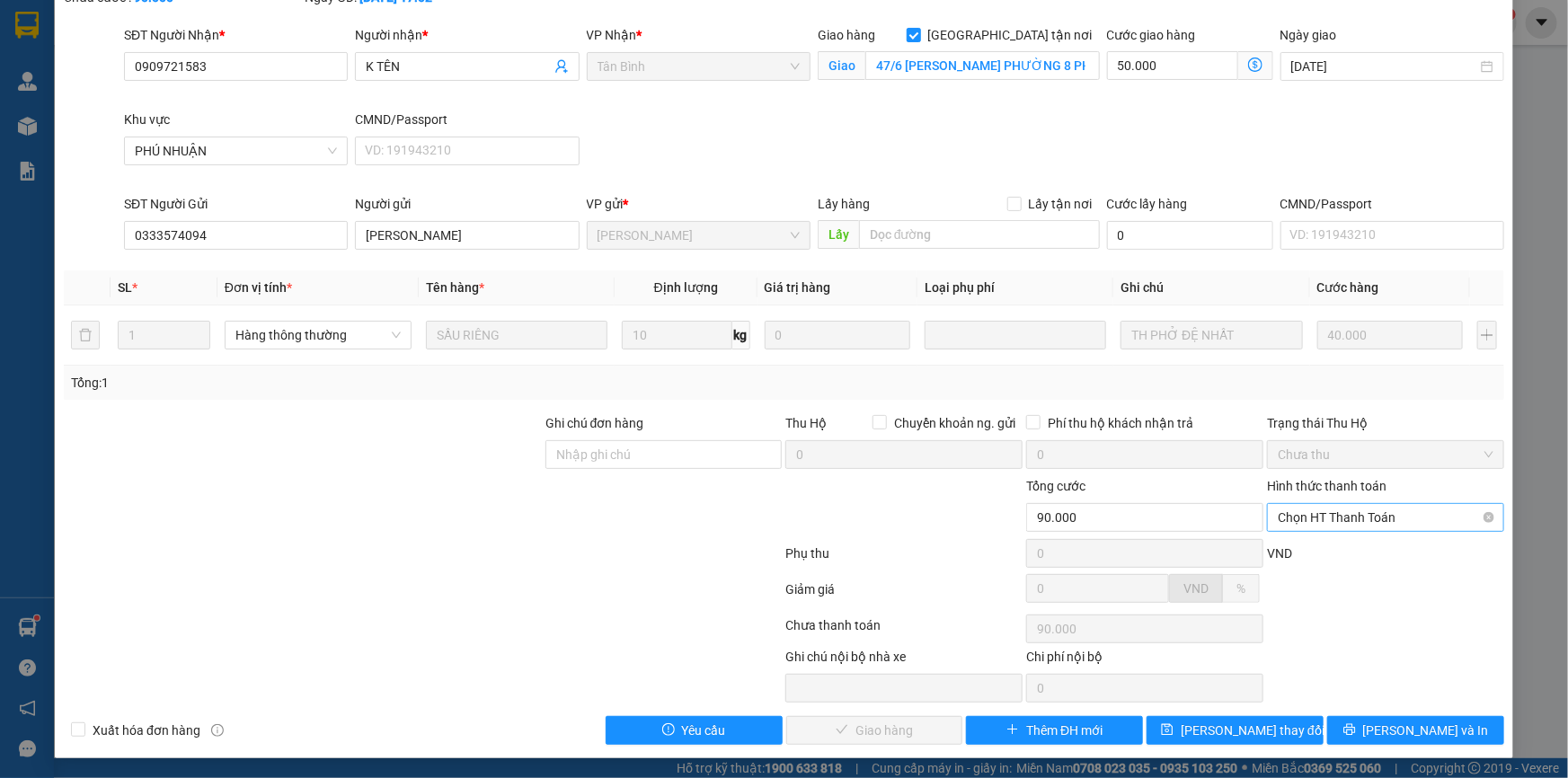
click at [1343, 510] on span "Chọn HT Thanh Toán" at bounding box center [1385, 517] width 216 height 27
click at [1338, 547] on div "Tại văn phòng" at bounding box center [1375, 552] width 214 height 19
type input "0"
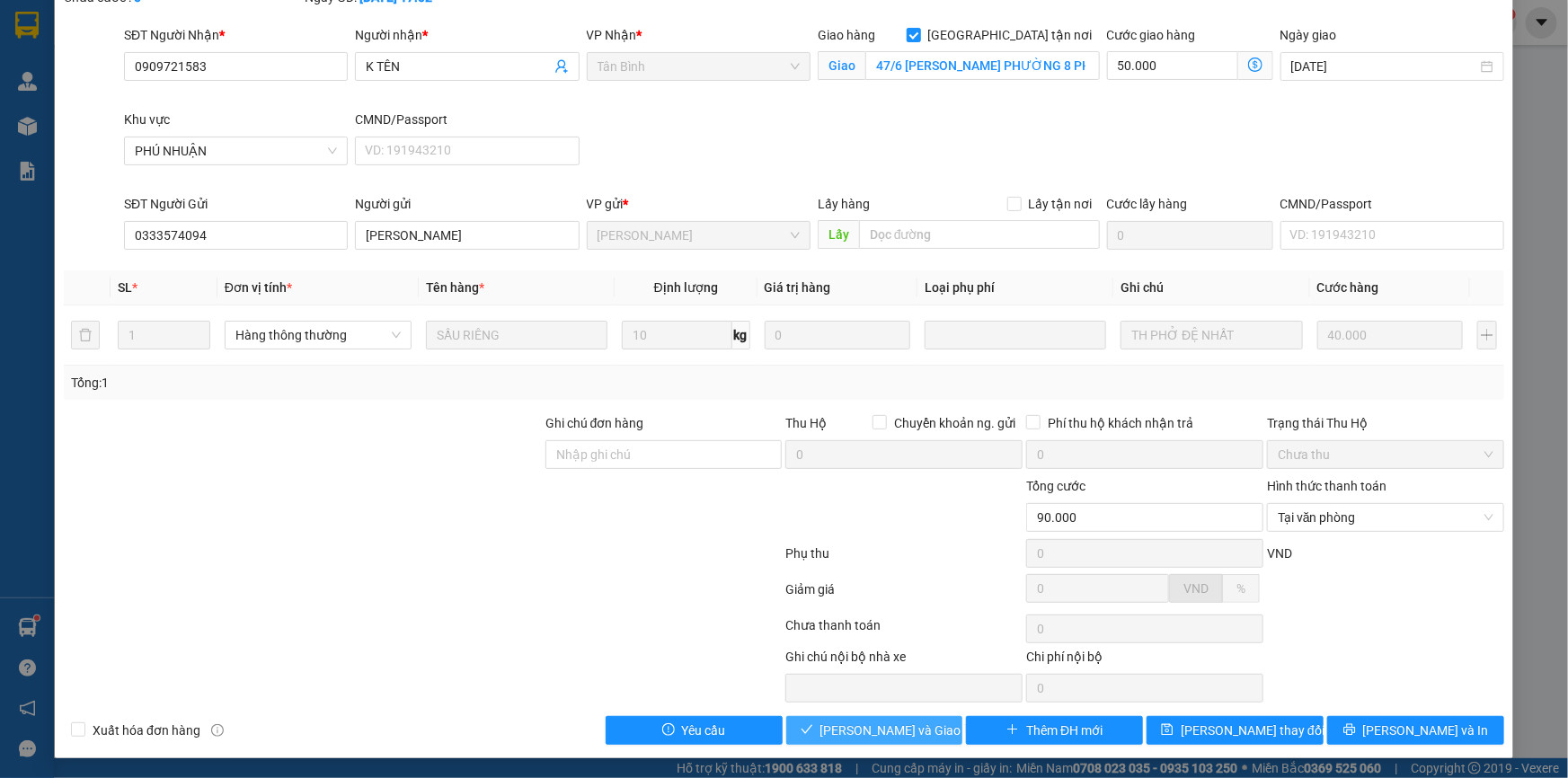
drag, startPoint x: 858, startPoint y: 736, endPoint x: 1105, endPoint y: 642, distance: 264.3
click at [858, 737] on span "[PERSON_NAME] và Giao hàng" at bounding box center [907, 730] width 173 height 19
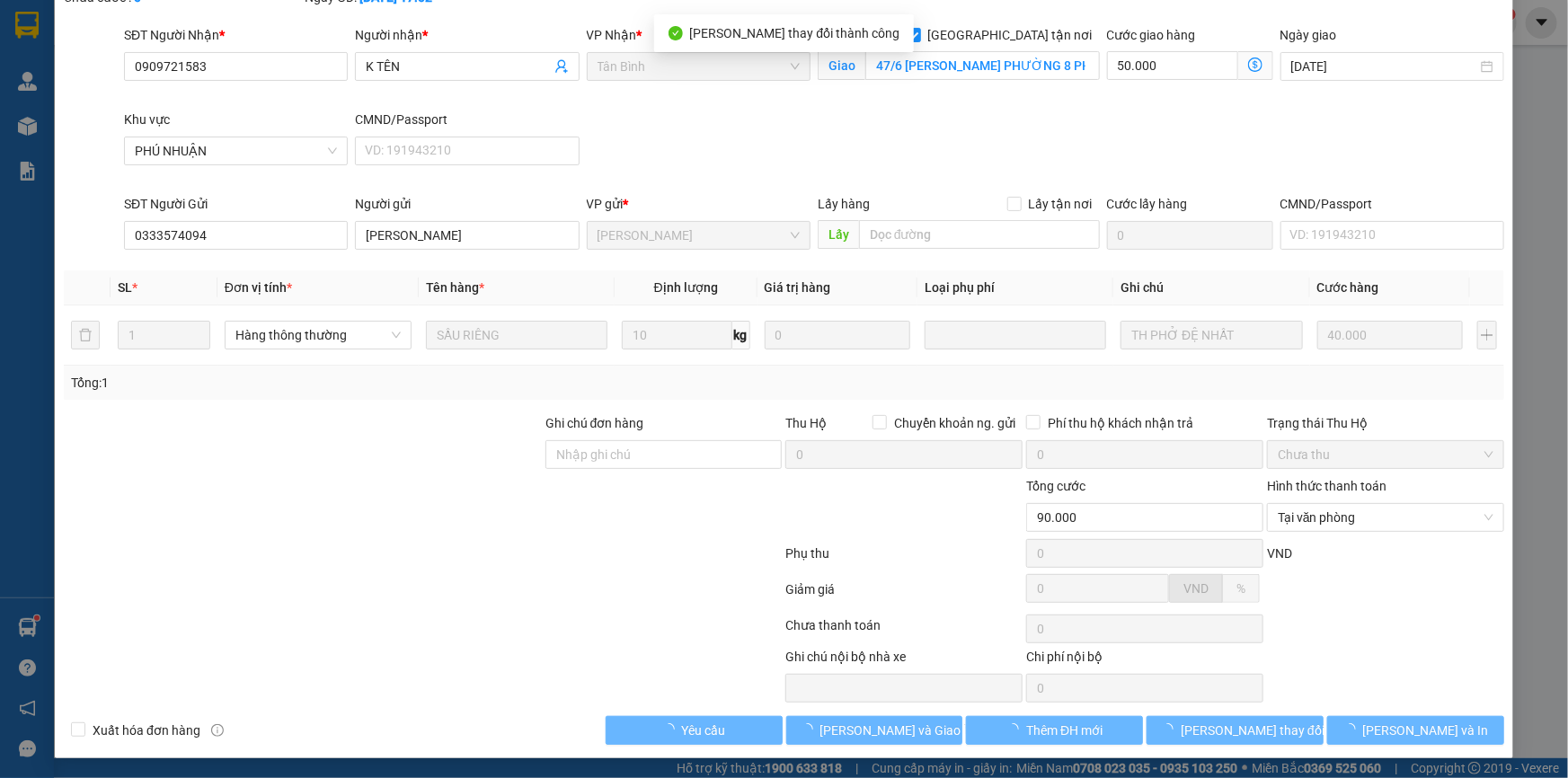
scroll to position [0, 0]
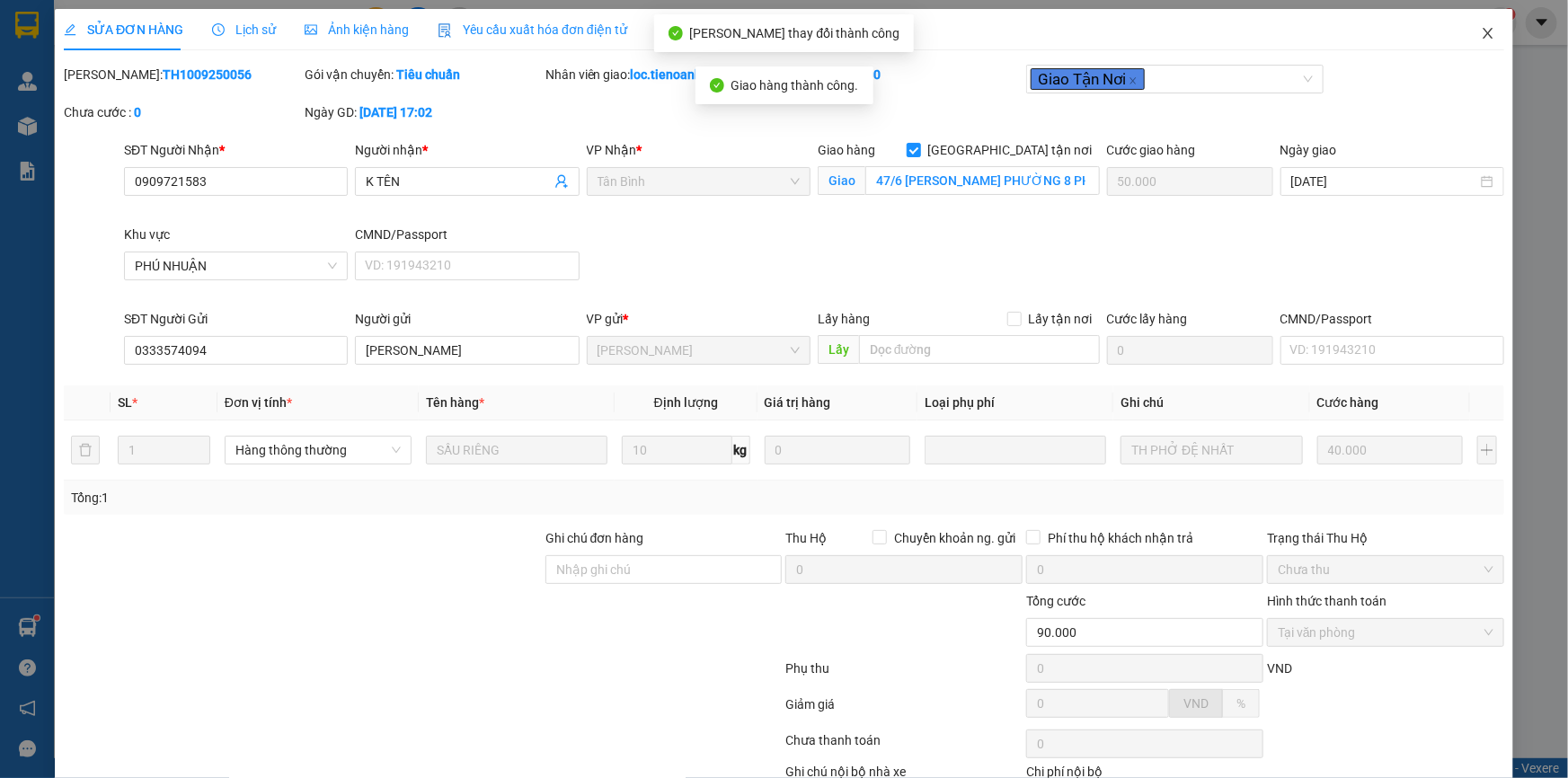
click at [1481, 36] on icon "close" at bounding box center [1488, 33] width 15 height 15
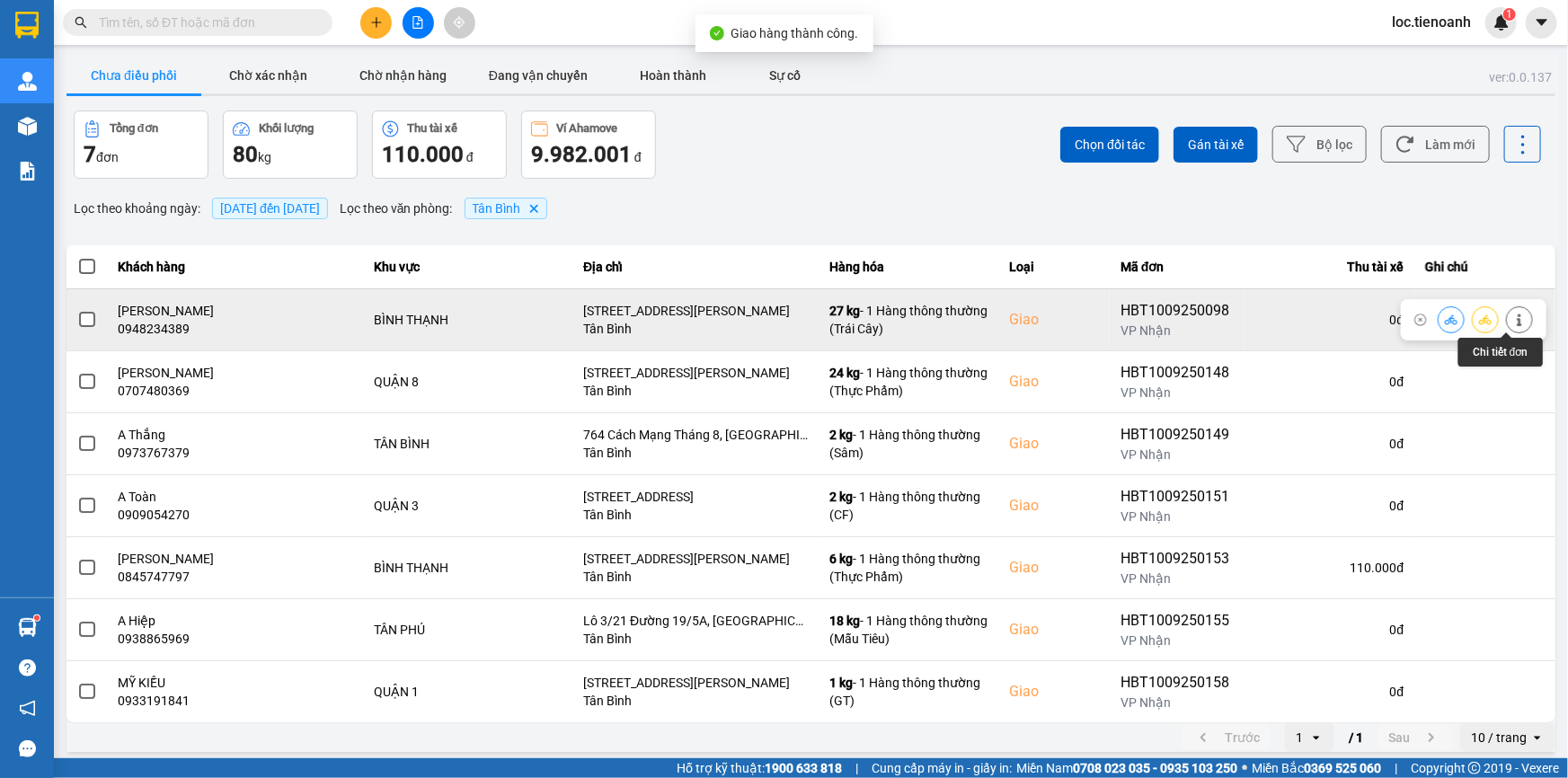
click at [1517, 317] on button at bounding box center [1519, 319] width 25 height 31
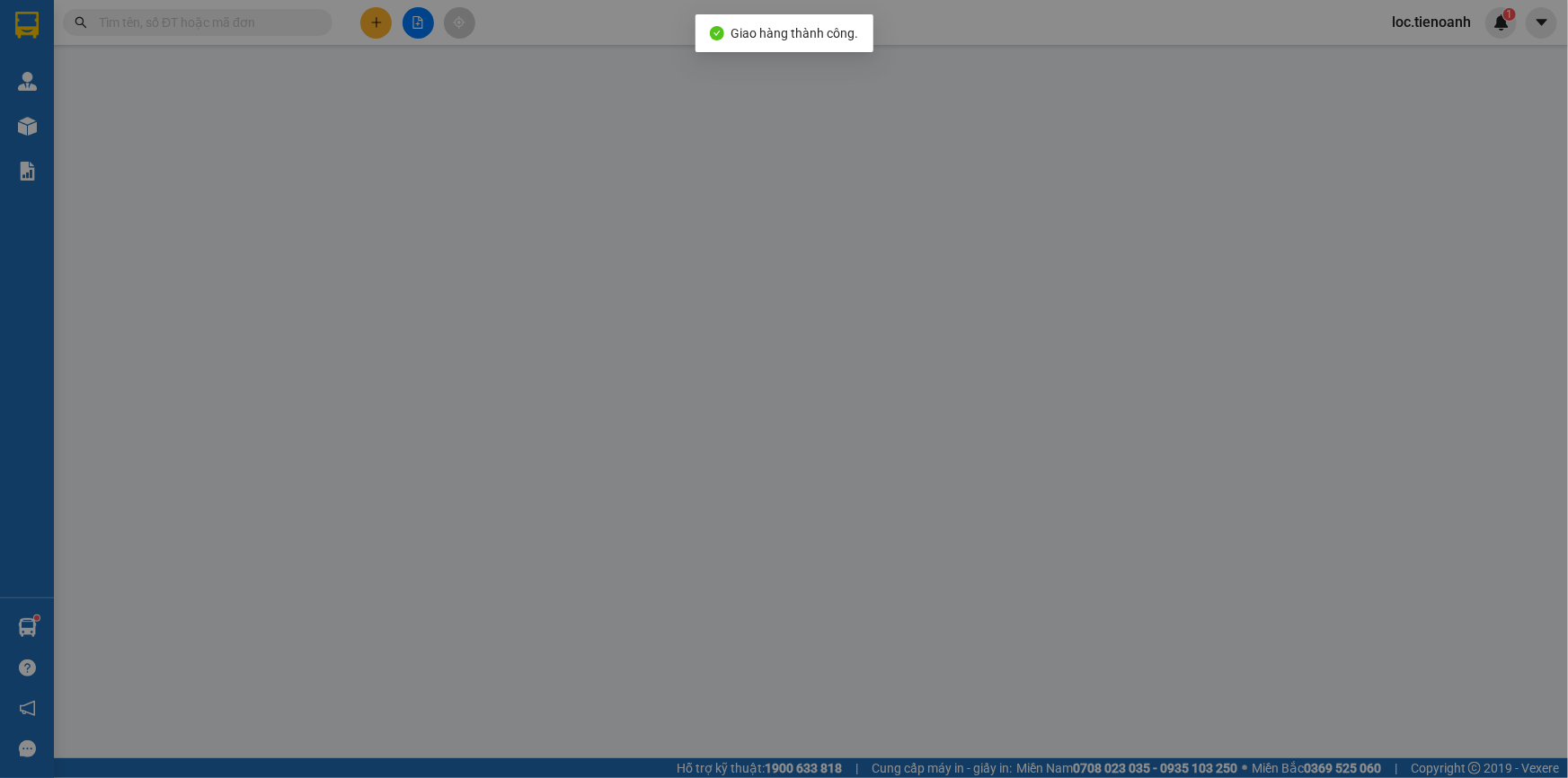
type input "0948234389"
type input "[PERSON_NAME]"
checkbox input "true"
type input "[STREET_ADDRESS][PERSON_NAME]"
type input "0945434379"
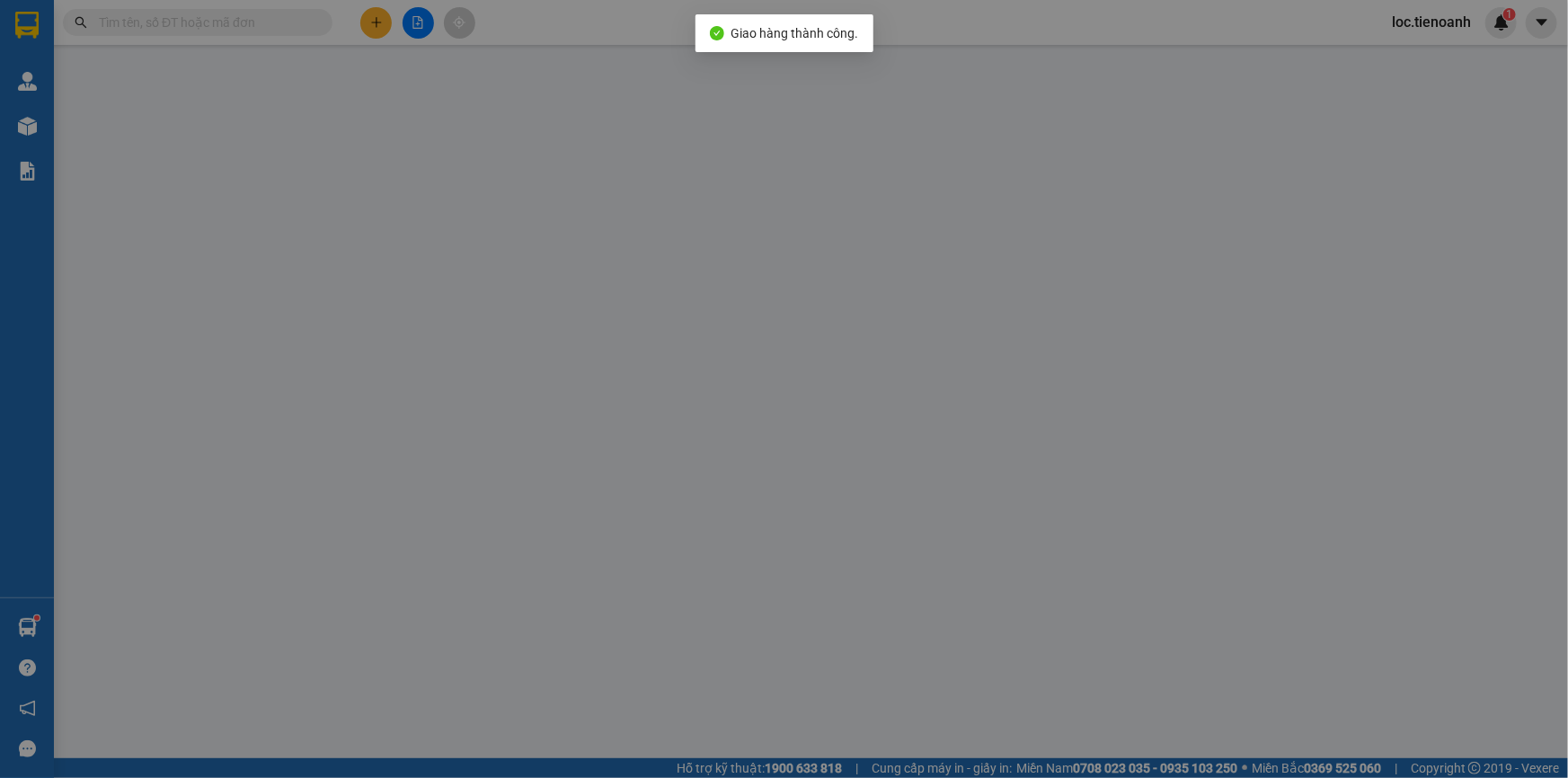
type input "A Tuệ"
type input "160.000"
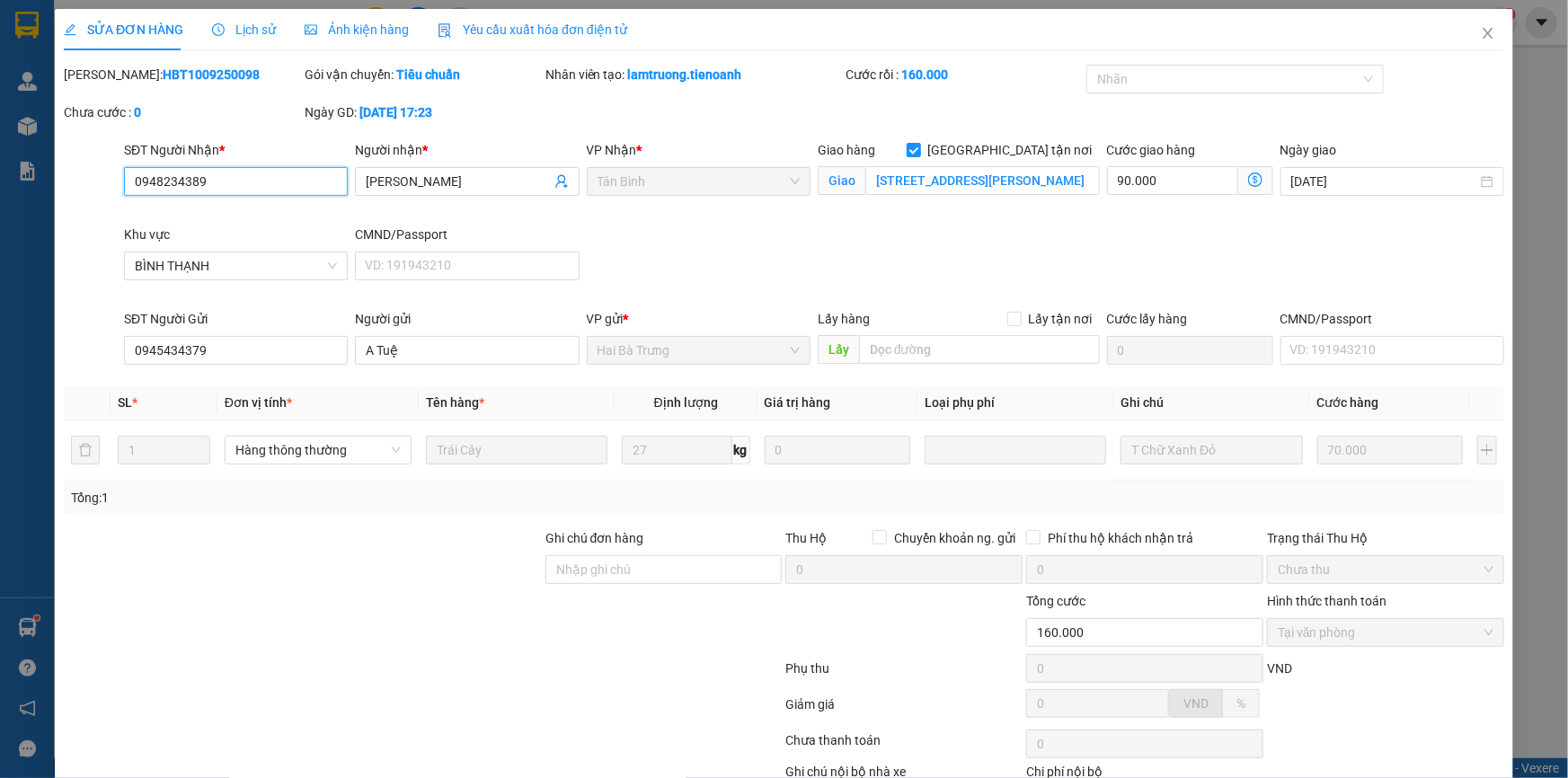
scroll to position [115, 0]
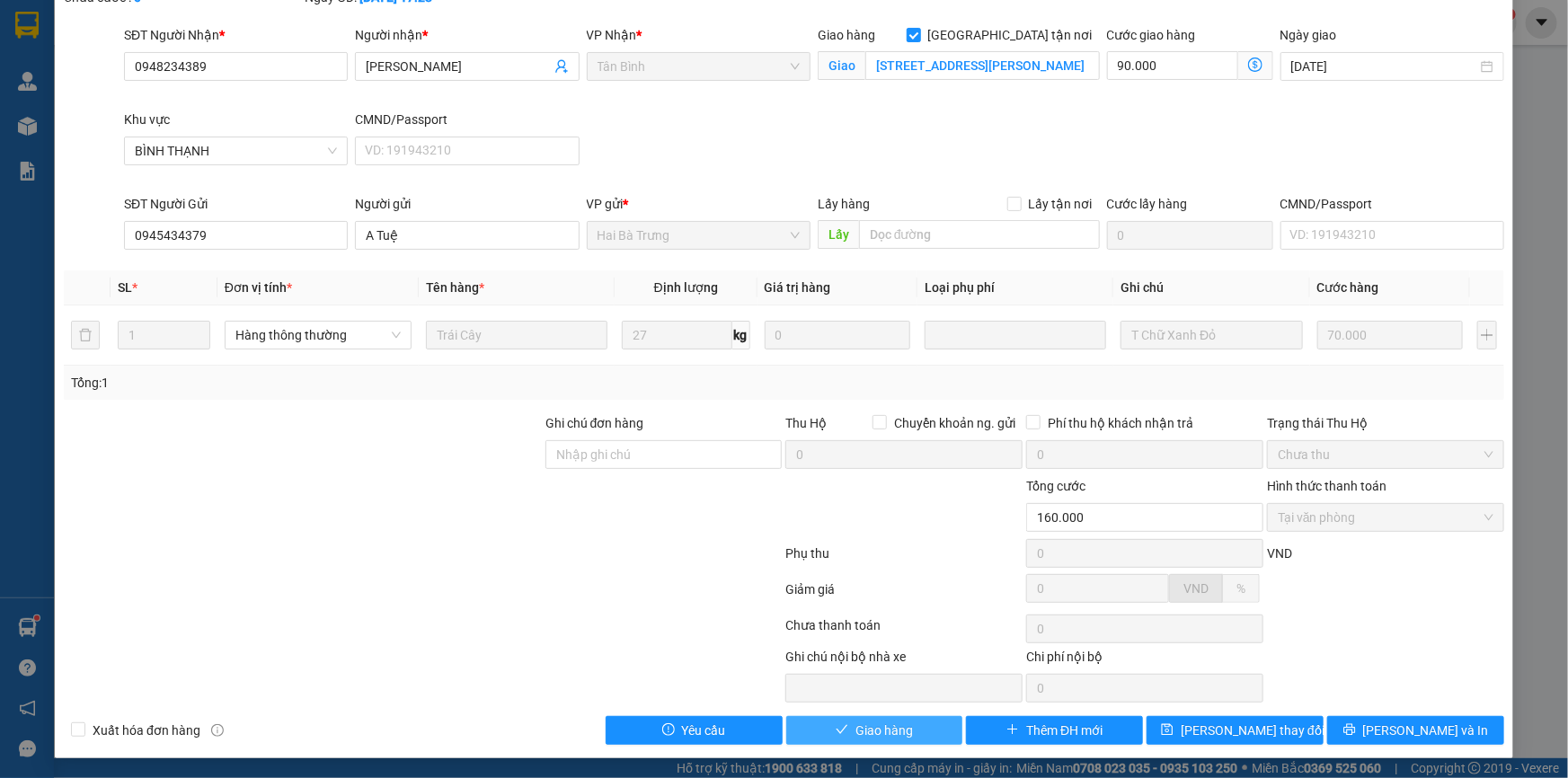
drag, startPoint x: 887, startPoint y: 730, endPoint x: 1009, endPoint y: 674, distance: 134.2
click at [902, 723] on span "Giao hàng" at bounding box center [884, 730] width 57 height 19
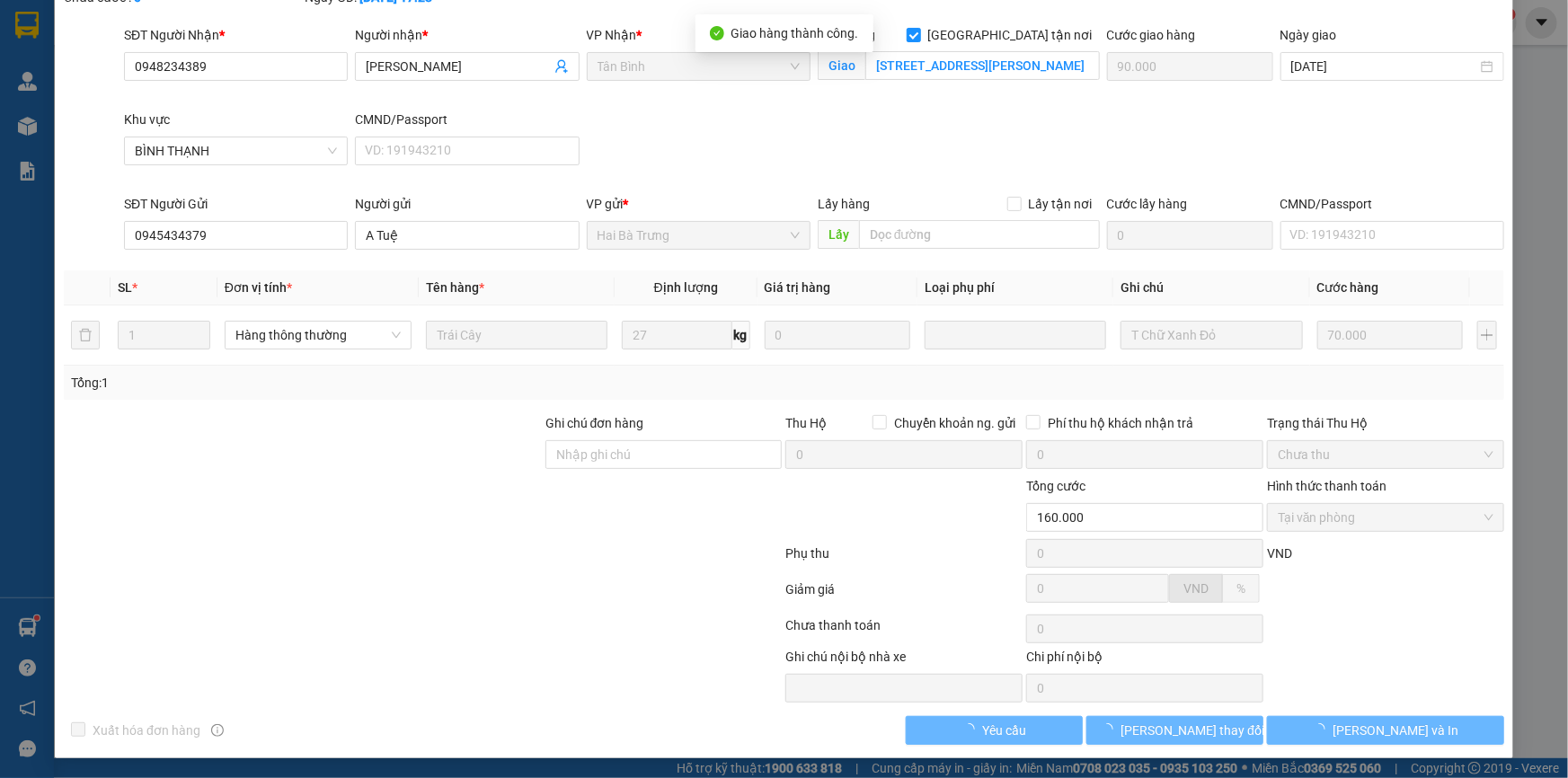
scroll to position [0, 0]
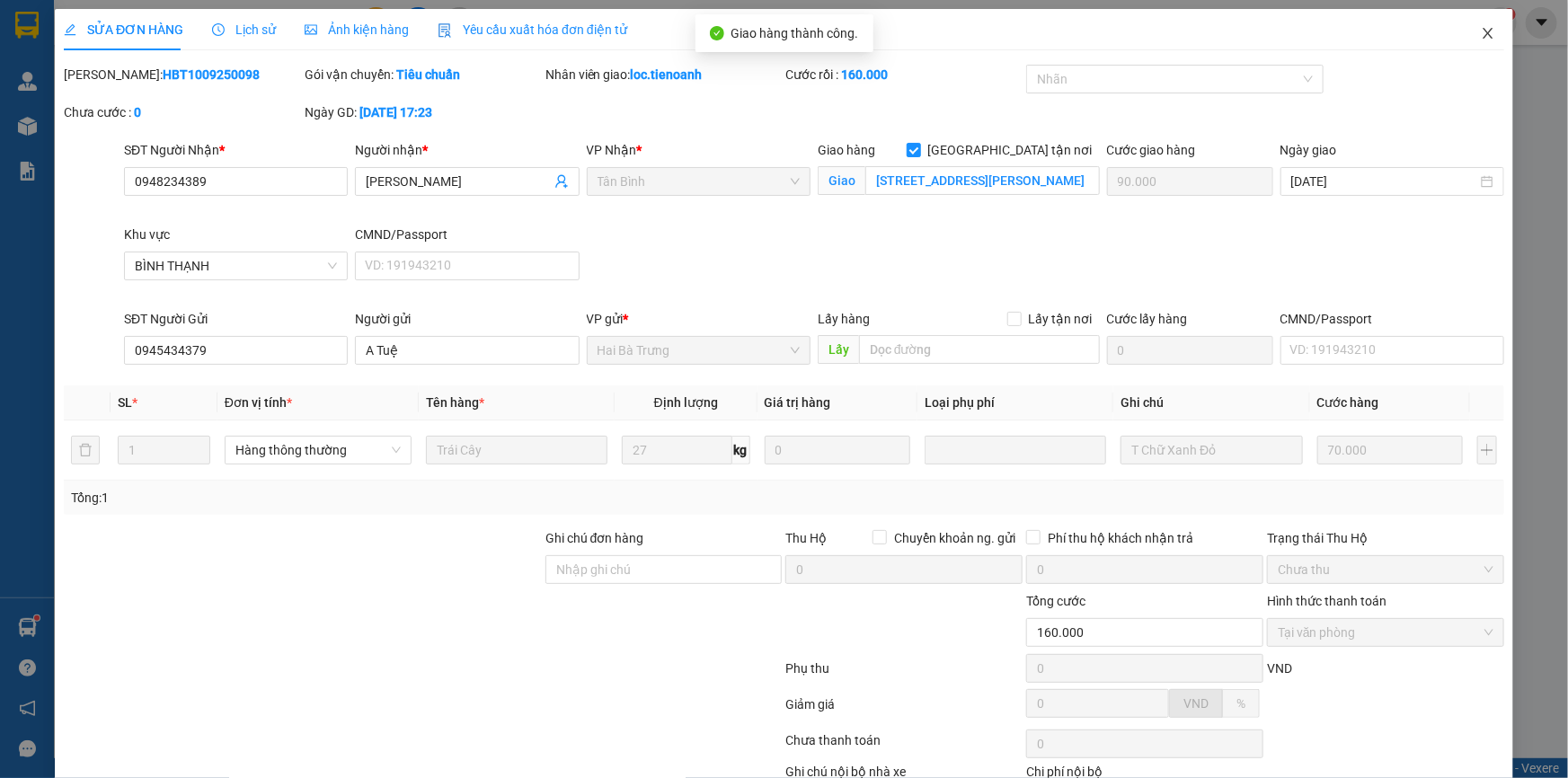
drag, startPoint x: 1475, startPoint y: 24, endPoint x: 1492, endPoint y: 38, distance: 22.0
click at [1475, 25] on span "Close" at bounding box center [1488, 34] width 50 height 50
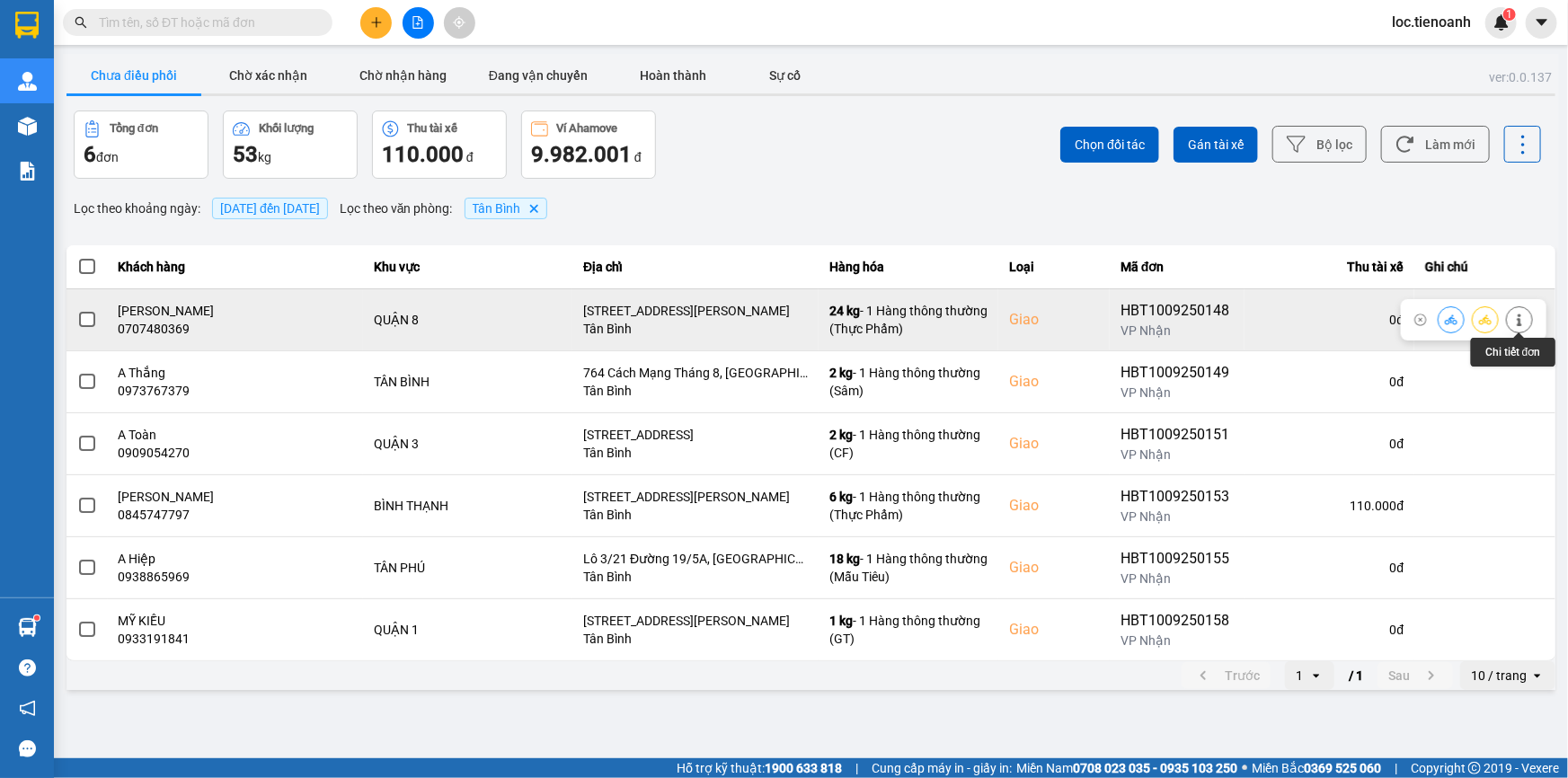
click at [1519, 313] on button at bounding box center [1519, 319] width 25 height 31
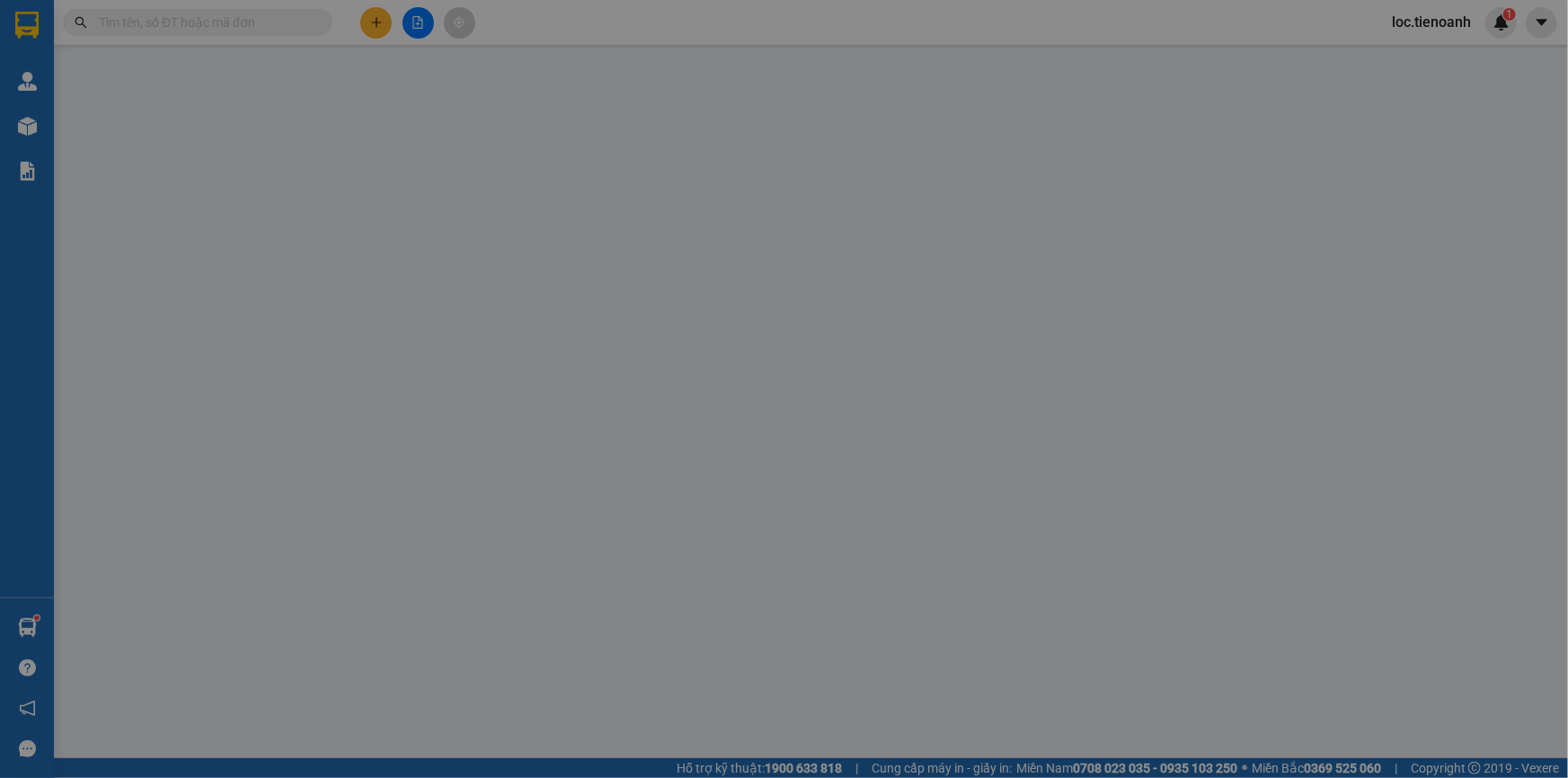
type input "0707480369"
type input "[PERSON_NAME]"
checkbox input "true"
type input "[STREET_ADDRESS][PERSON_NAME]"
type input "0934668271"
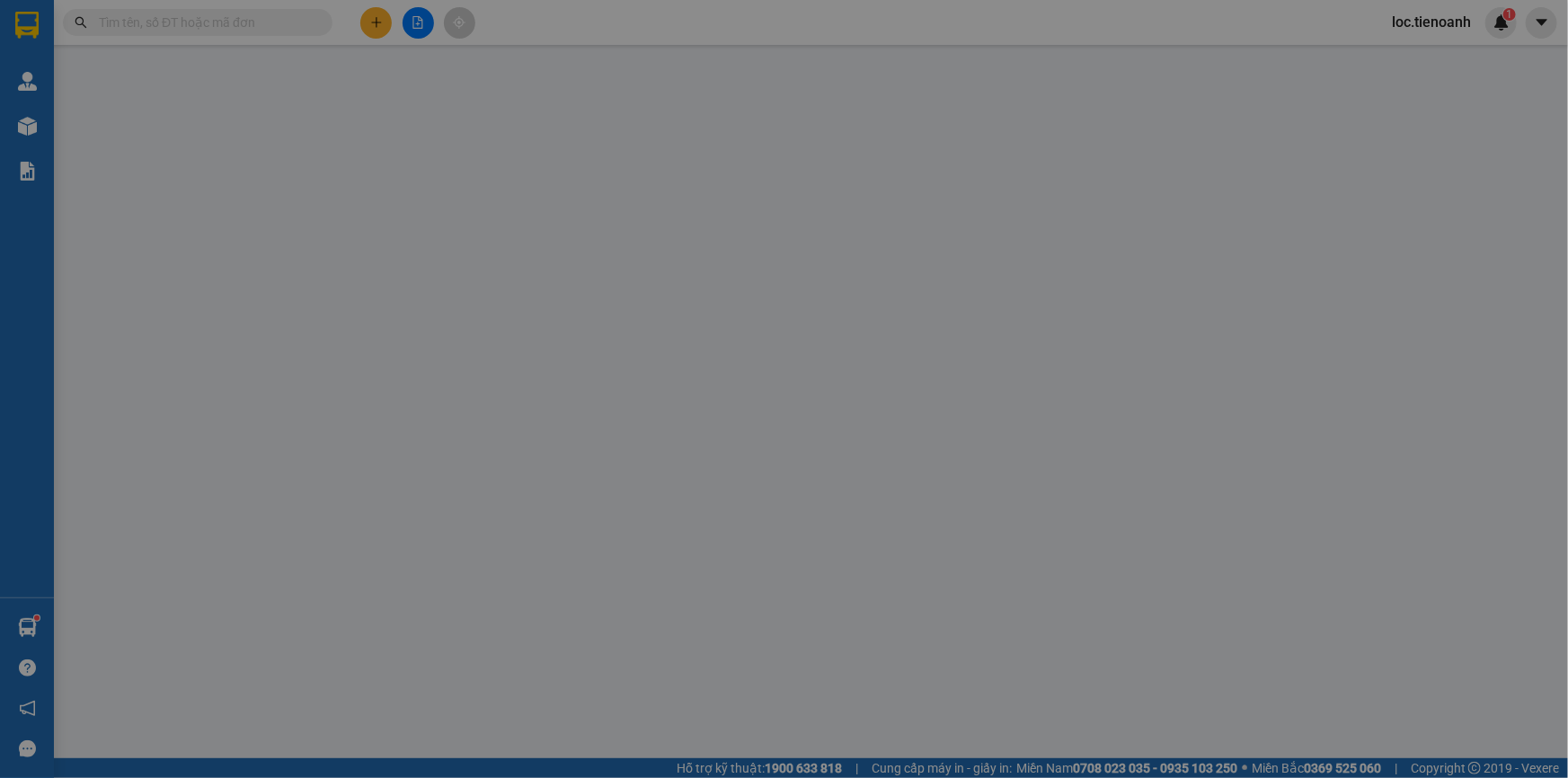
type input "C Oanh"
type input "140.000"
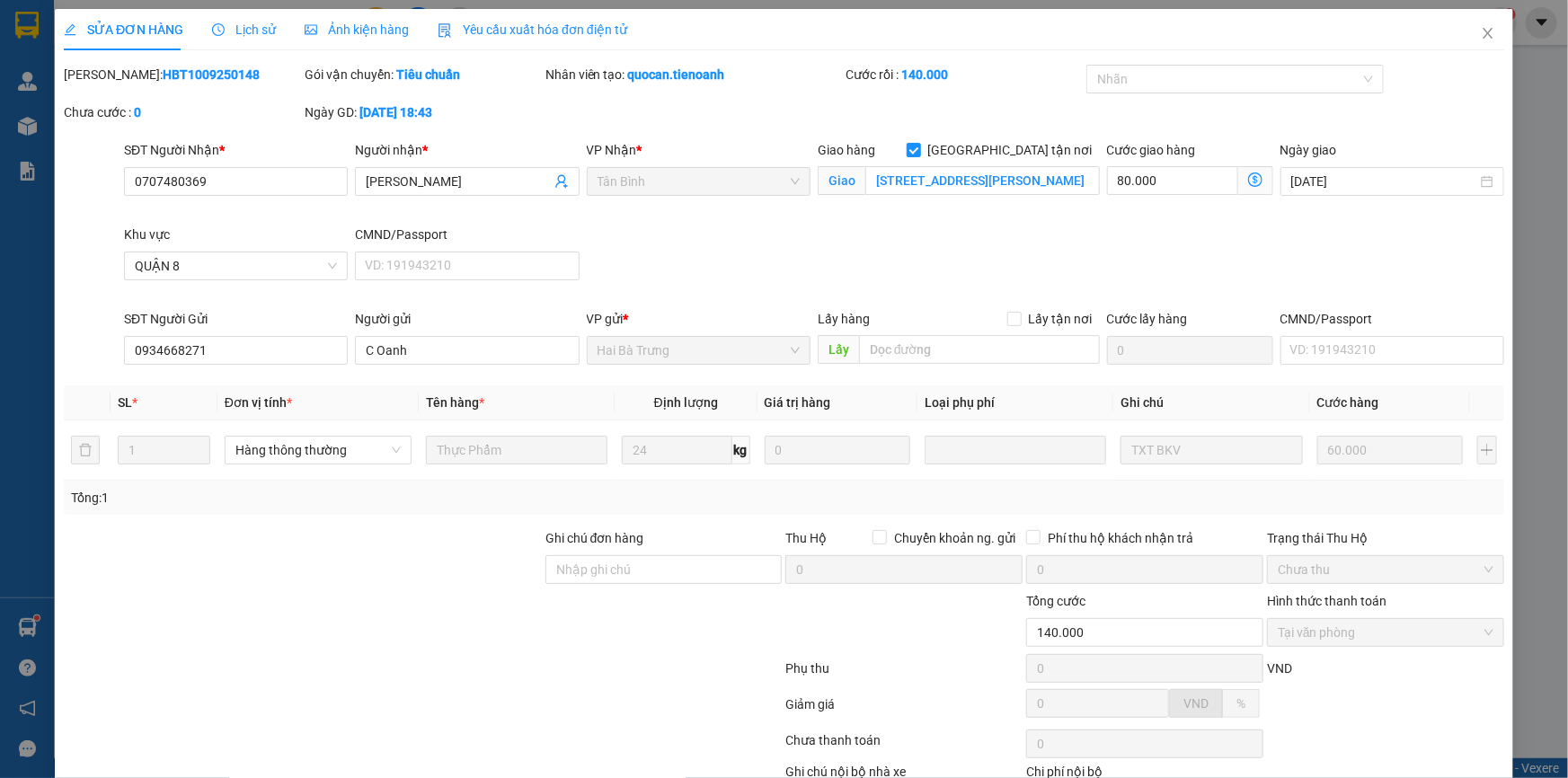
scroll to position [115, 0]
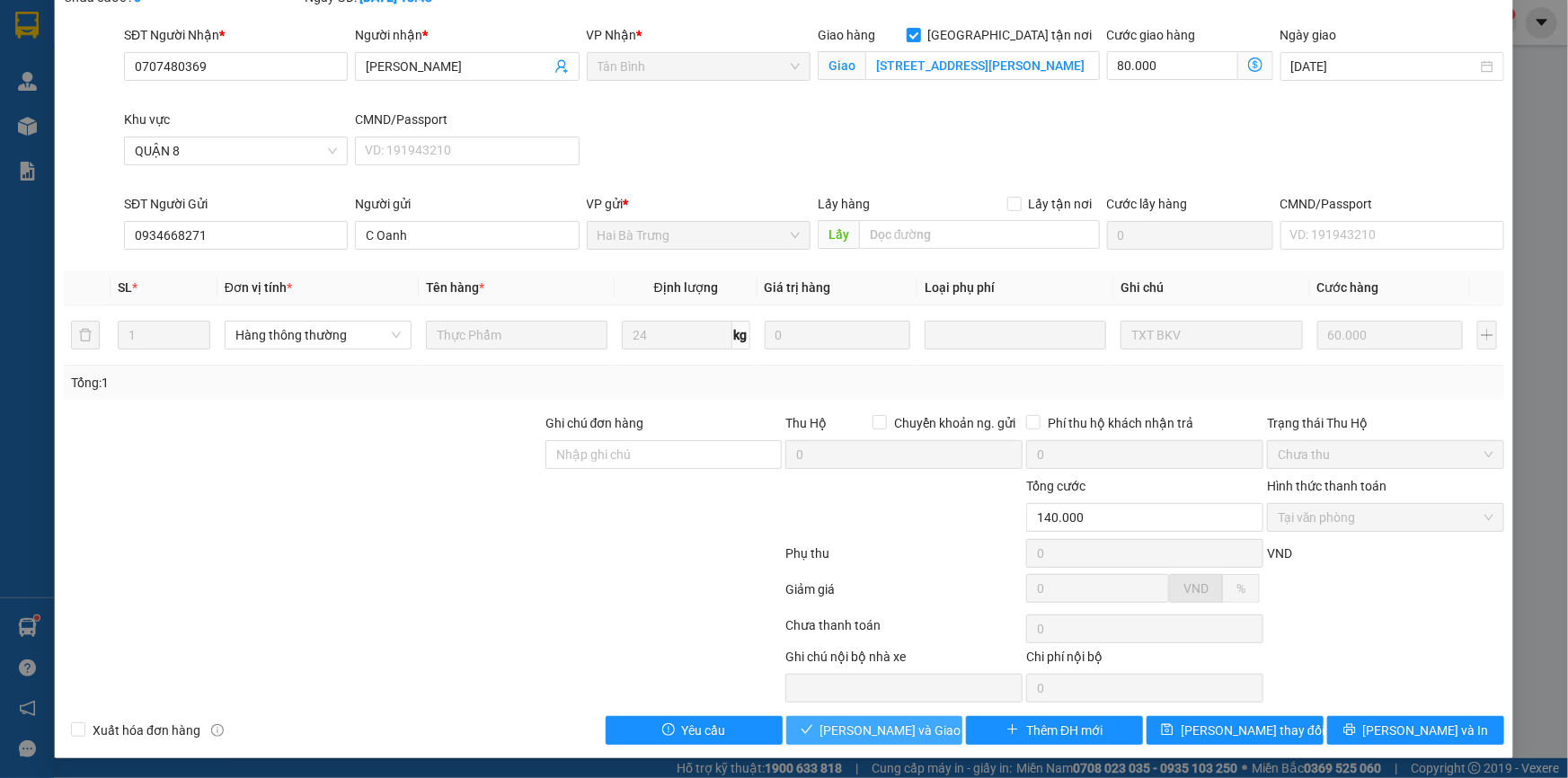
click at [893, 728] on span "[PERSON_NAME] và Giao hàng" at bounding box center [907, 730] width 173 height 19
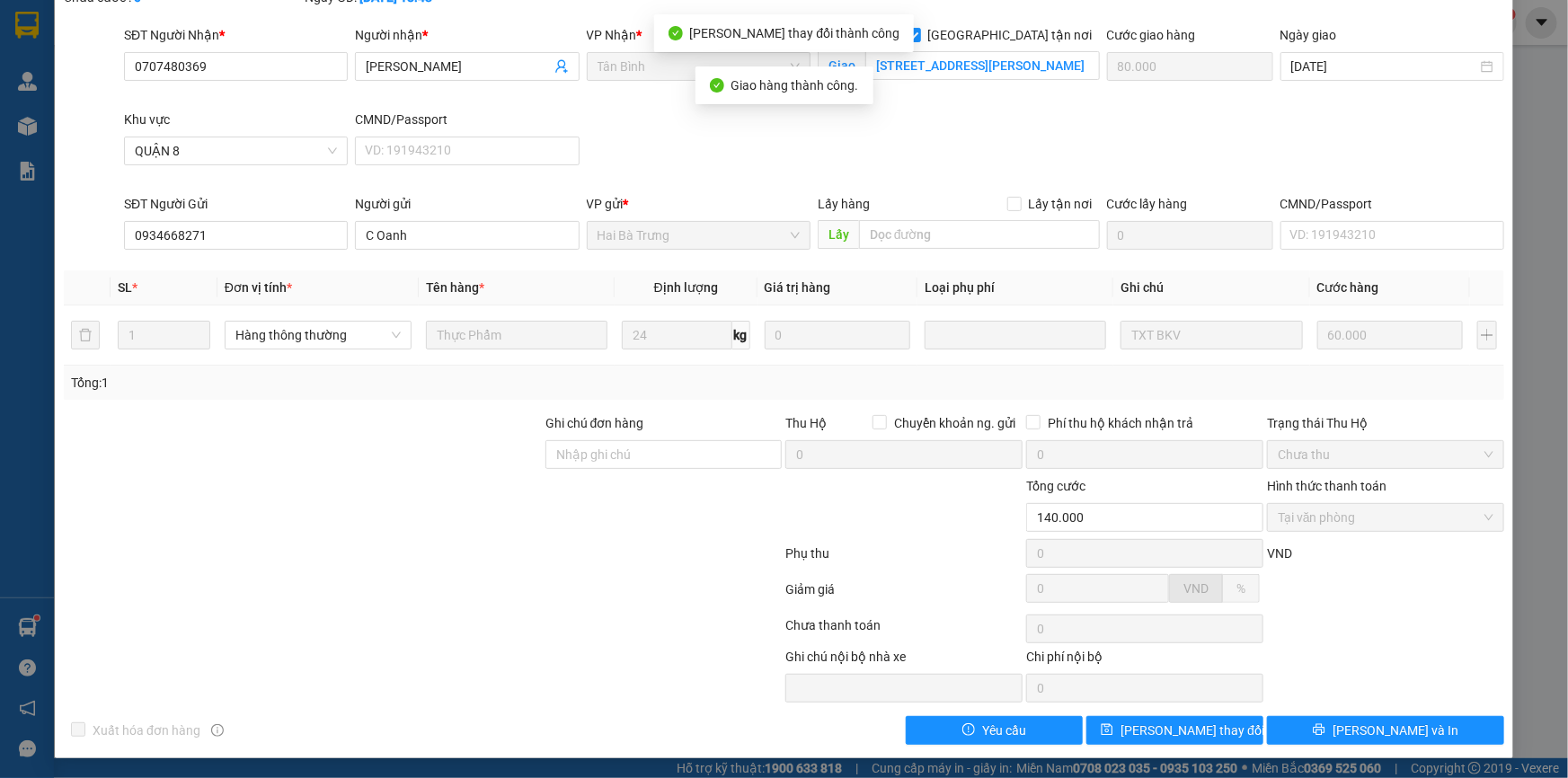
scroll to position [0, 0]
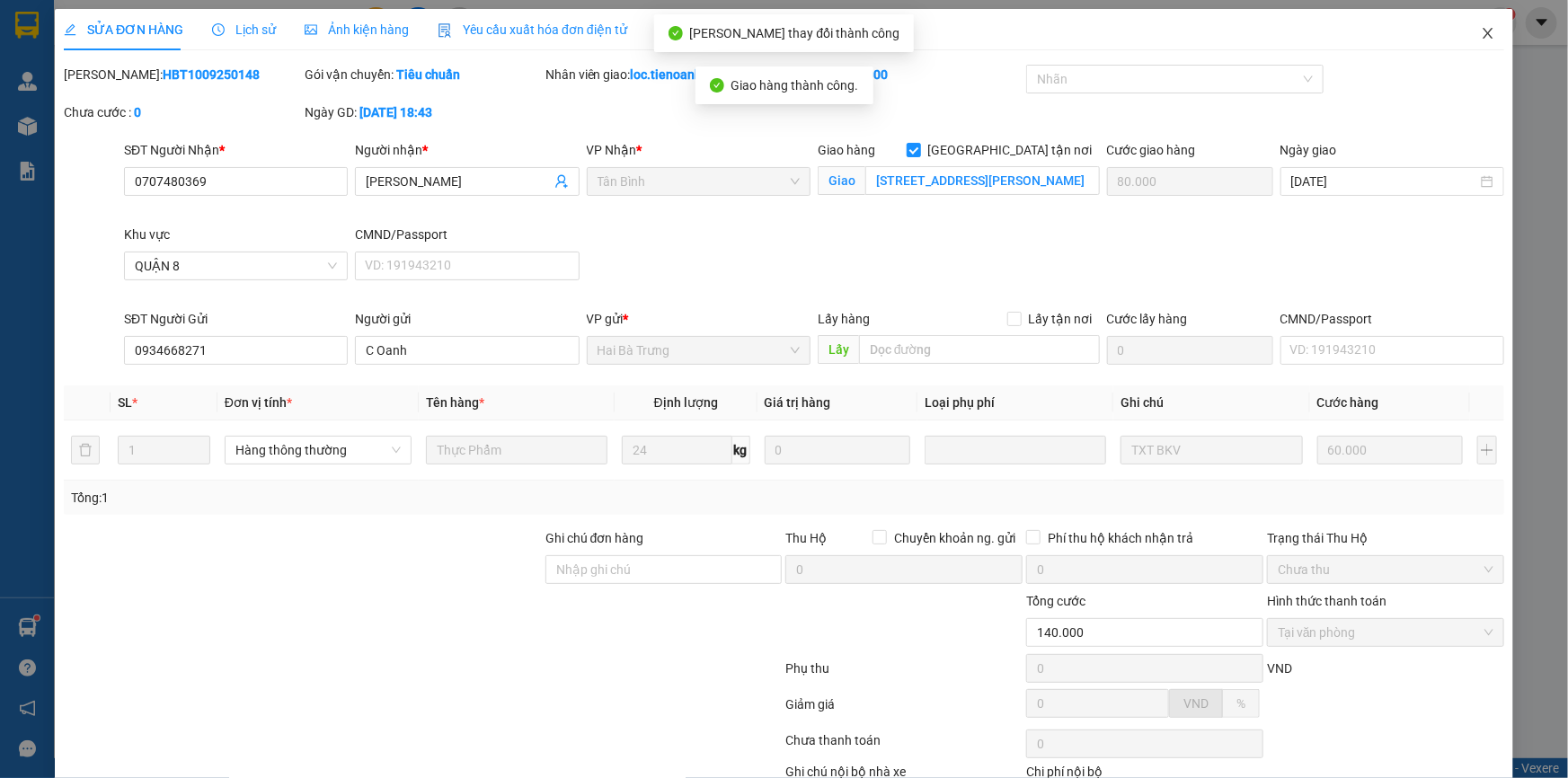
click at [1481, 35] on icon "close" at bounding box center [1488, 33] width 15 height 15
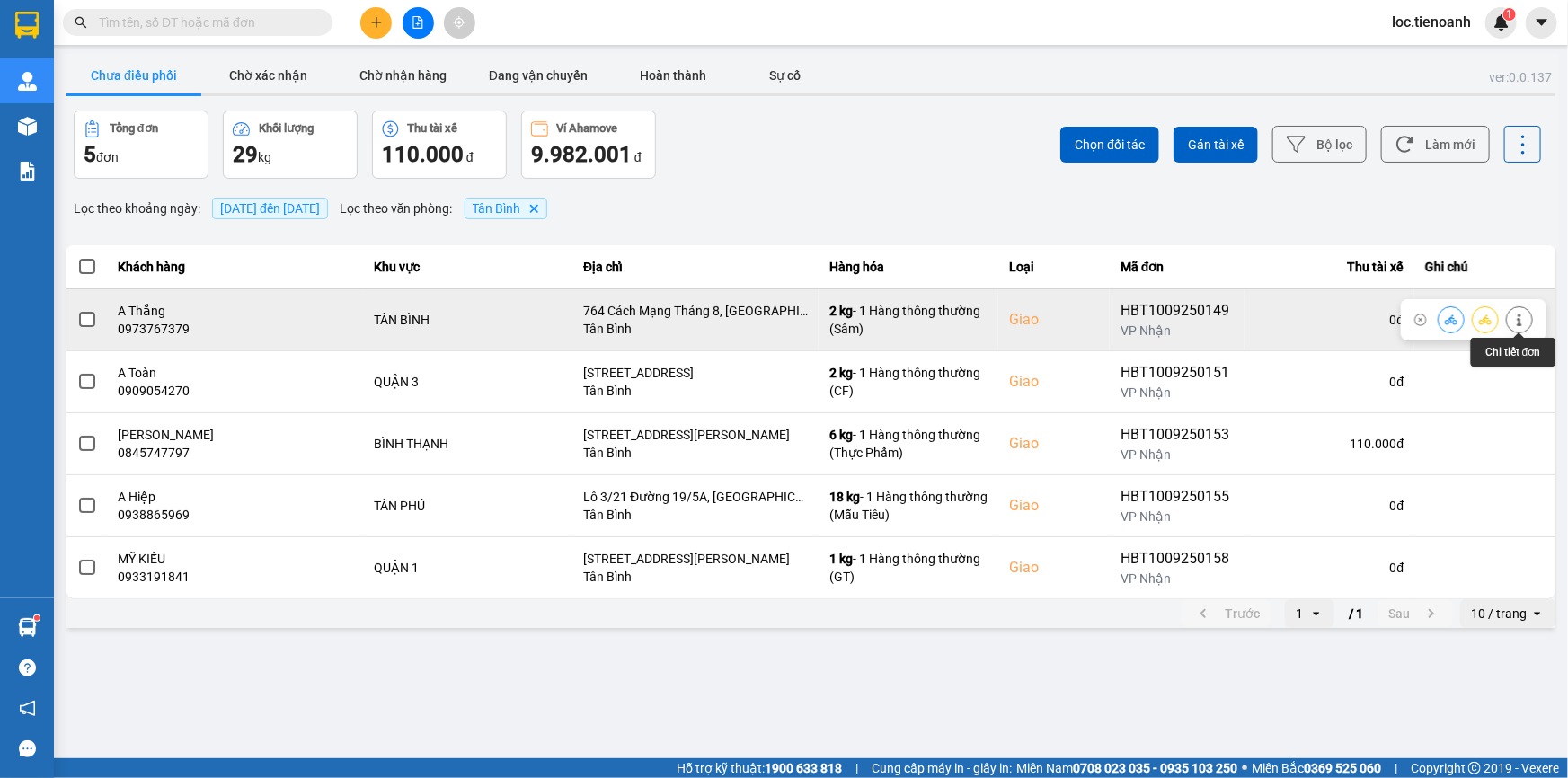
click at [1523, 321] on icon at bounding box center [1520, 320] width 13 height 13
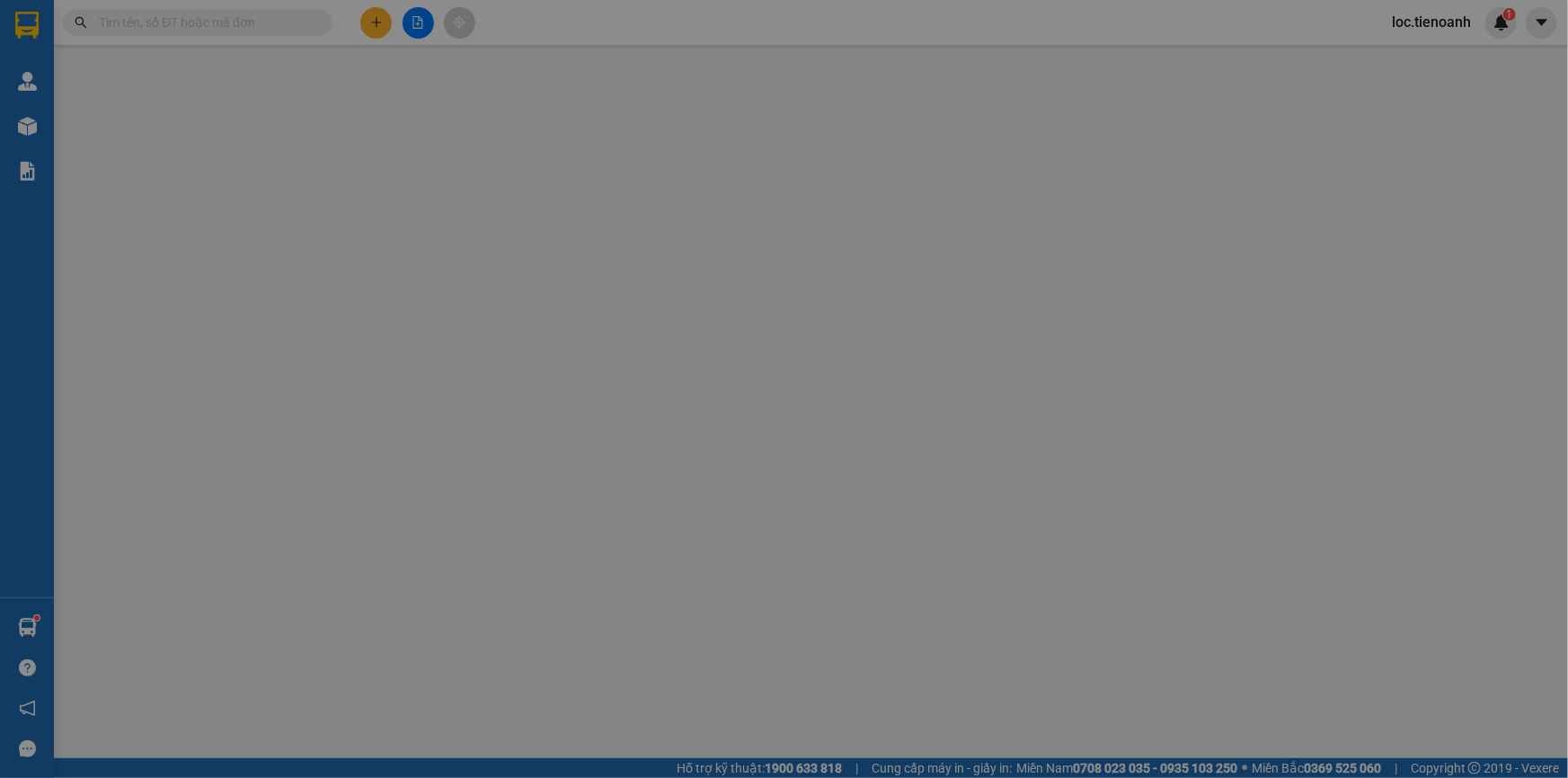
type input "0973767379"
type input "A Thắng"
checkbox input "true"
type input "764 Cách Mạng Tháng 8, [GEOGRAPHIC_DATA], [GEOGRAPHIC_DATA], [GEOGRAPHIC_DATA]"
type input "0918477455"
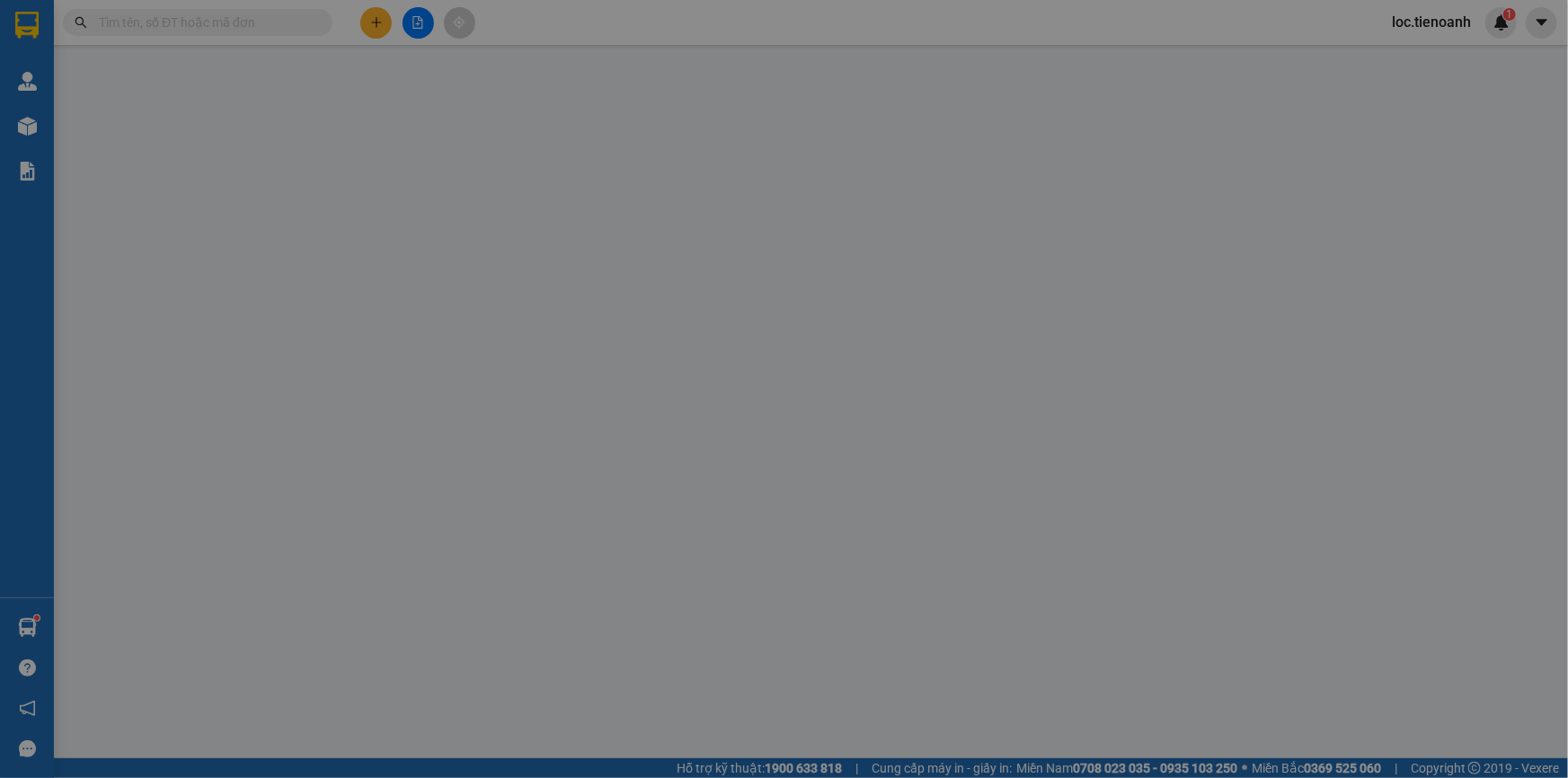
type input "[PERSON_NAME]"
type input "70.000"
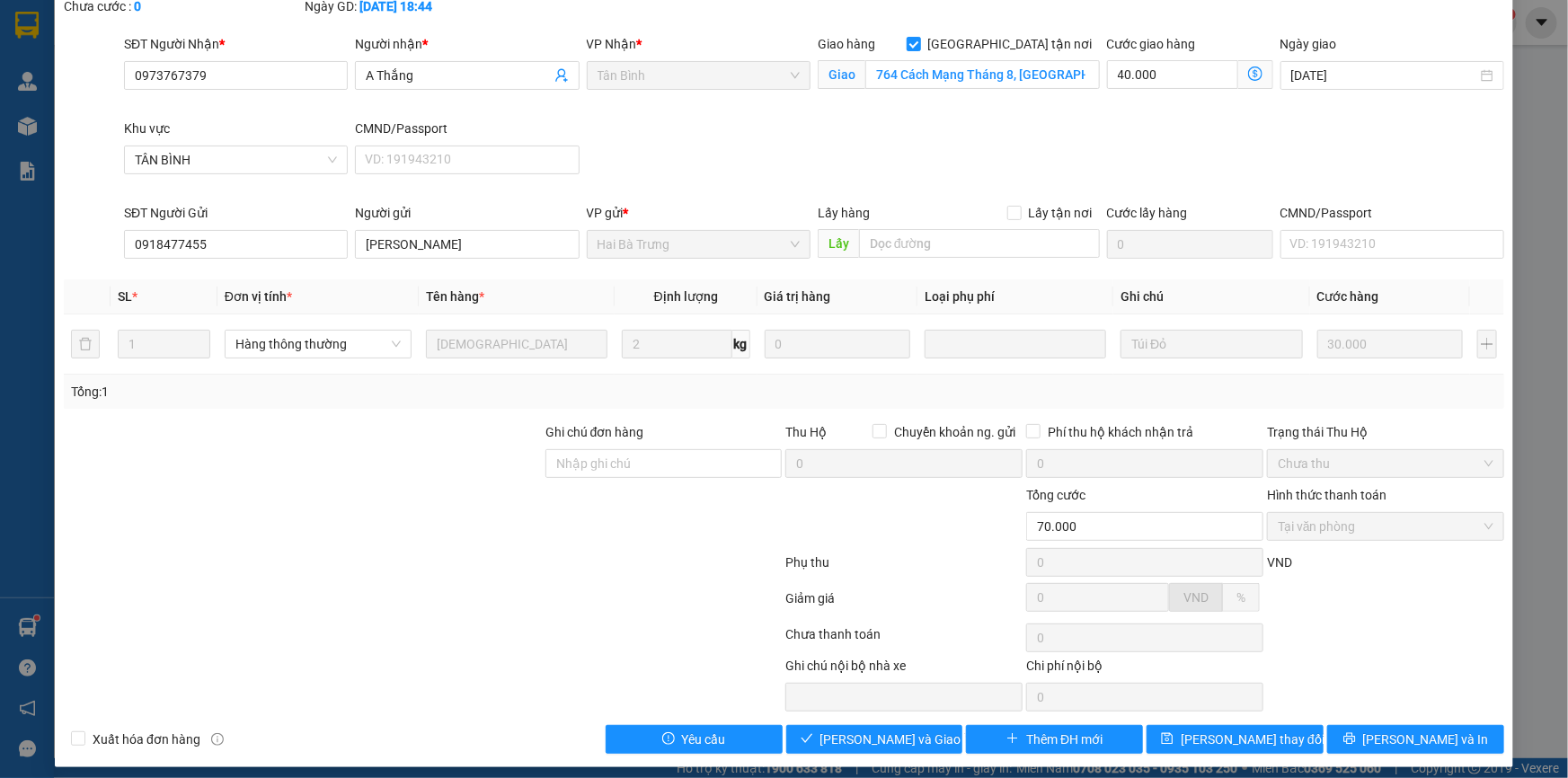
scroll to position [115, 0]
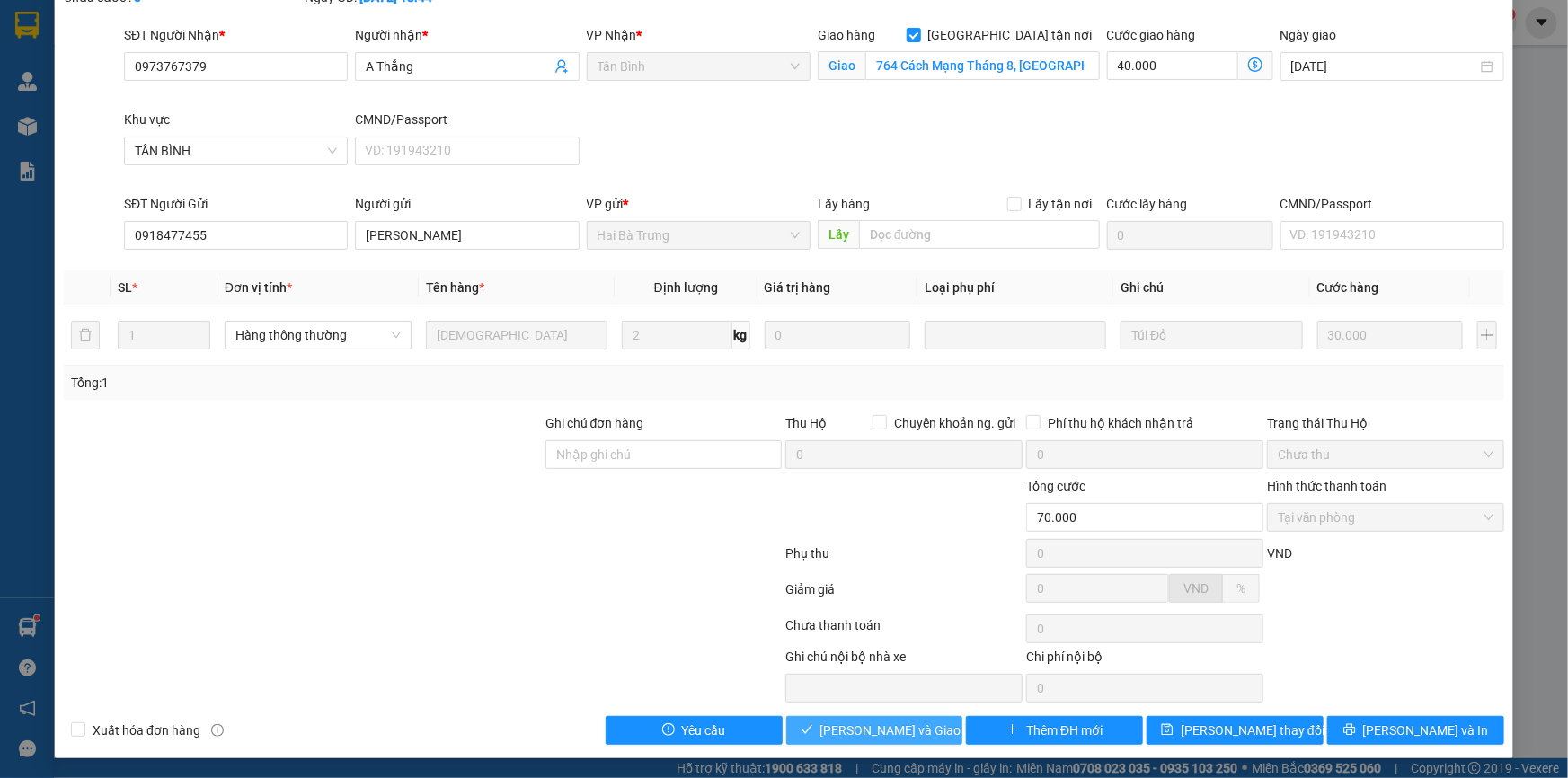
click at [876, 726] on span "[PERSON_NAME] và Giao hàng" at bounding box center [907, 730] width 173 height 19
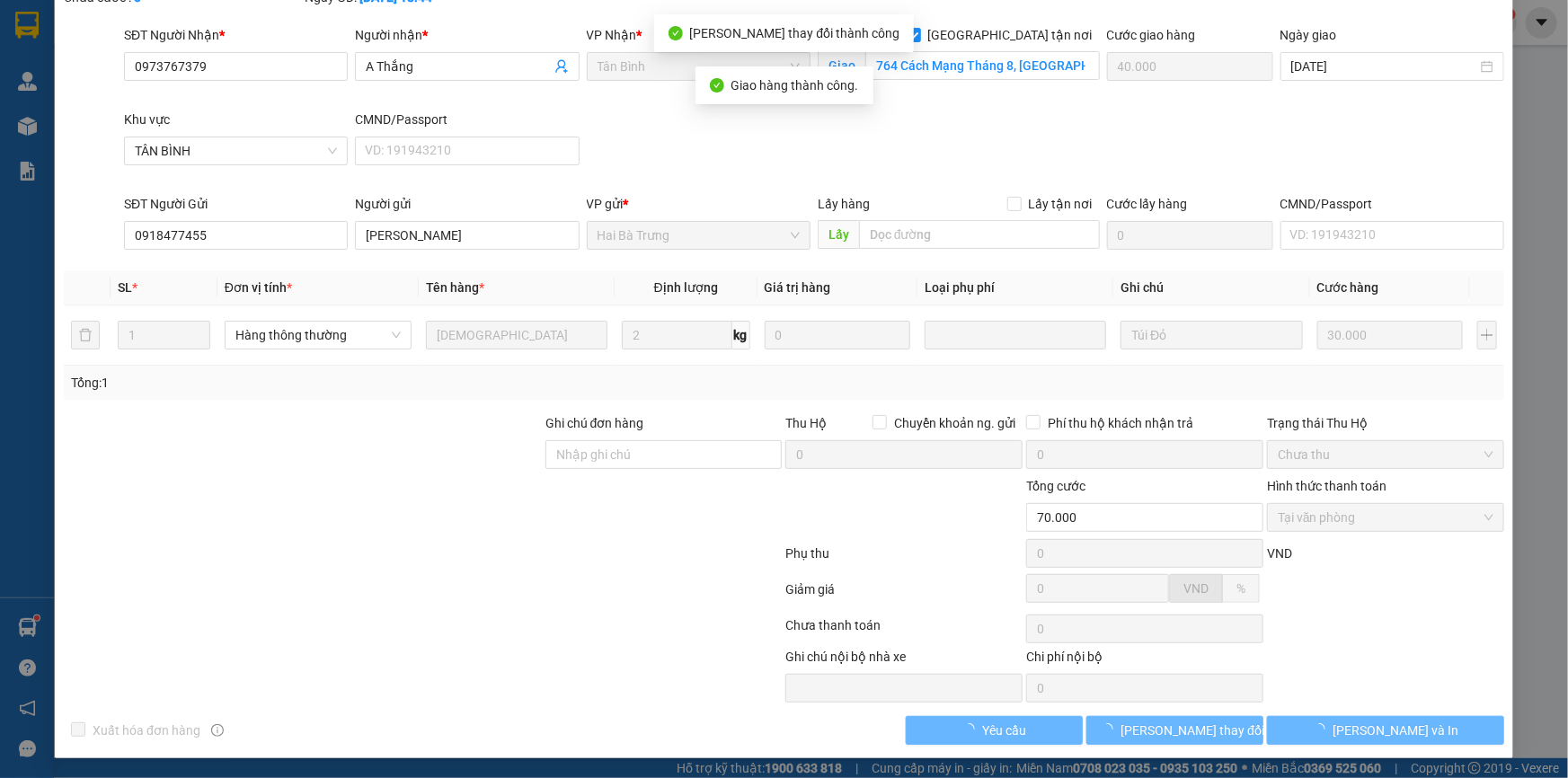
scroll to position [0, 0]
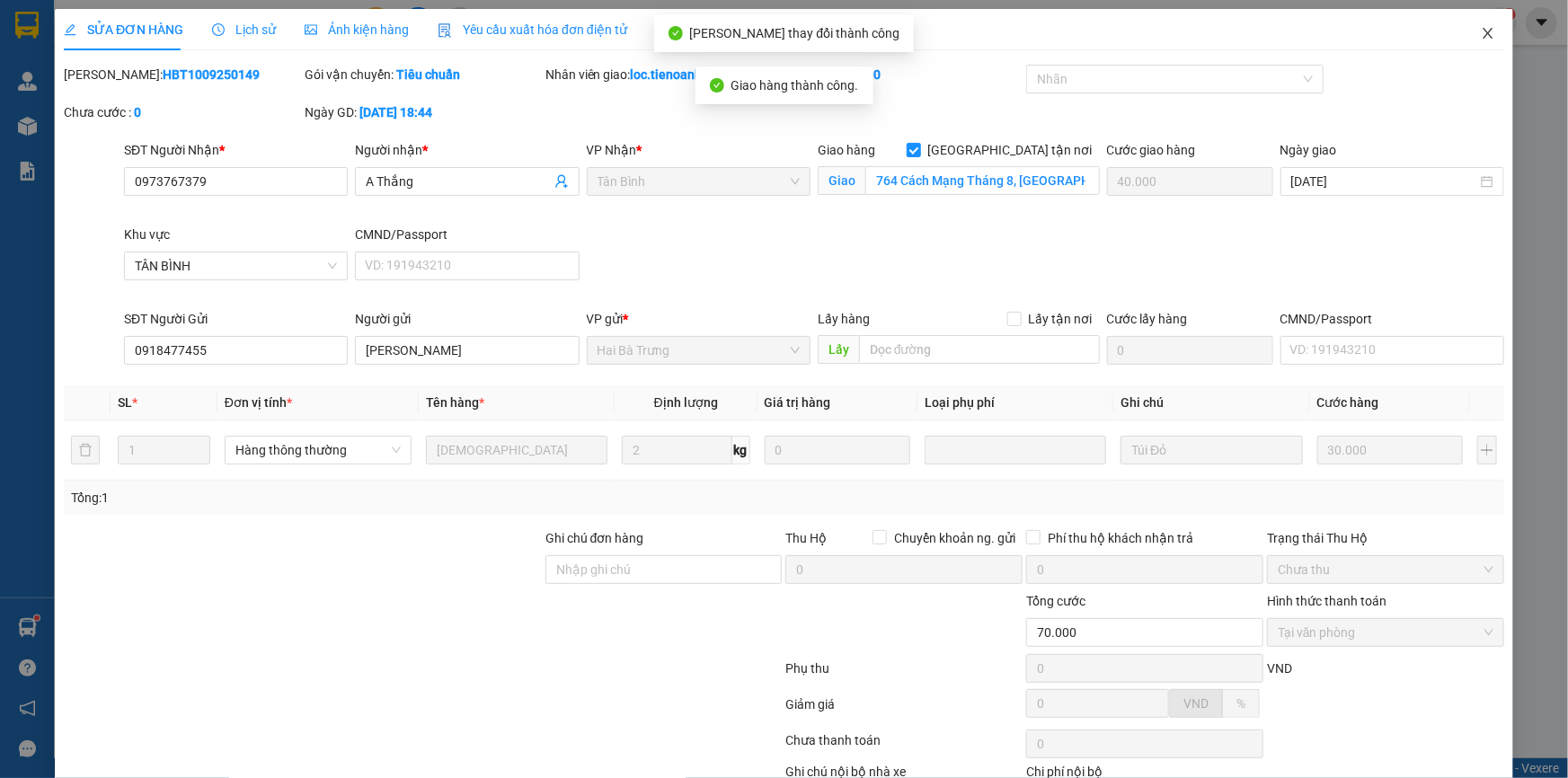
click at [1485, 35] on span "Close" at bounding box center [1488, 34] width 50 height 50
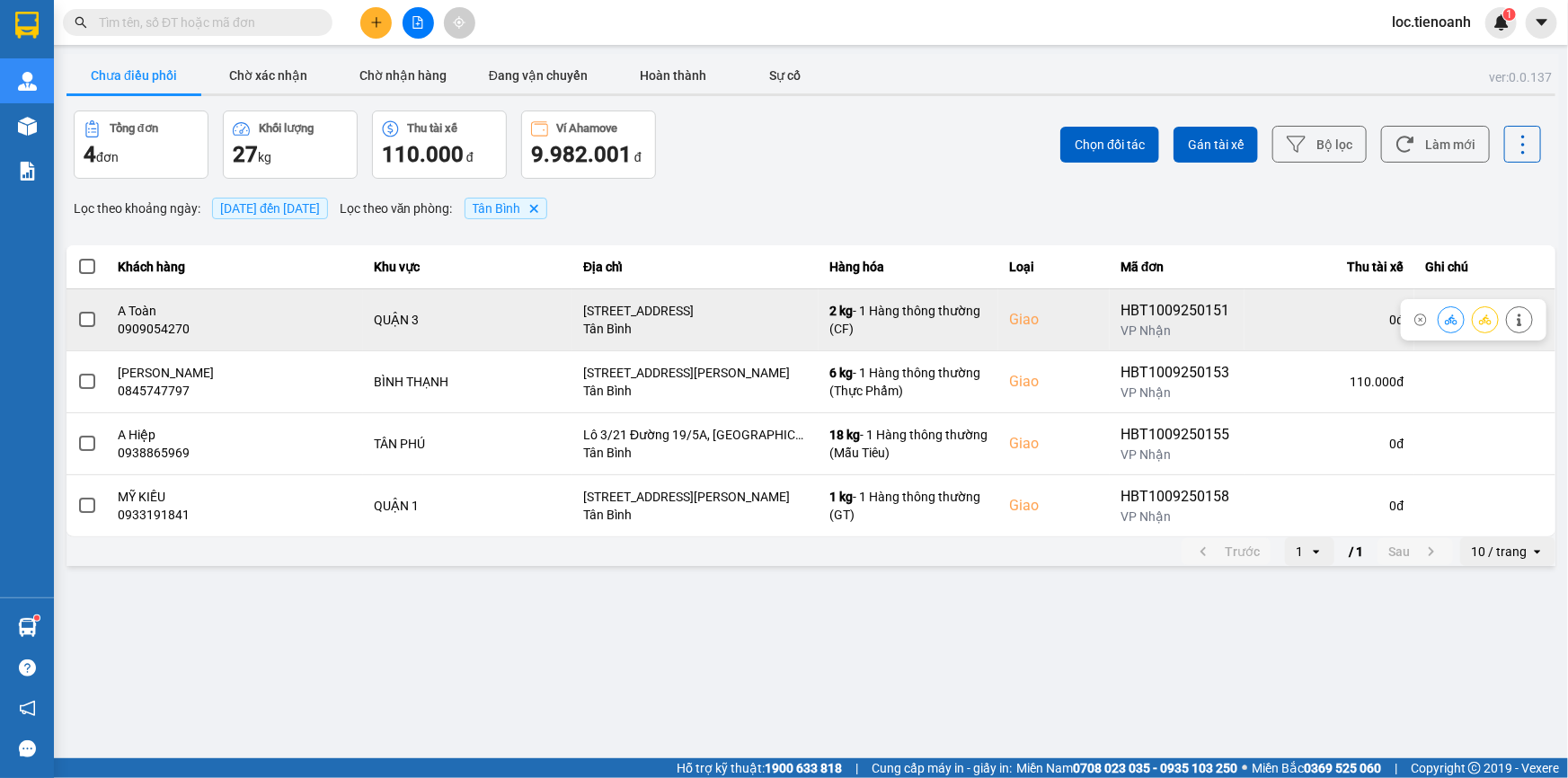
click at [1517, 325] on icon at bounding box center [1520, 320] width 13 height 13
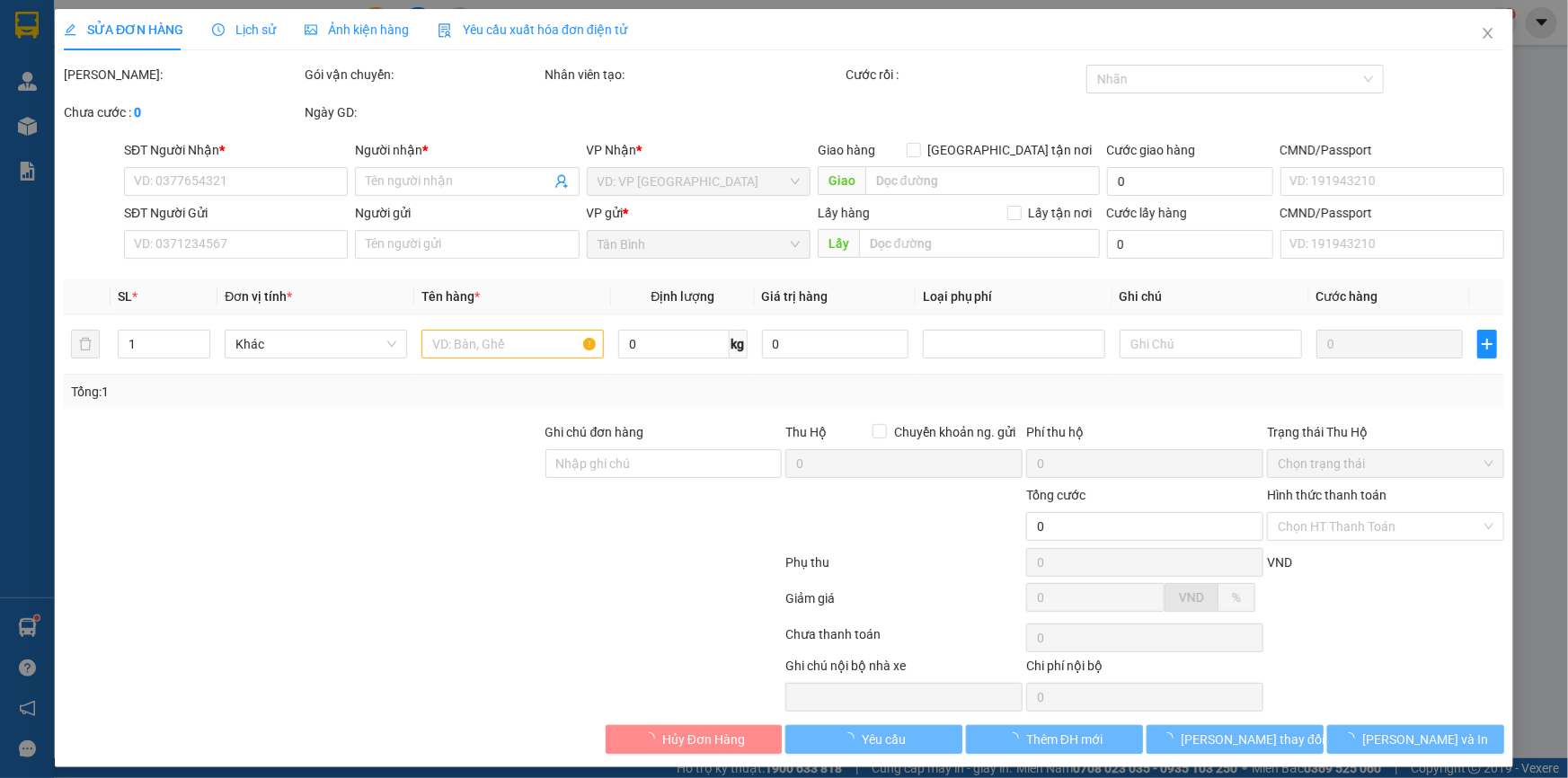
type input "0909054270"
type input "A Toàn"
checkbox input "true"
type input "[STREET_ADDRESS]"
type input "0905812357"
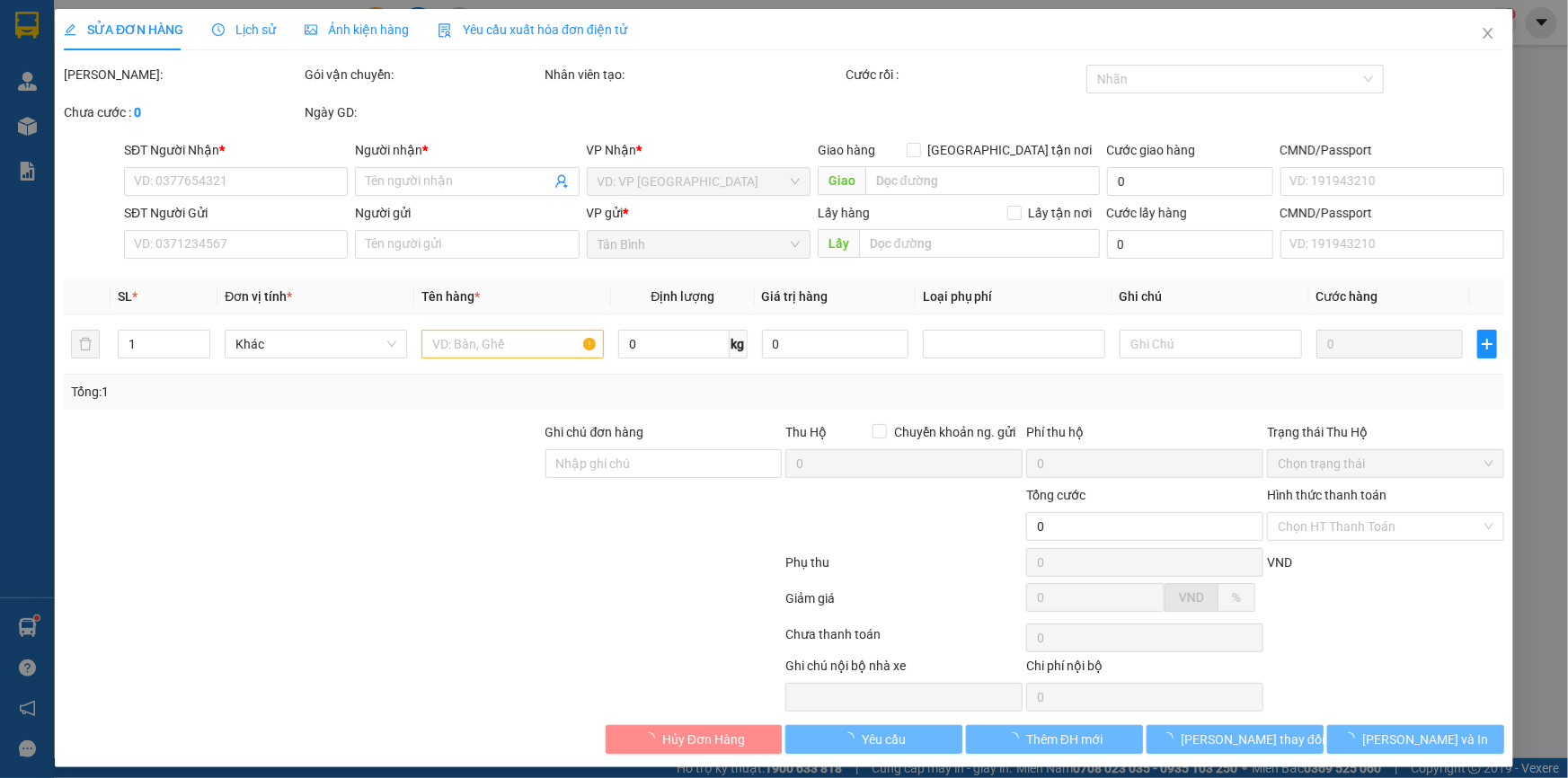
type input "A Ngọc"
type input "80.000"
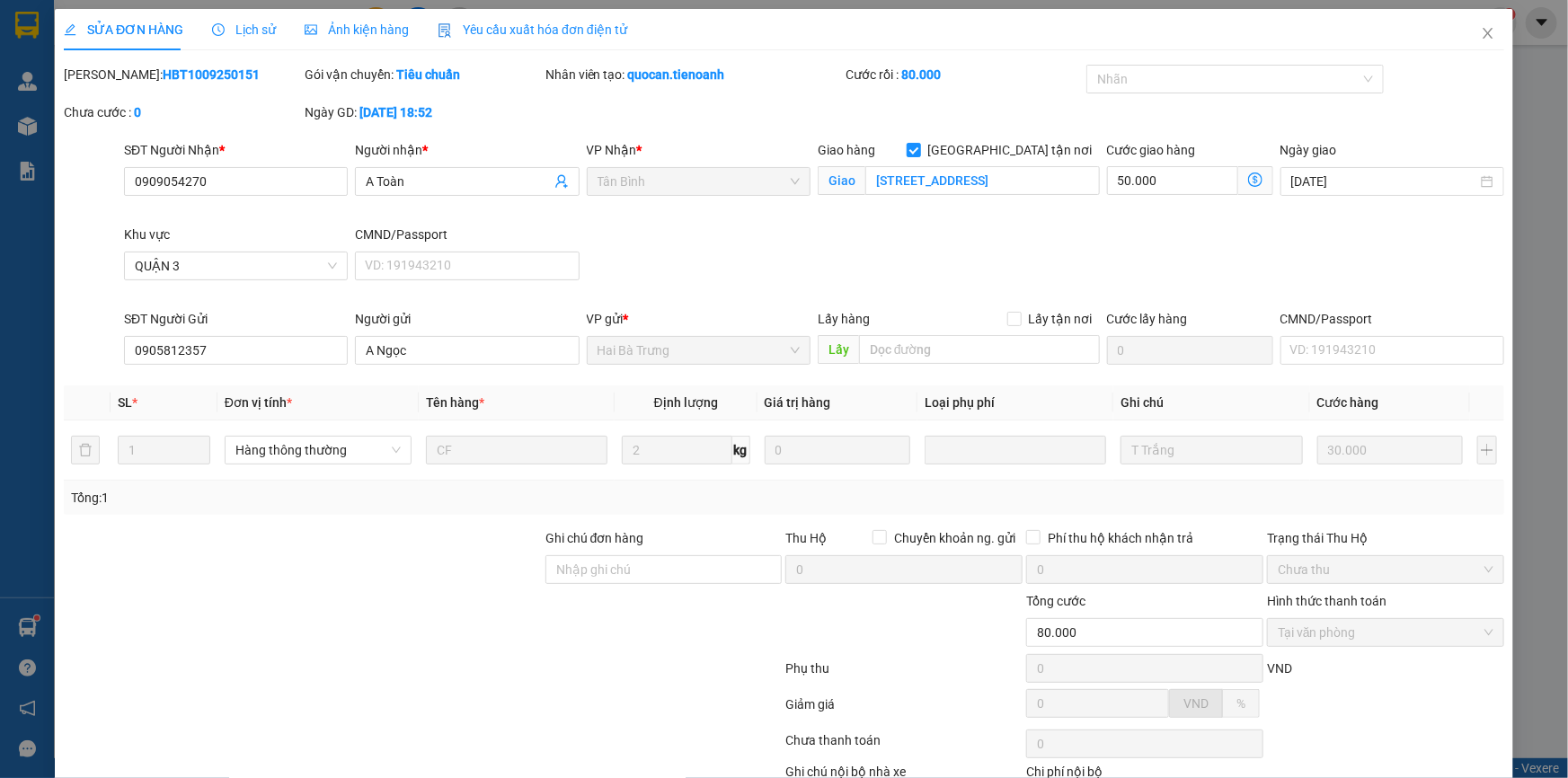
scroll to position [115, 0]
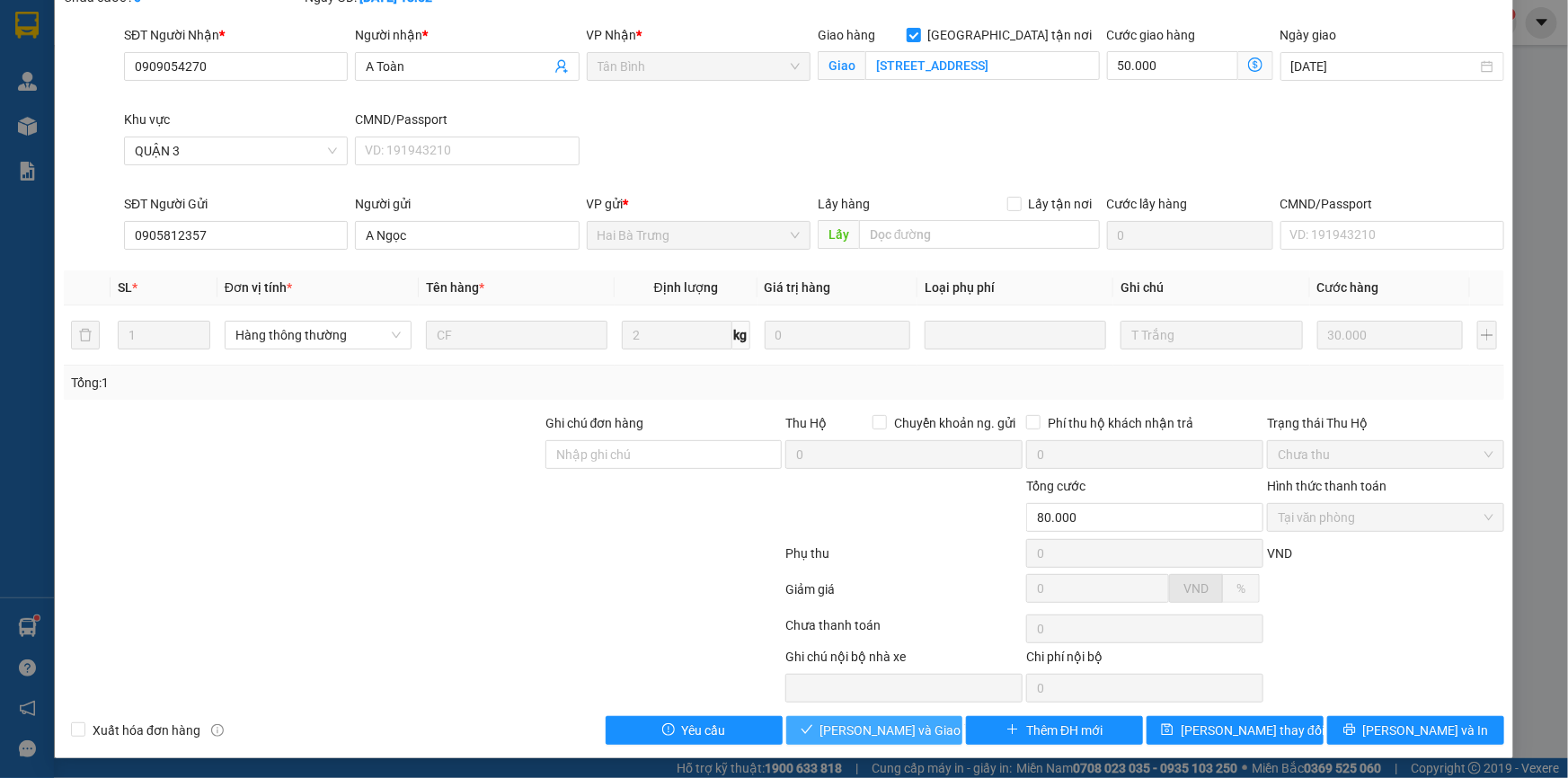
drag, startPoint x: 846, startPoint y: 714, endPoint x: 911, endPoint y: 681, distance: 72.9
click at [847, 716] on button "[PERSON_NAME] và Giao hàng" at bounding box center [874, 730] width 177 height 29
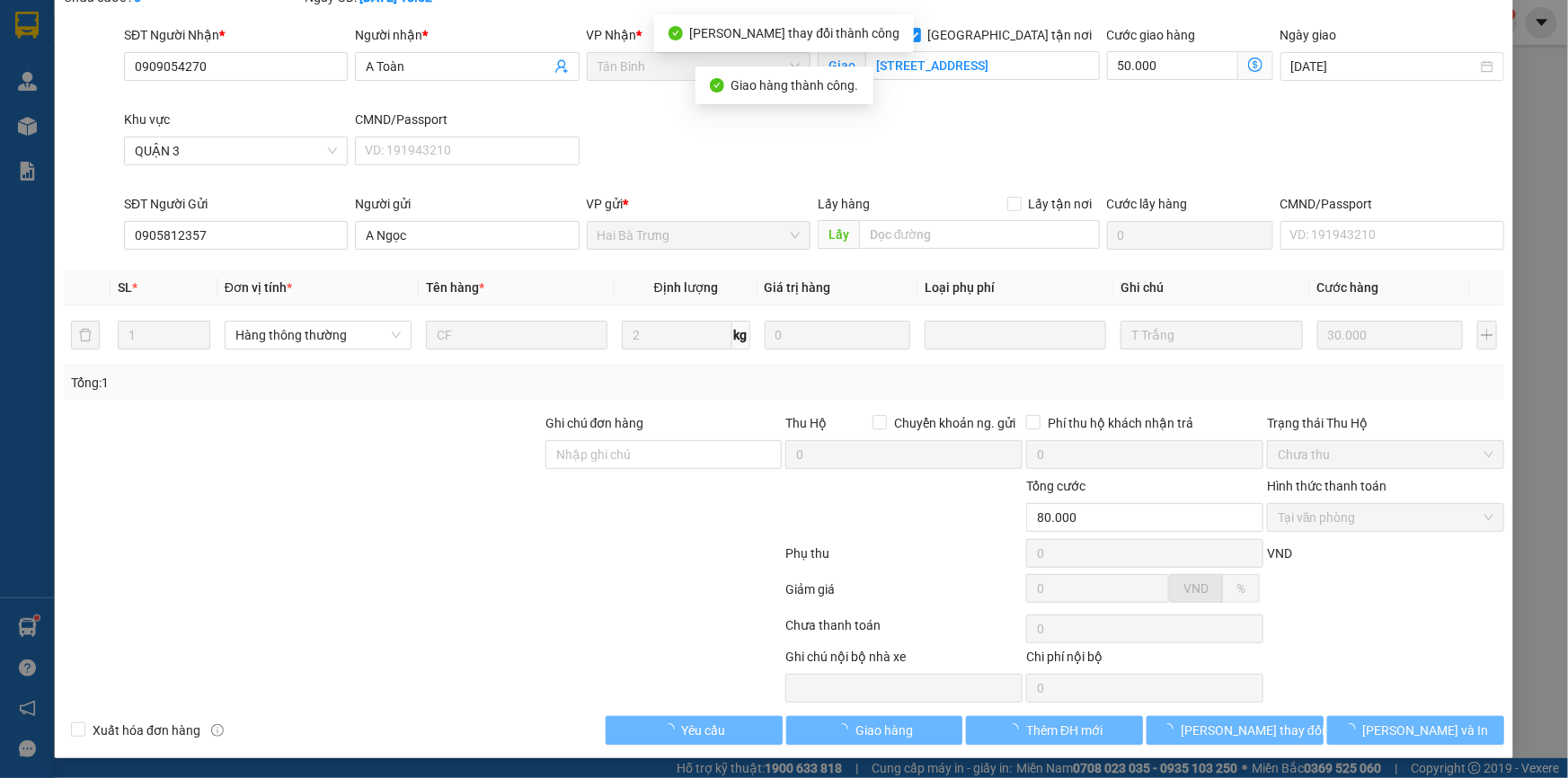
scroll to position [0, 0]
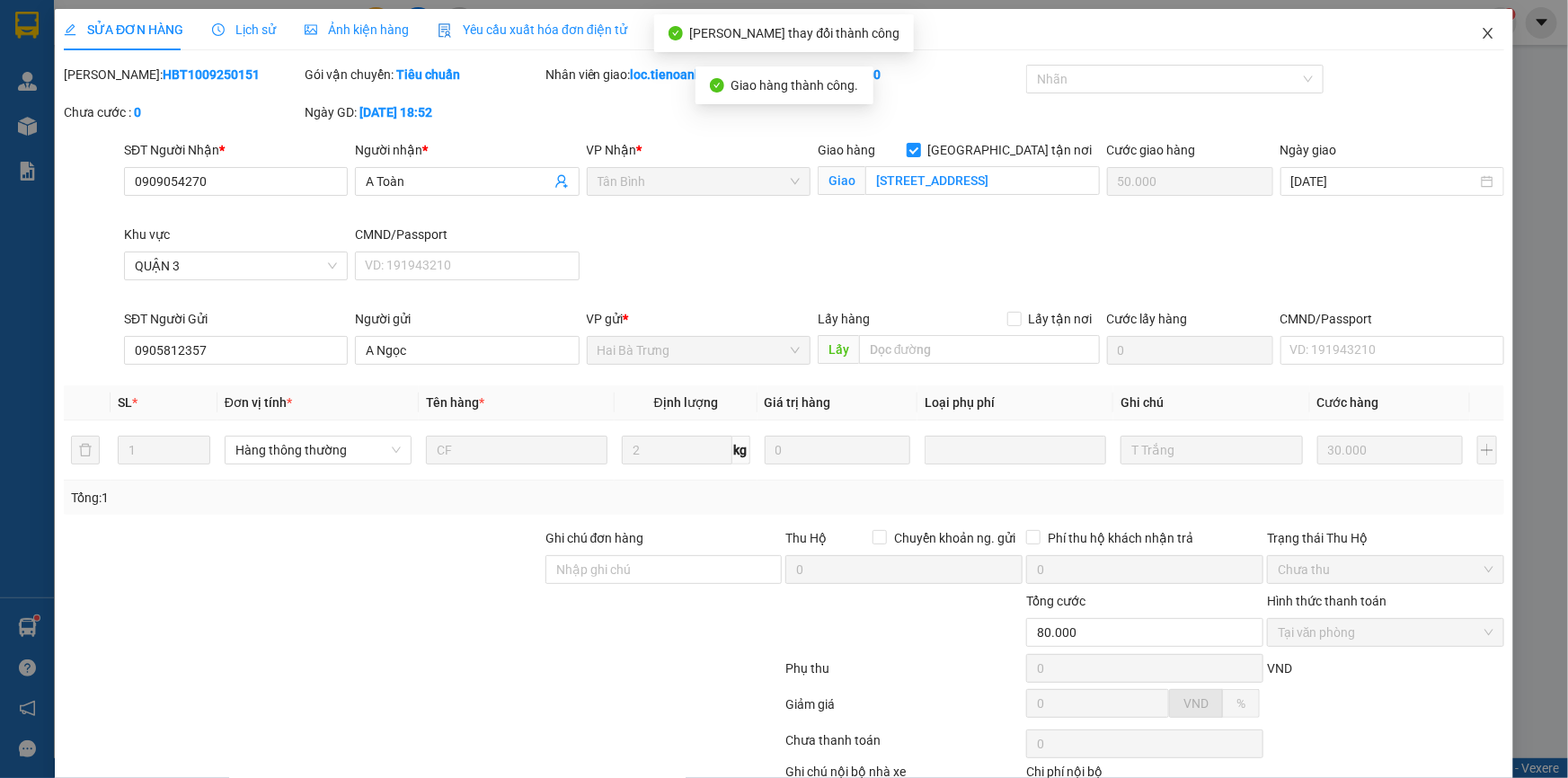
click at [1481, 29] on icon "close" at bounding box center [1488, 33] width 15 height 15
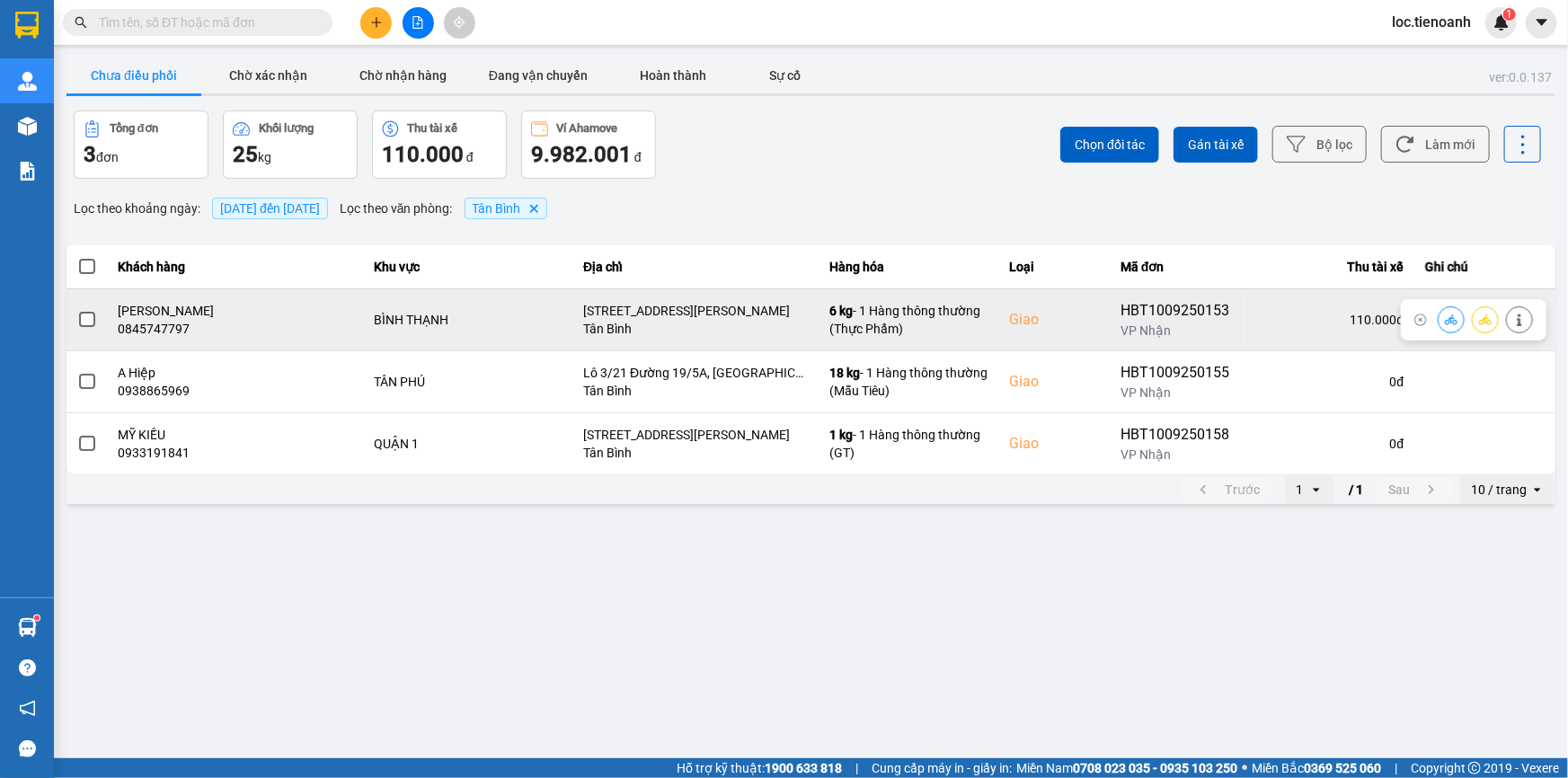
click at [1519, 323] on icon at bounding box center [1520, 320] width 13 height 13
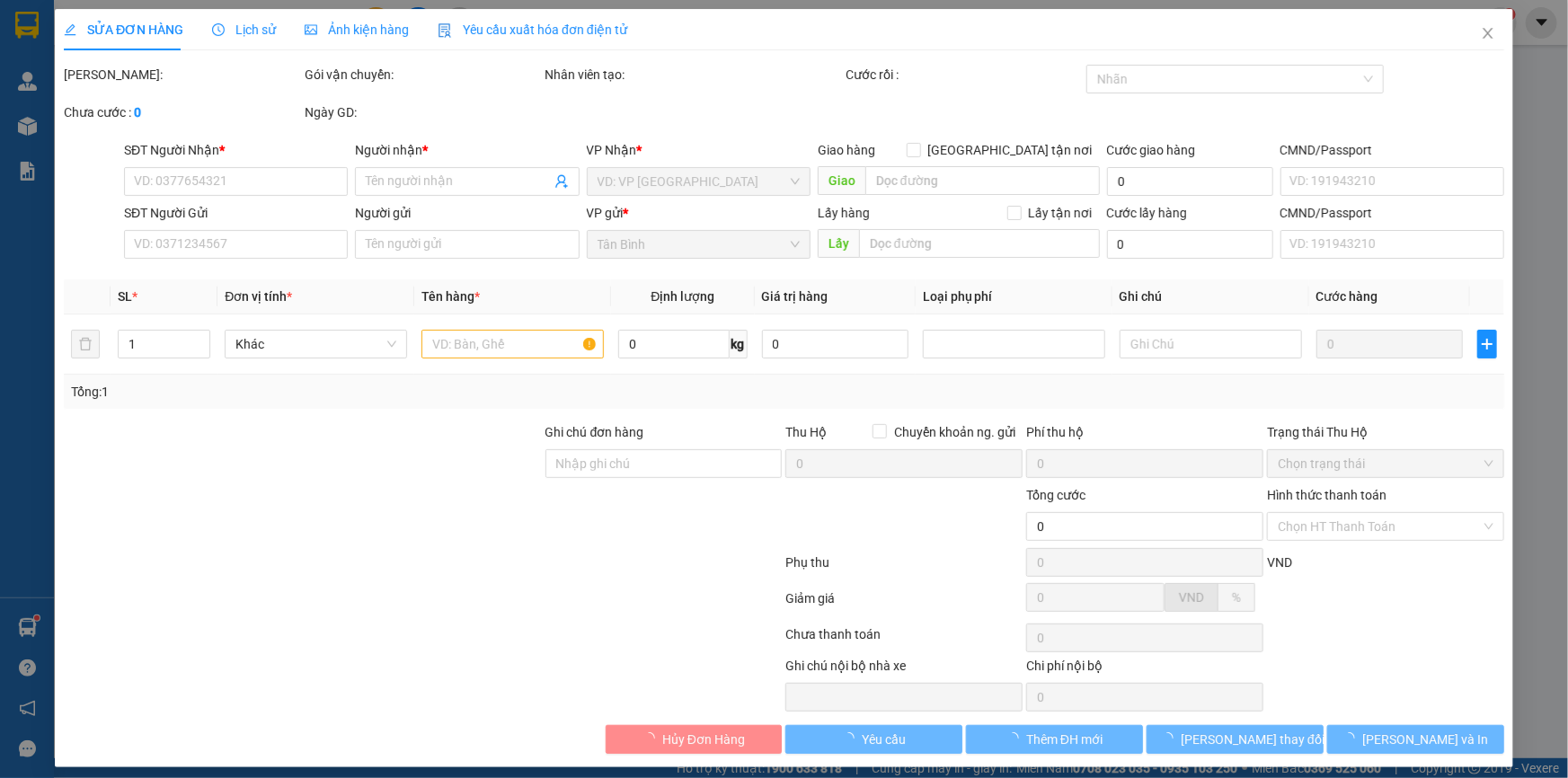
type input "0845747797"
type input "[PERSON_NAME]"
checkbox input "true"
type input "[STREET_ADDRESS][PERSON_NAME]"
type input "0932309324"
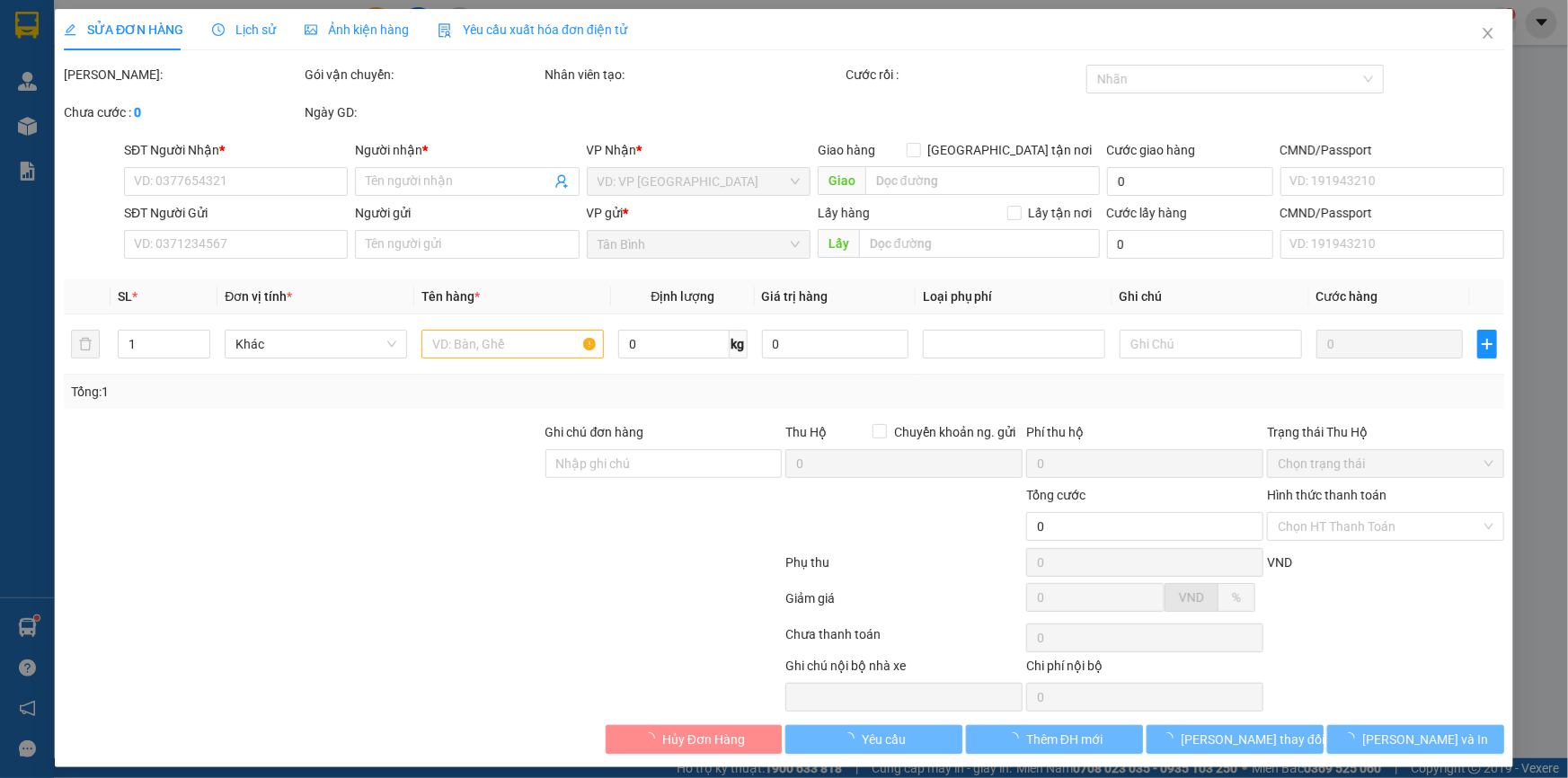
type input "[PERSON_NAME]"
type input "110.000"
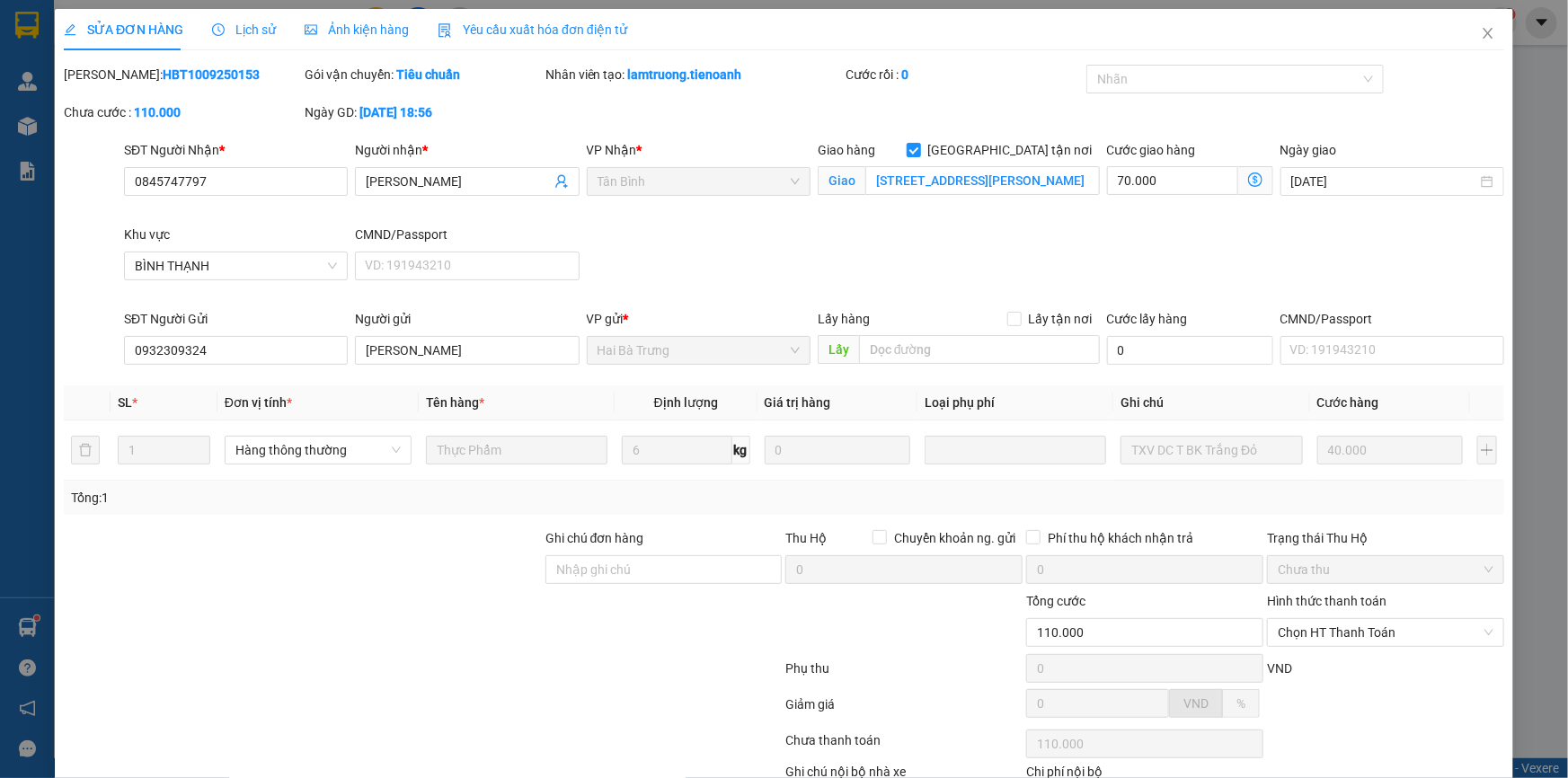
scroll to position [115, 0]
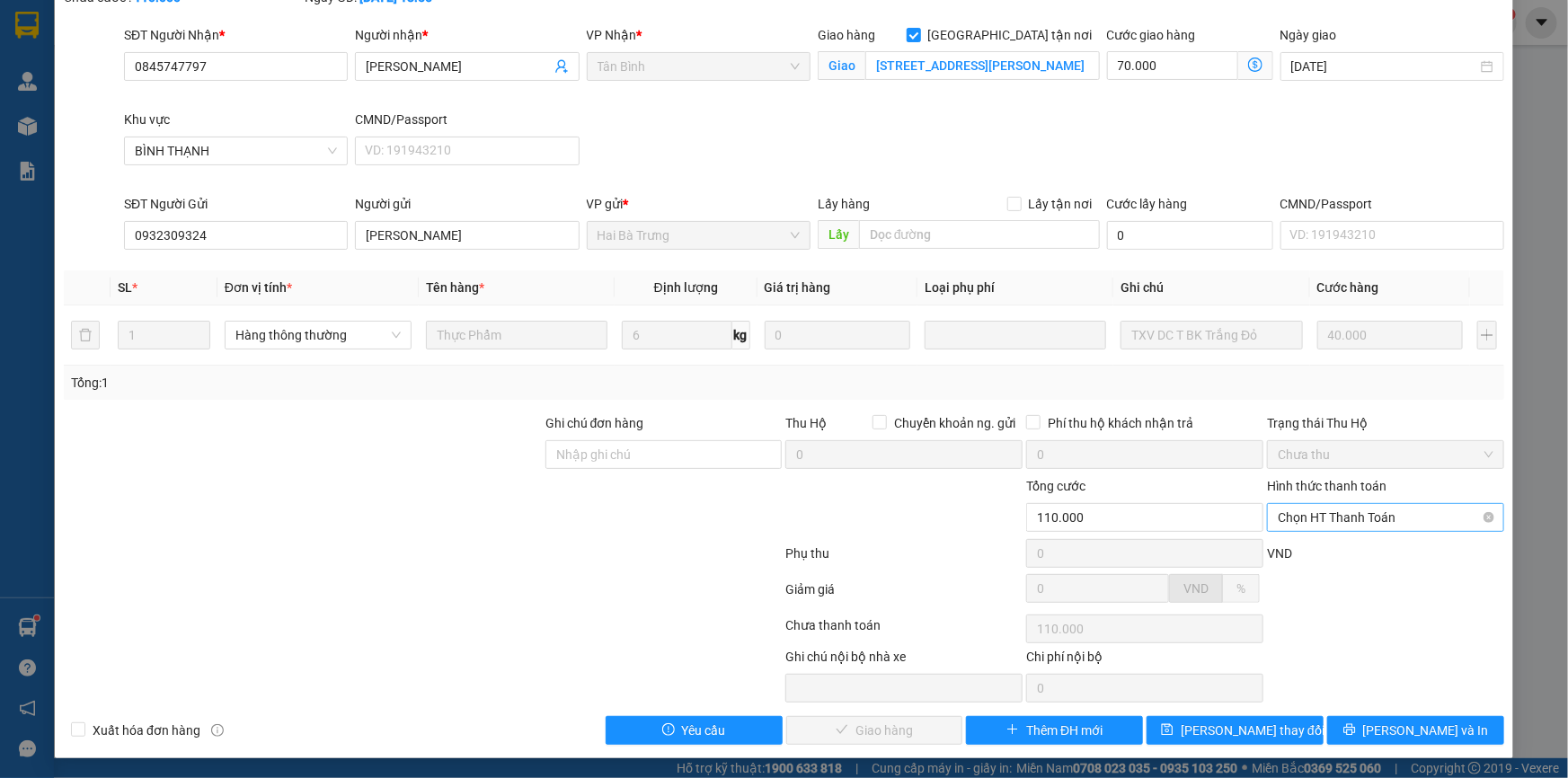
click at [1413, 526] on span "Chọn HT Thanh Toán" at bounding box center [1385, 517] width 216 height 27
click at [1389, 548] on div "Tại văn phòng" at bounding box center [1375, 552] width 214 height 19
type input "0"
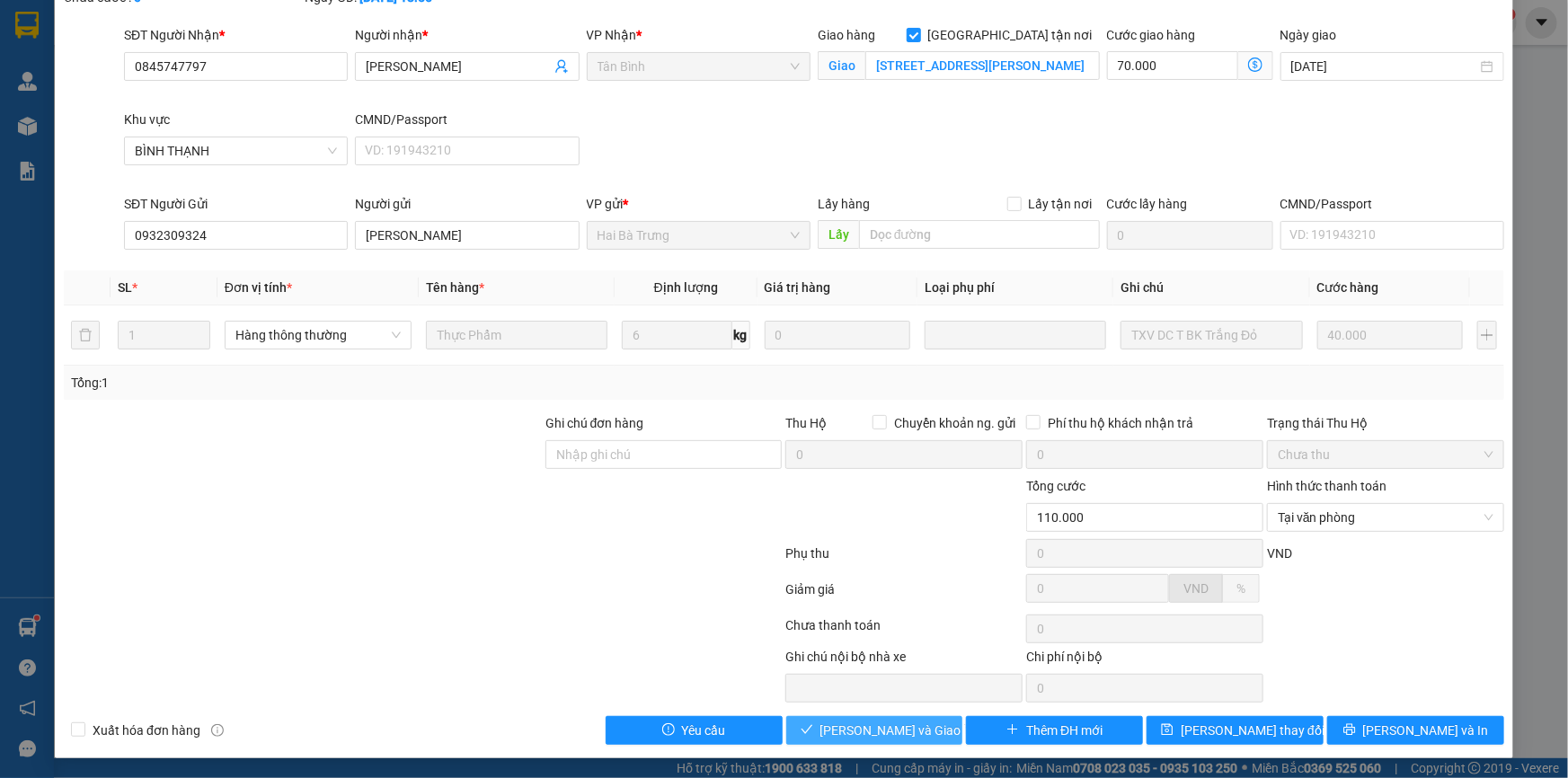
drag, startPoint x: 833, startPoint y: 727, endPoint x: 1164, endPoint y: 620, distance: 347.9
click at [853, 721] on span "[PERSON_NAME] và Giao hàng" at bounding box center [907, 730] width 173 height 19
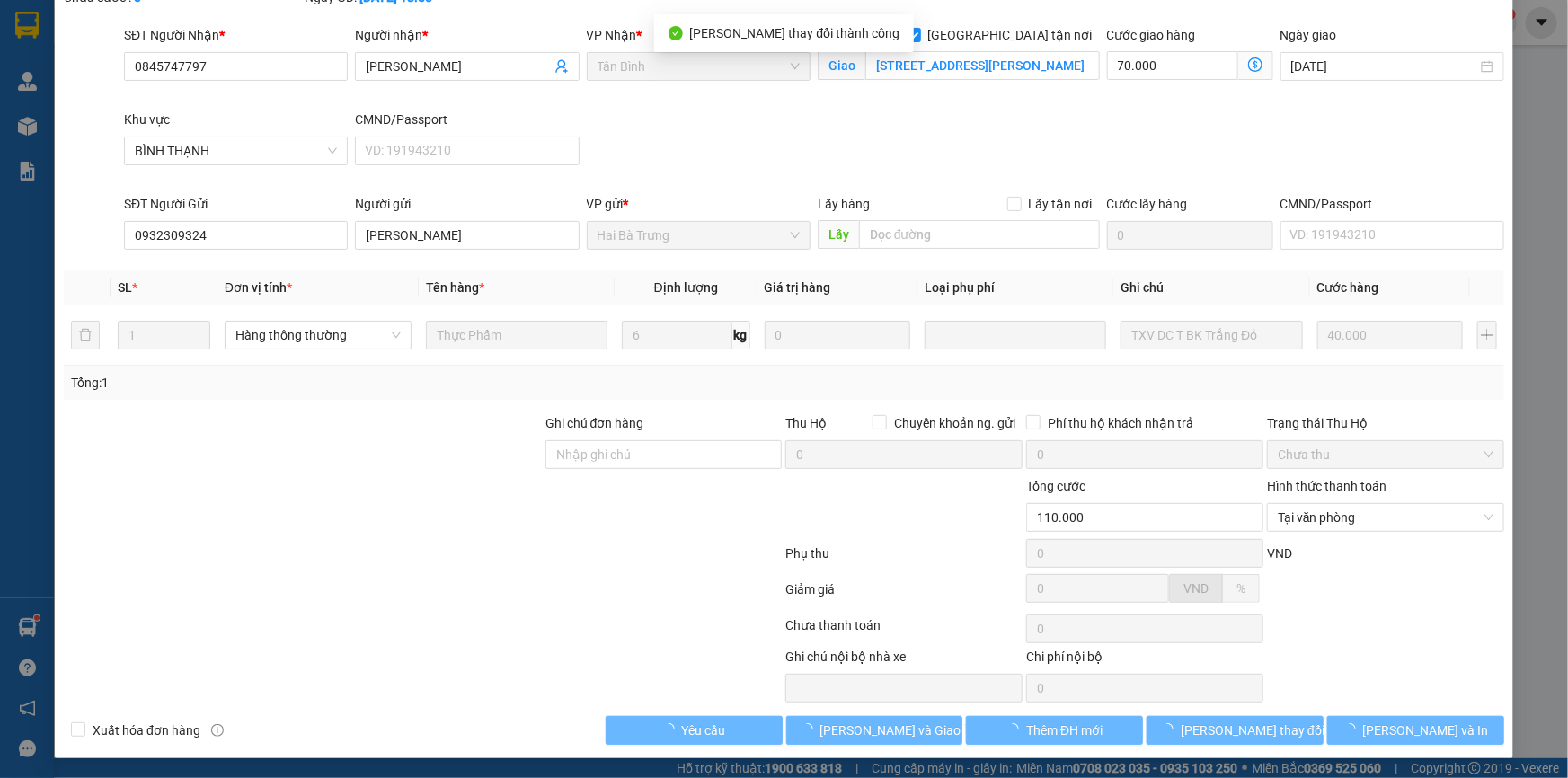
scroll to position [0, 0]
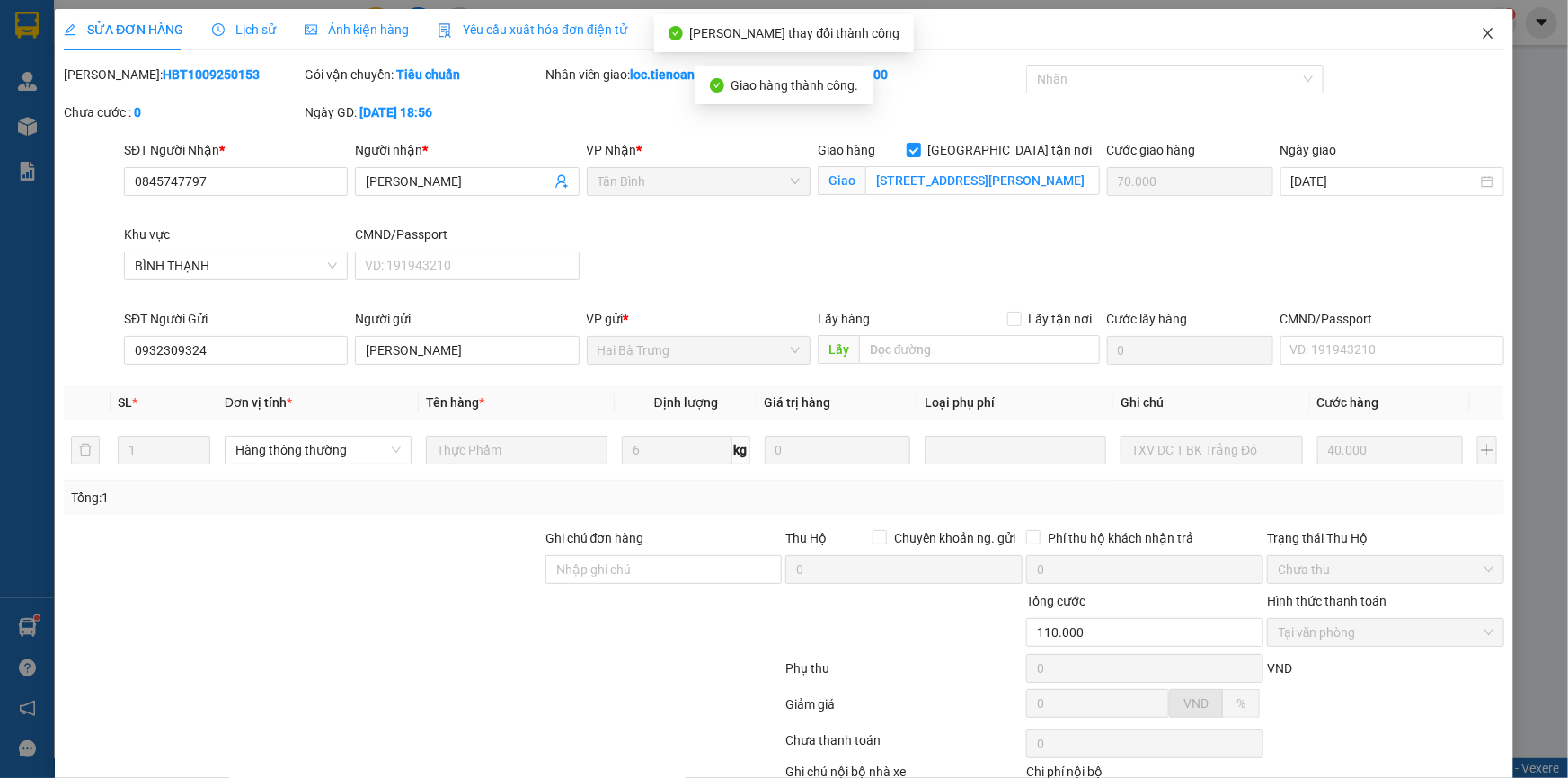
click at [1481, 35] on icon "close" at bounding box center [1488, 33] width 15 height 15
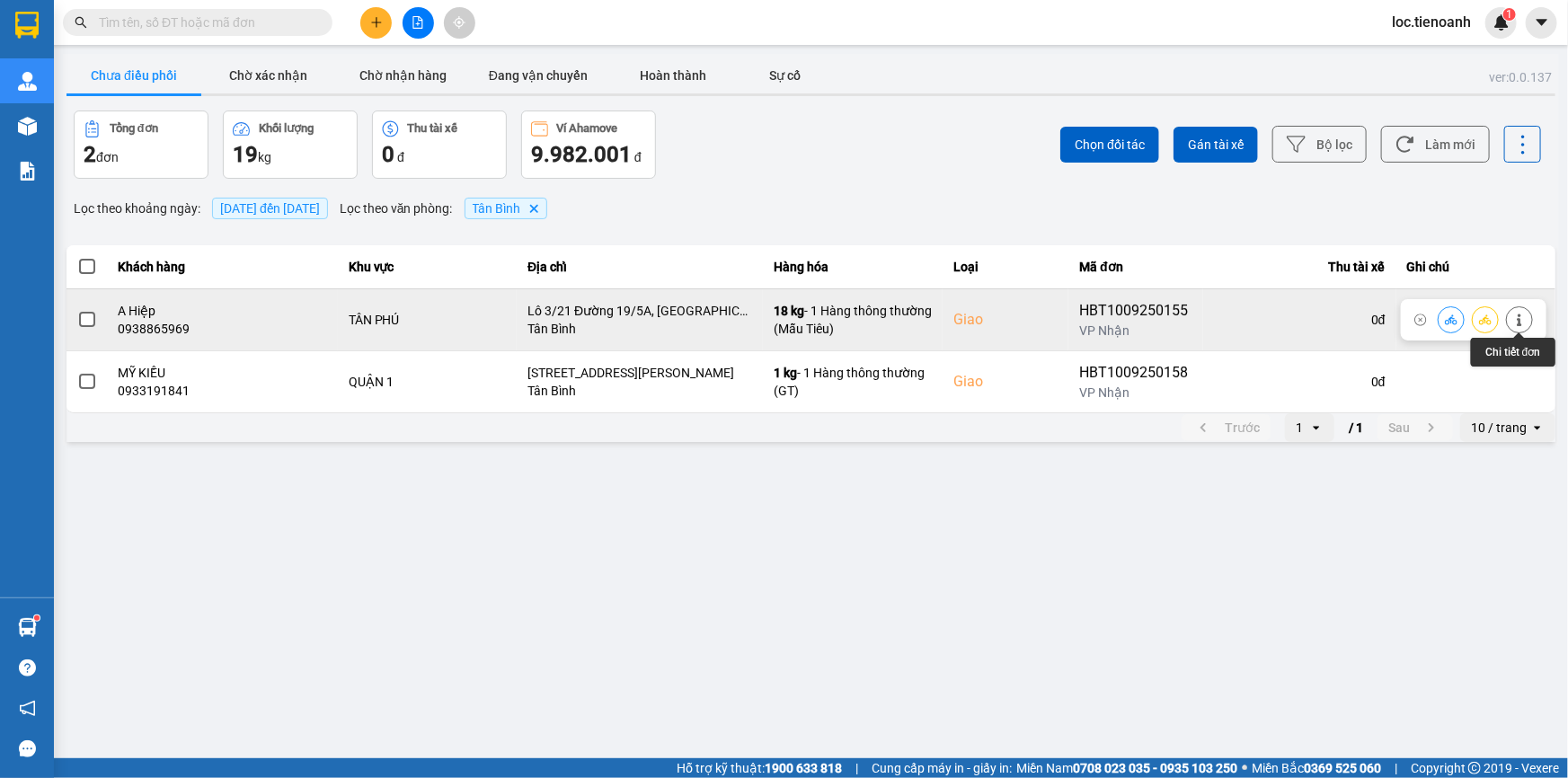
click at [1531, 318] on button at bounding box center [1519, 319] width 25 height 31
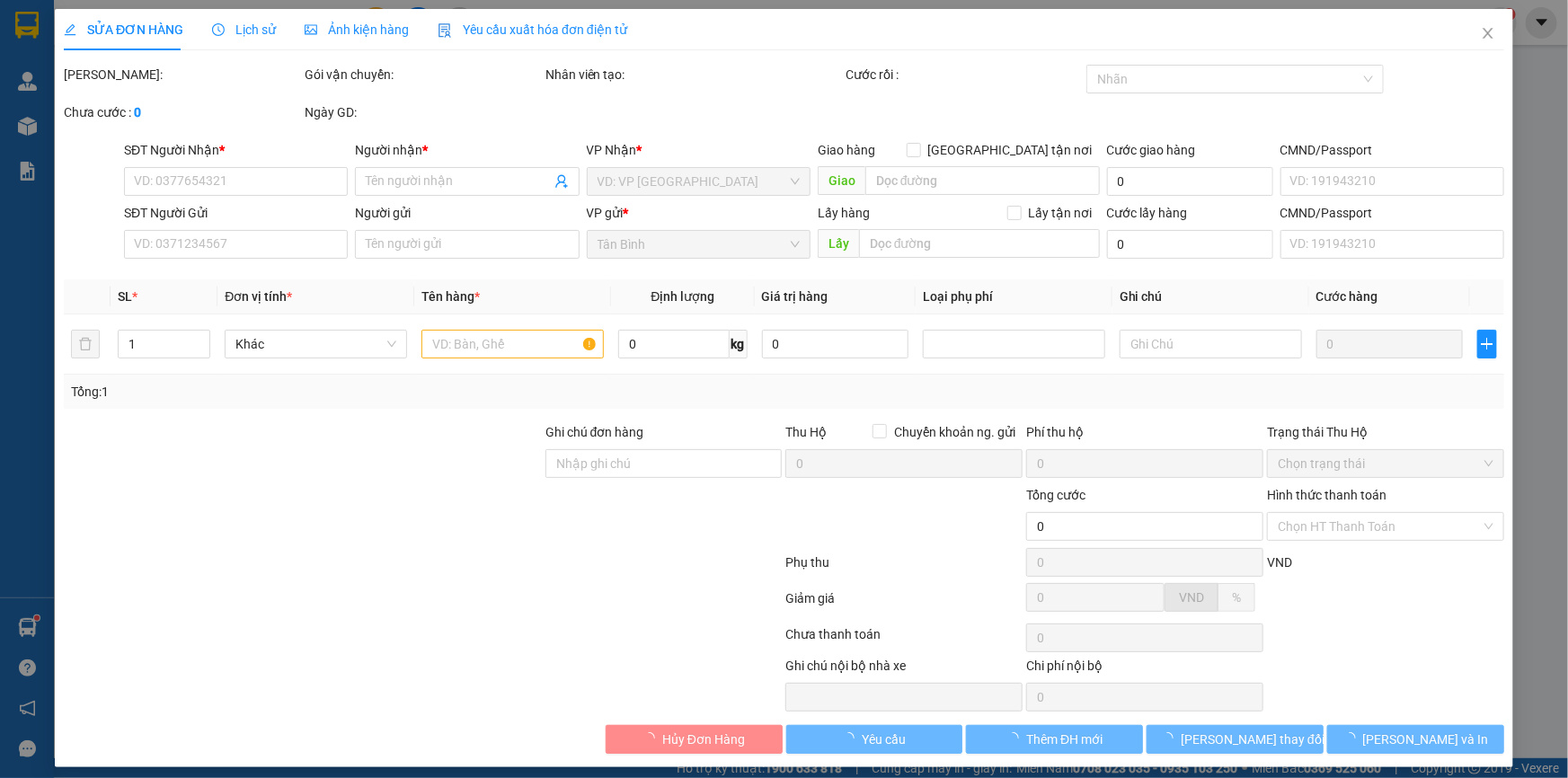
type input "0938865969"
type input "A Hiệp"
checkbox input "true"
type input "Lô 3/21 Đường 19/5A, [GEOGRAPHIC_DATA], P, [GEOGRAPHIC_DATA], [GEOGRAPHIC_DATA]…"
type input "250605504"
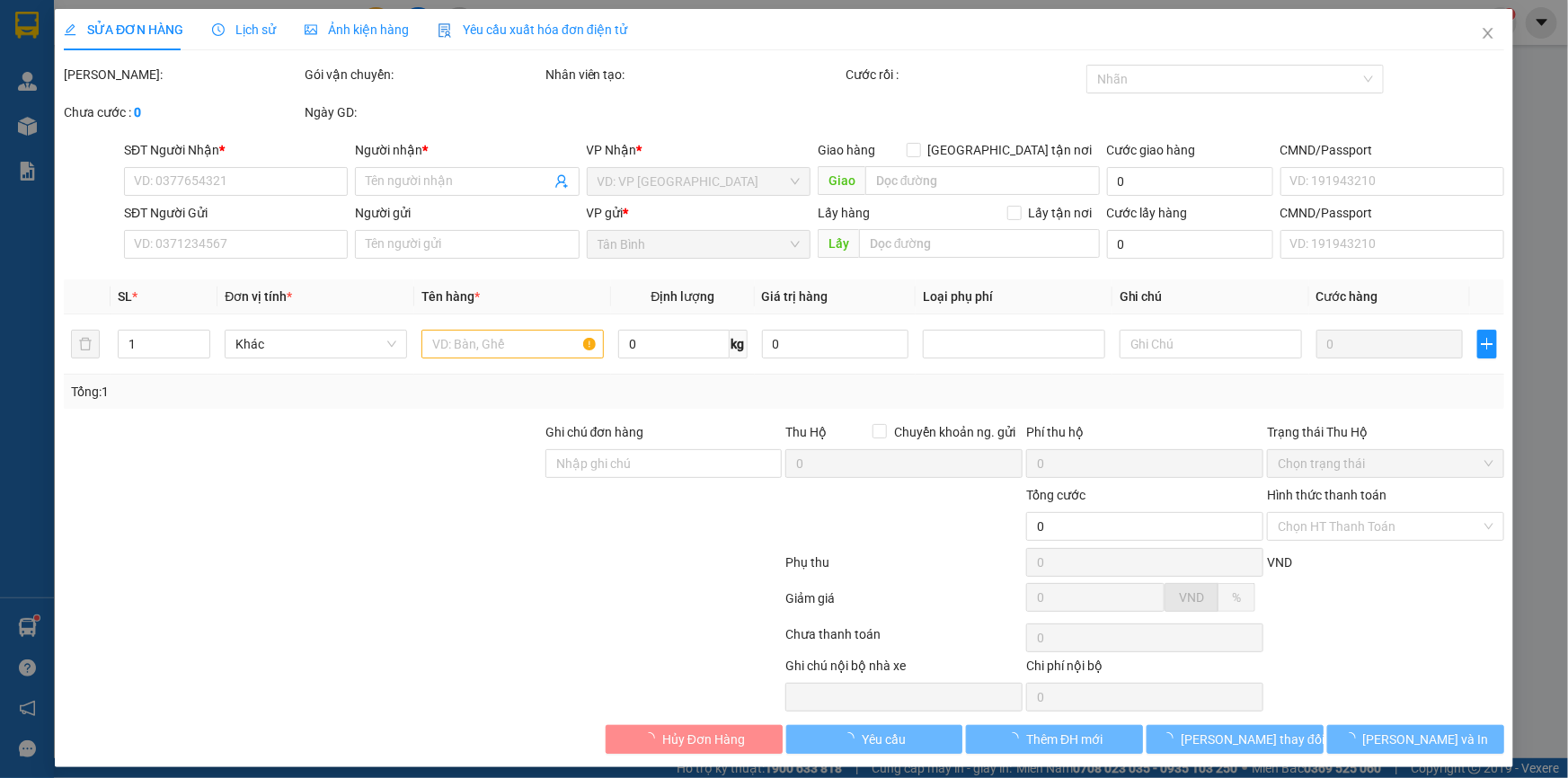
type input "0917345804"
type input "A [PERSON_NAME]"
type input "240624709"
type input "110.000"
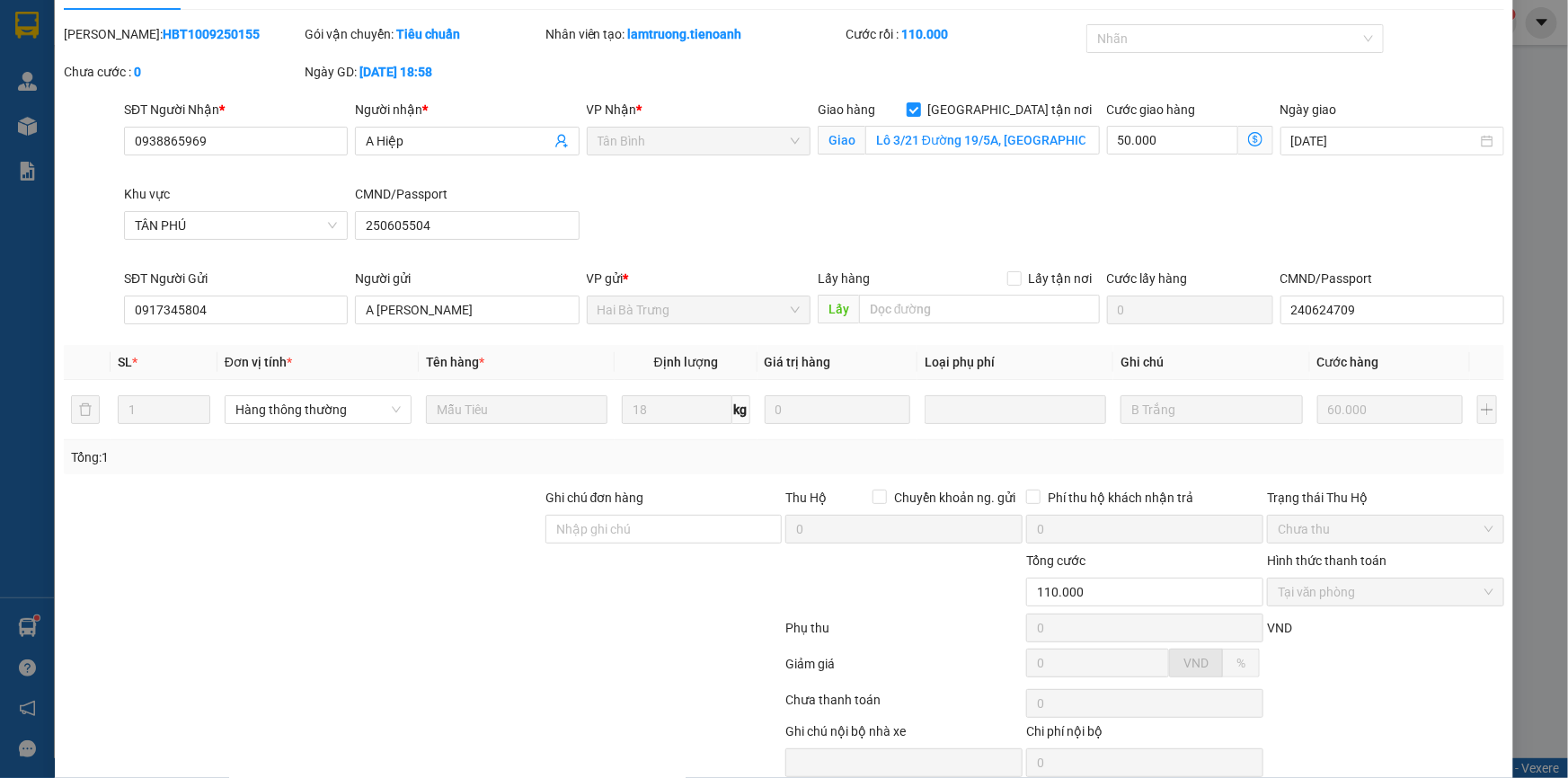
scroll to position [115, 0]
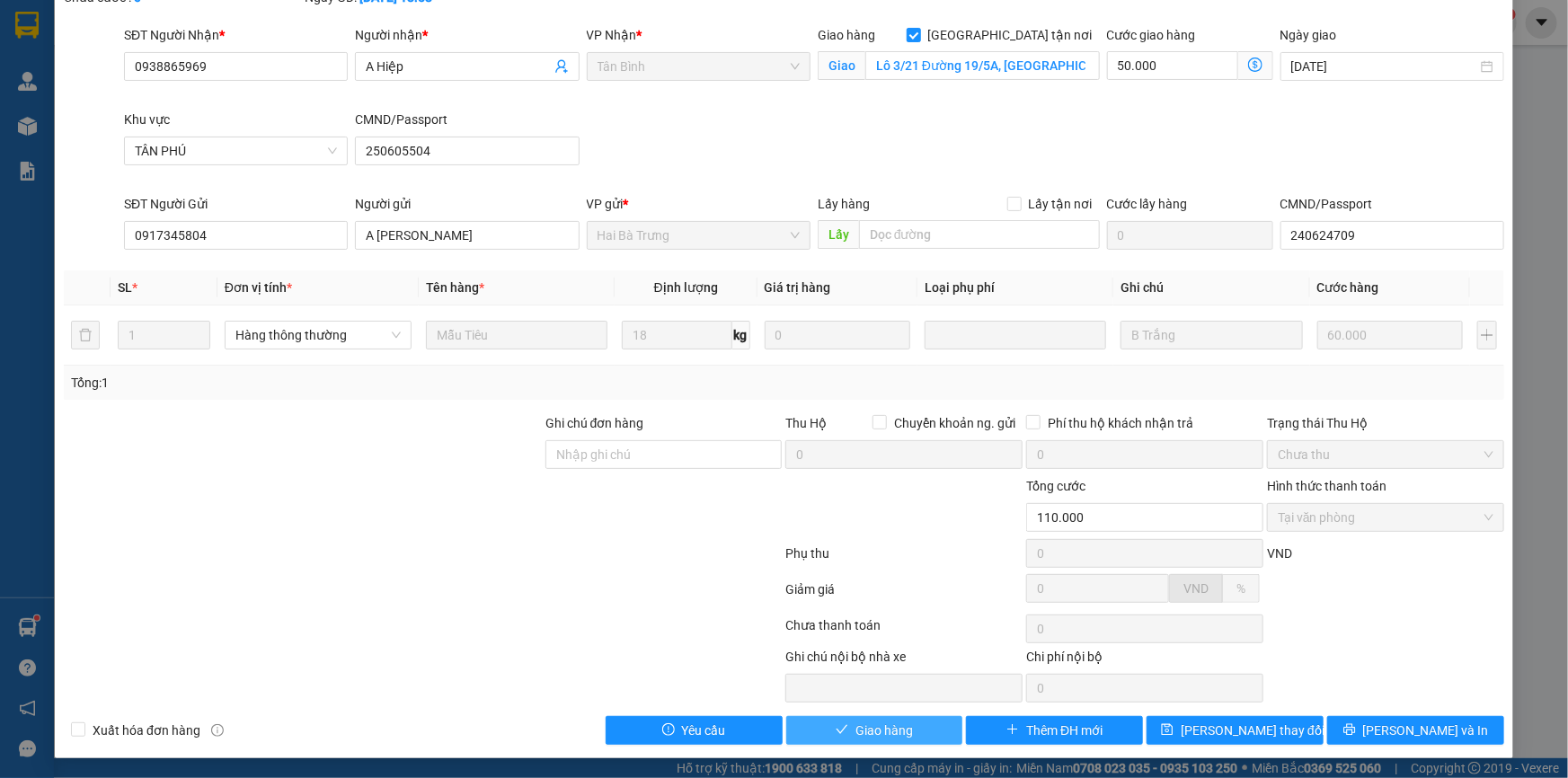
drag, startPoint x: 886, startPoint y: 721, endPoint x: 1061, endPoint y: 655, distance: 187.0
click at [895, 721] on span "Giao hàng" at bounding box center [884, 730] width 57 height 19
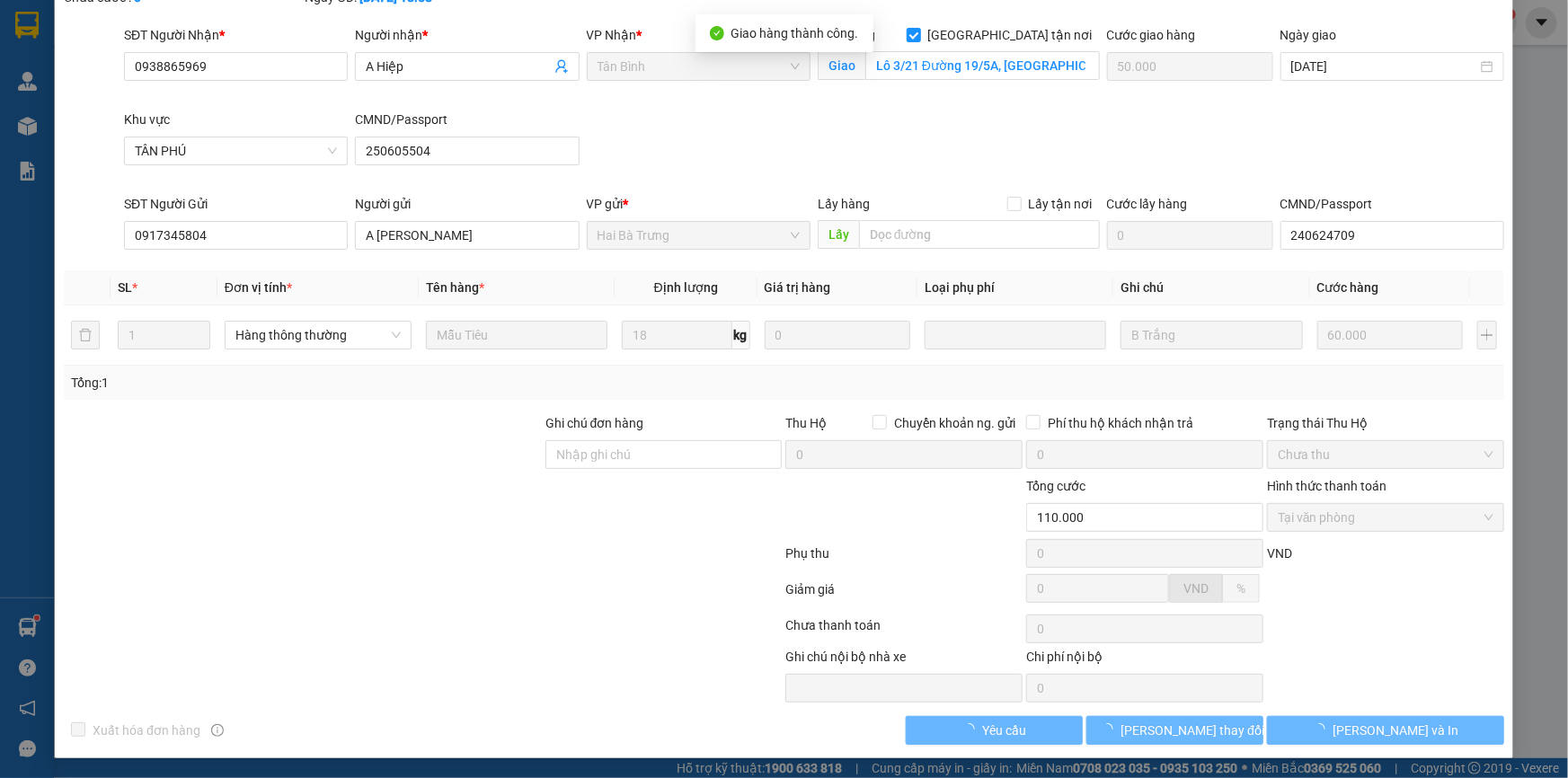
scroll to position [0, 0]
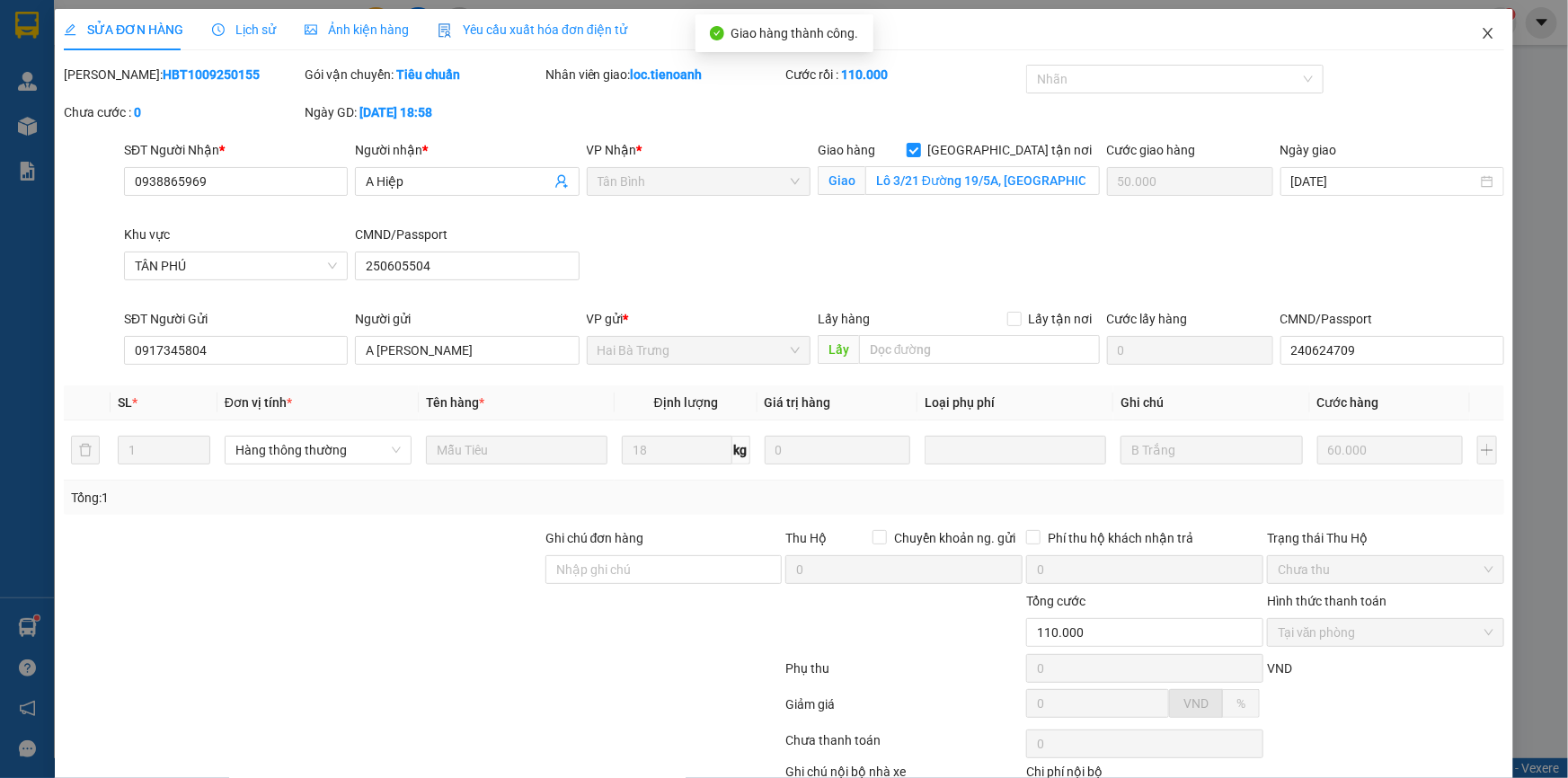
click at [1481, 38] on icon "close" at bounding box center [1488, 33] width 15 height 15
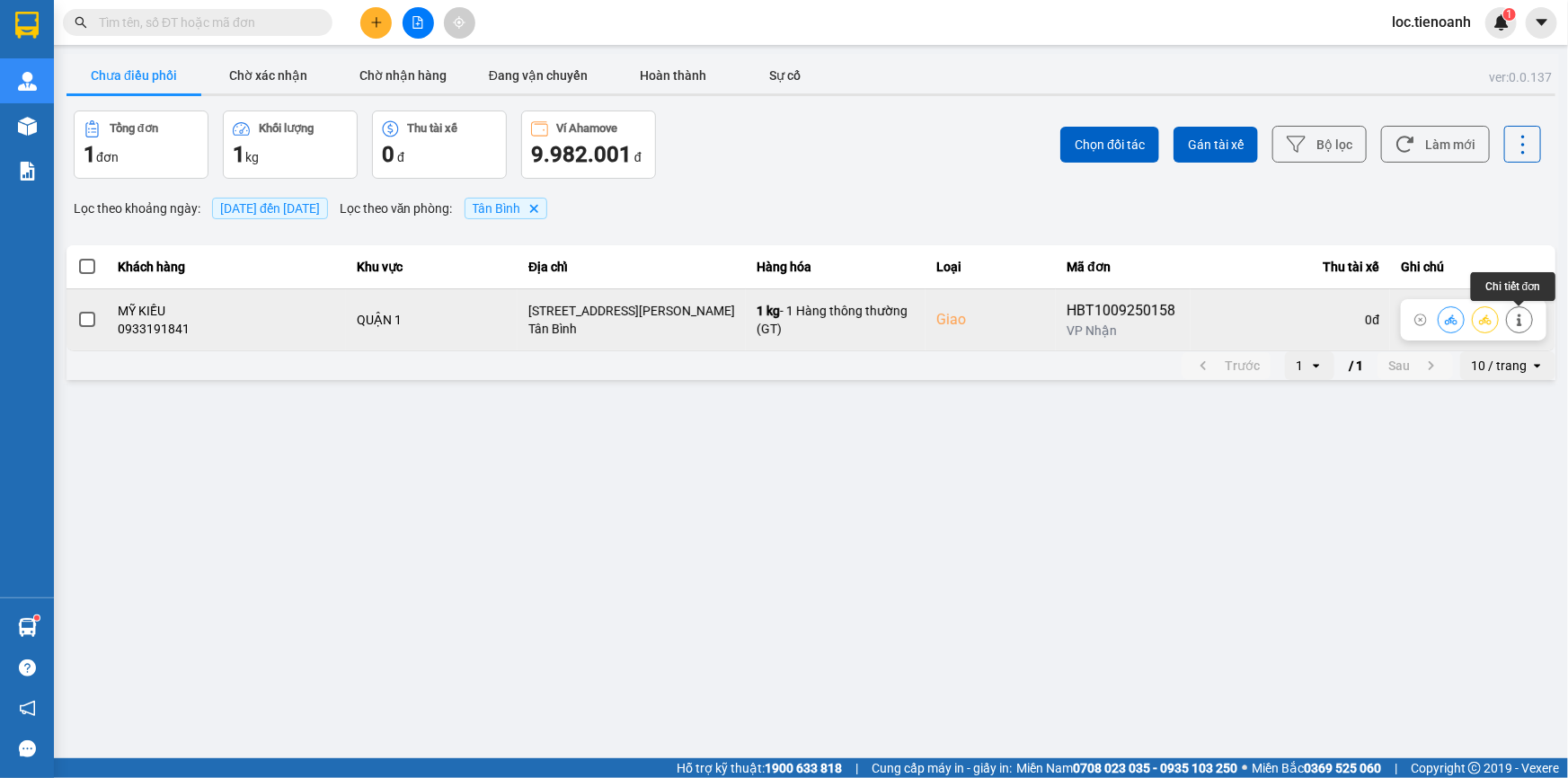
click at [1530, 322] on button at bounding box center [1519, 319] width 25 height 31
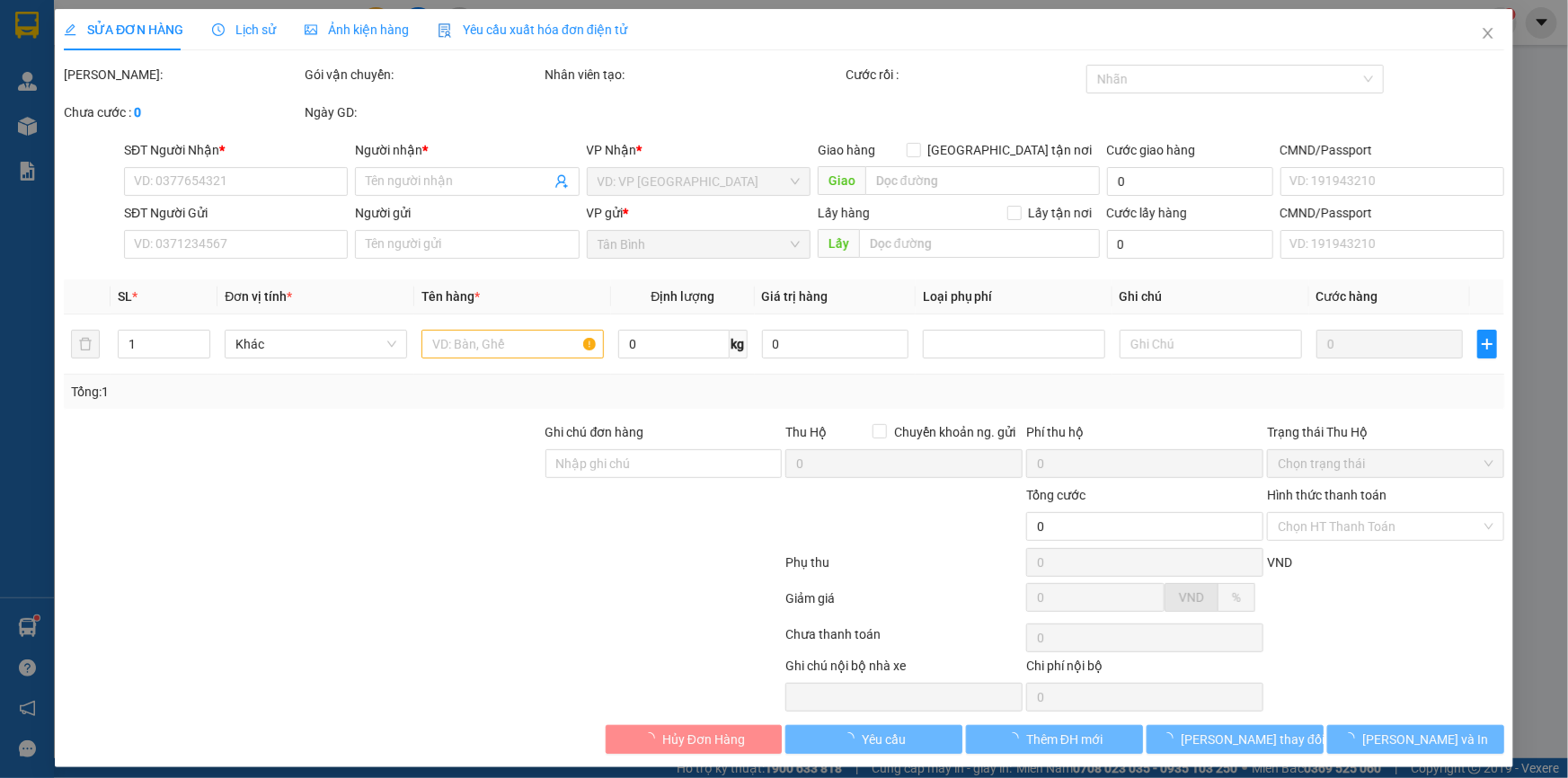
type input "0933191841"
type input "MỸ KIỀU"
checkbox input "true"
type input "[STREET_ADDRESS][PERSON_NAME]"
type input "0971676688"
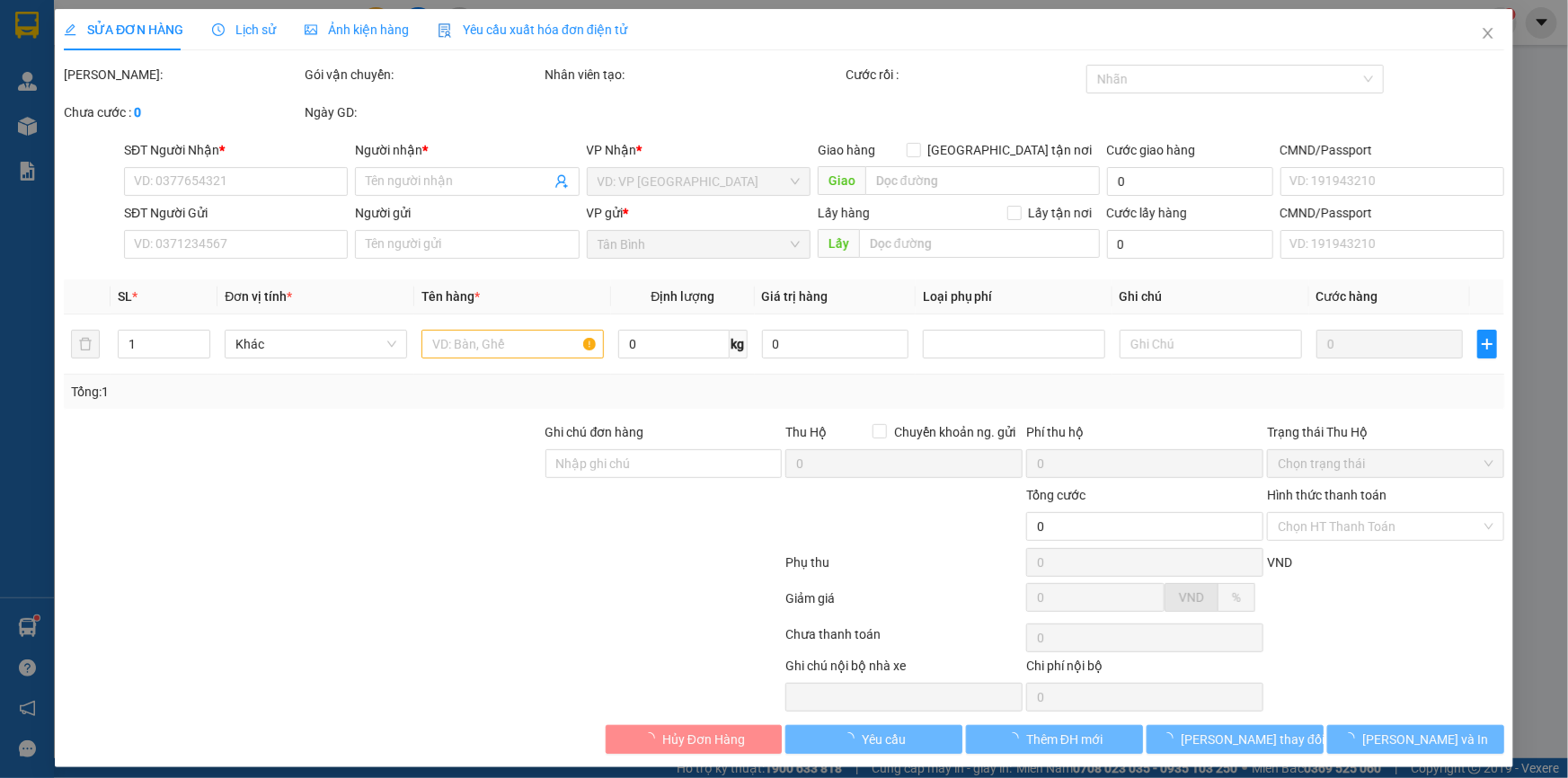
type input "A BI"
type input "80.000"
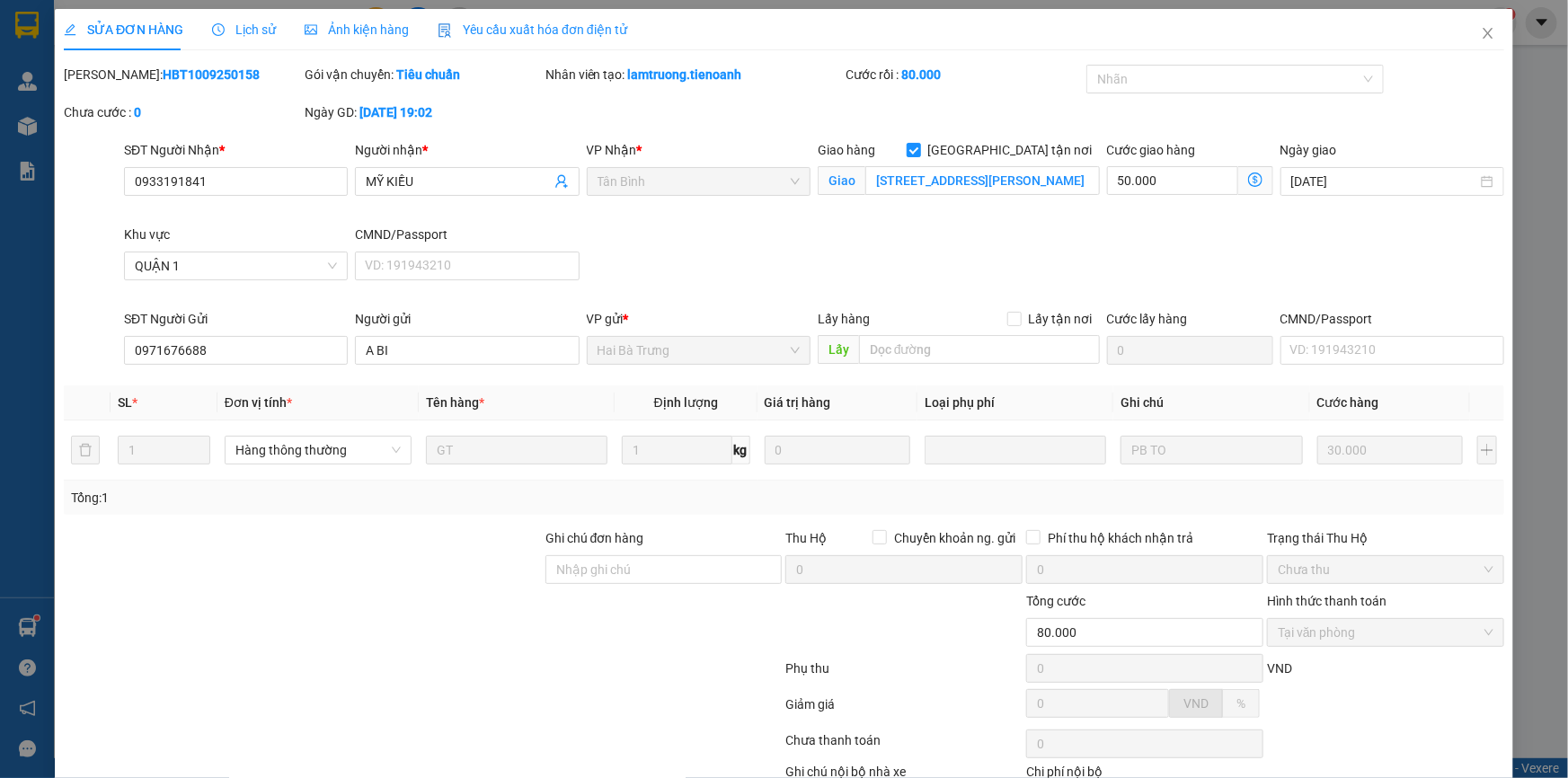
scroll to position [115, 0]
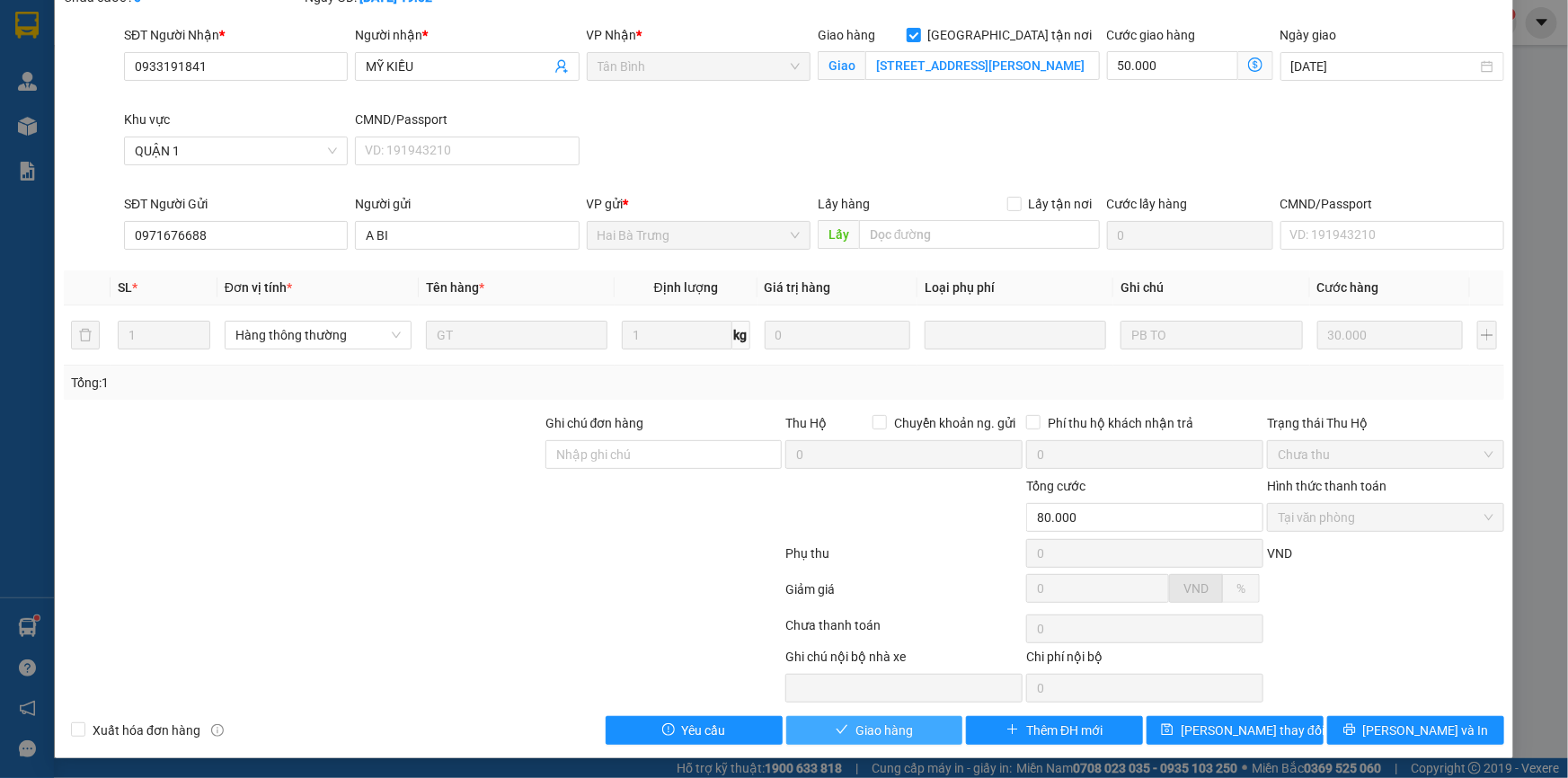
click at [866, 739] on button "Giao hàng" at bounding box center [874, 730] width 177 height 29
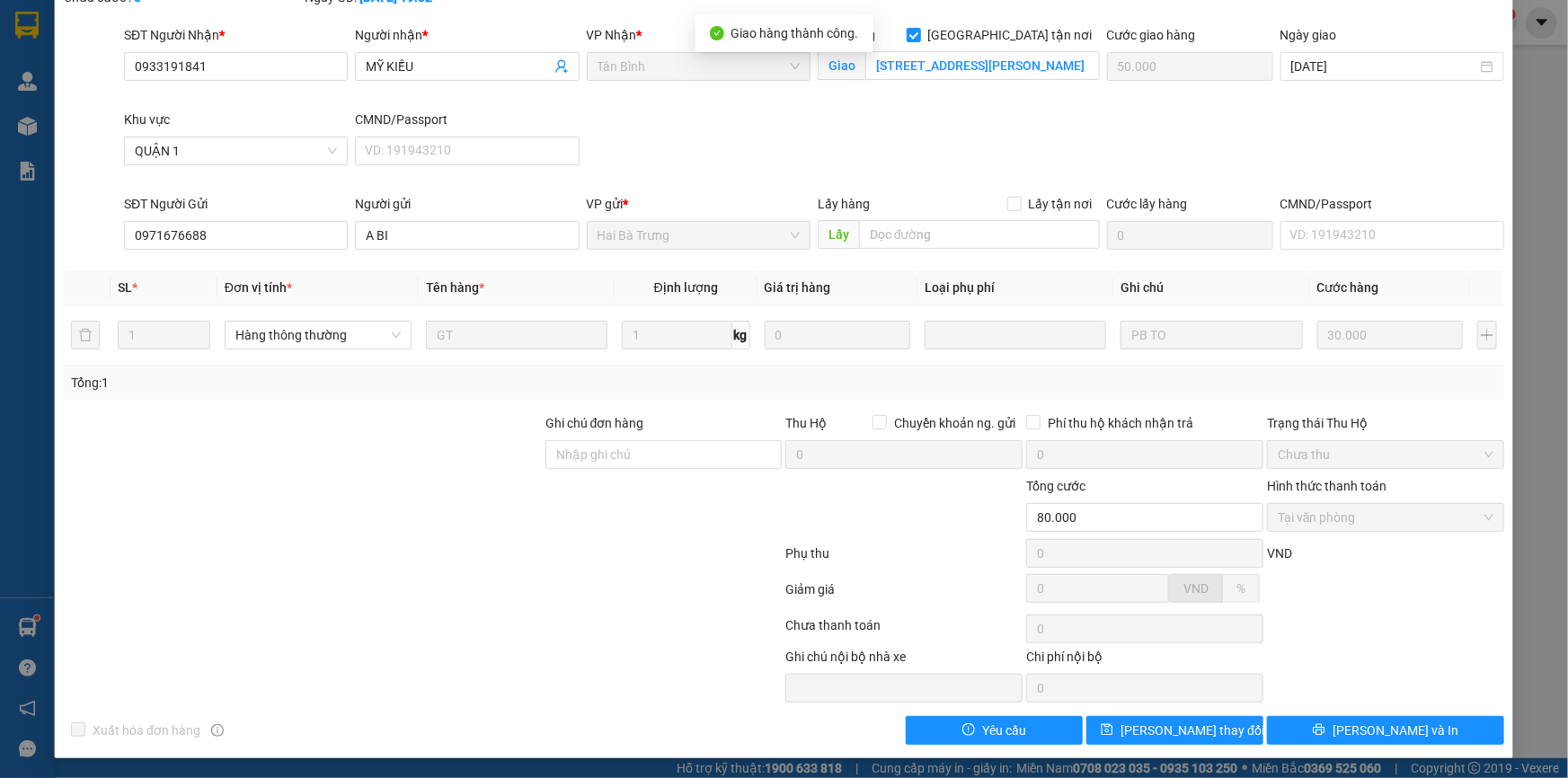
scroll to position [0, 0]
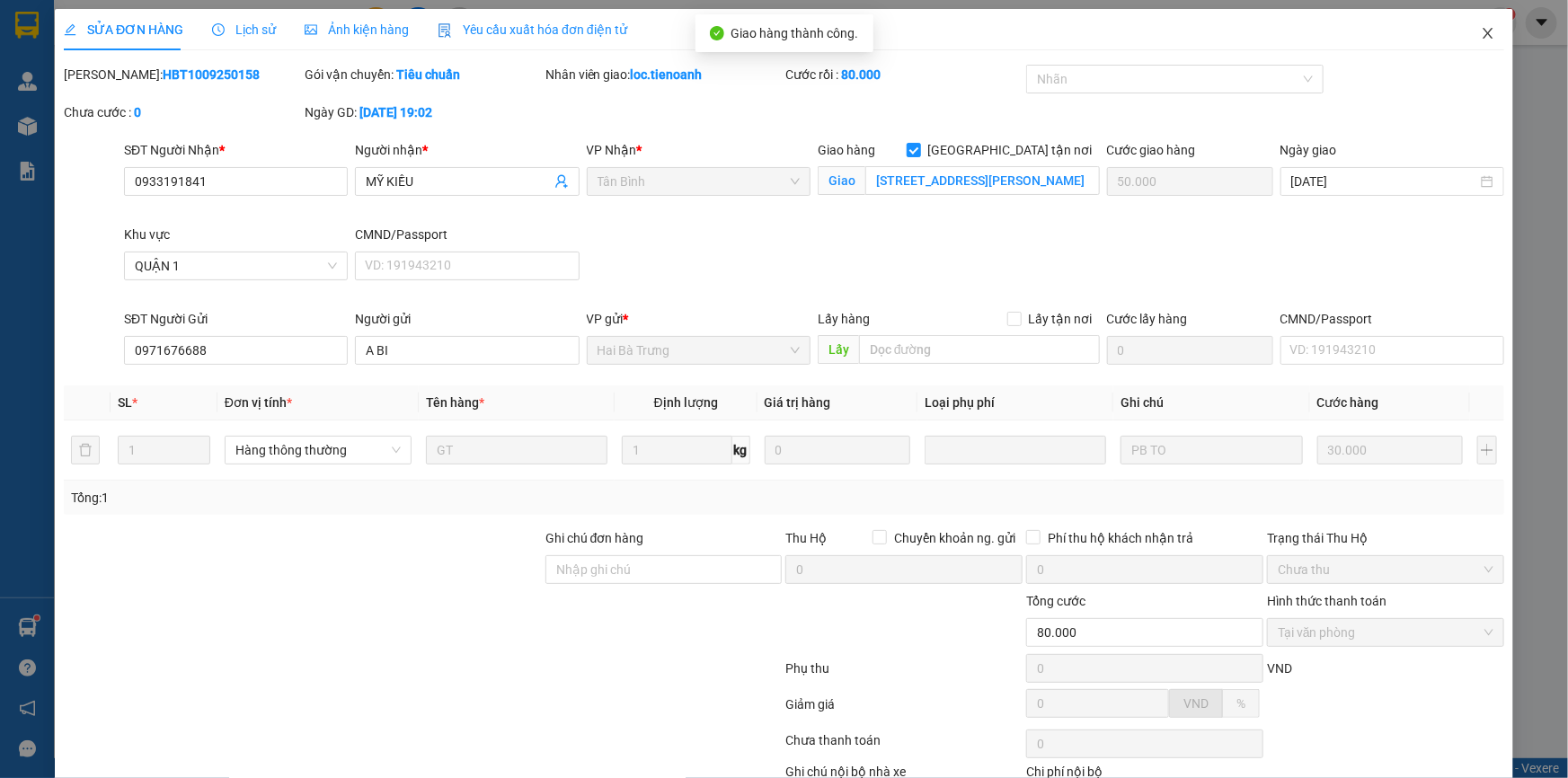
click at [1481, 35] on icon "close" at bounding box center [1488, 33] width 15 height 15
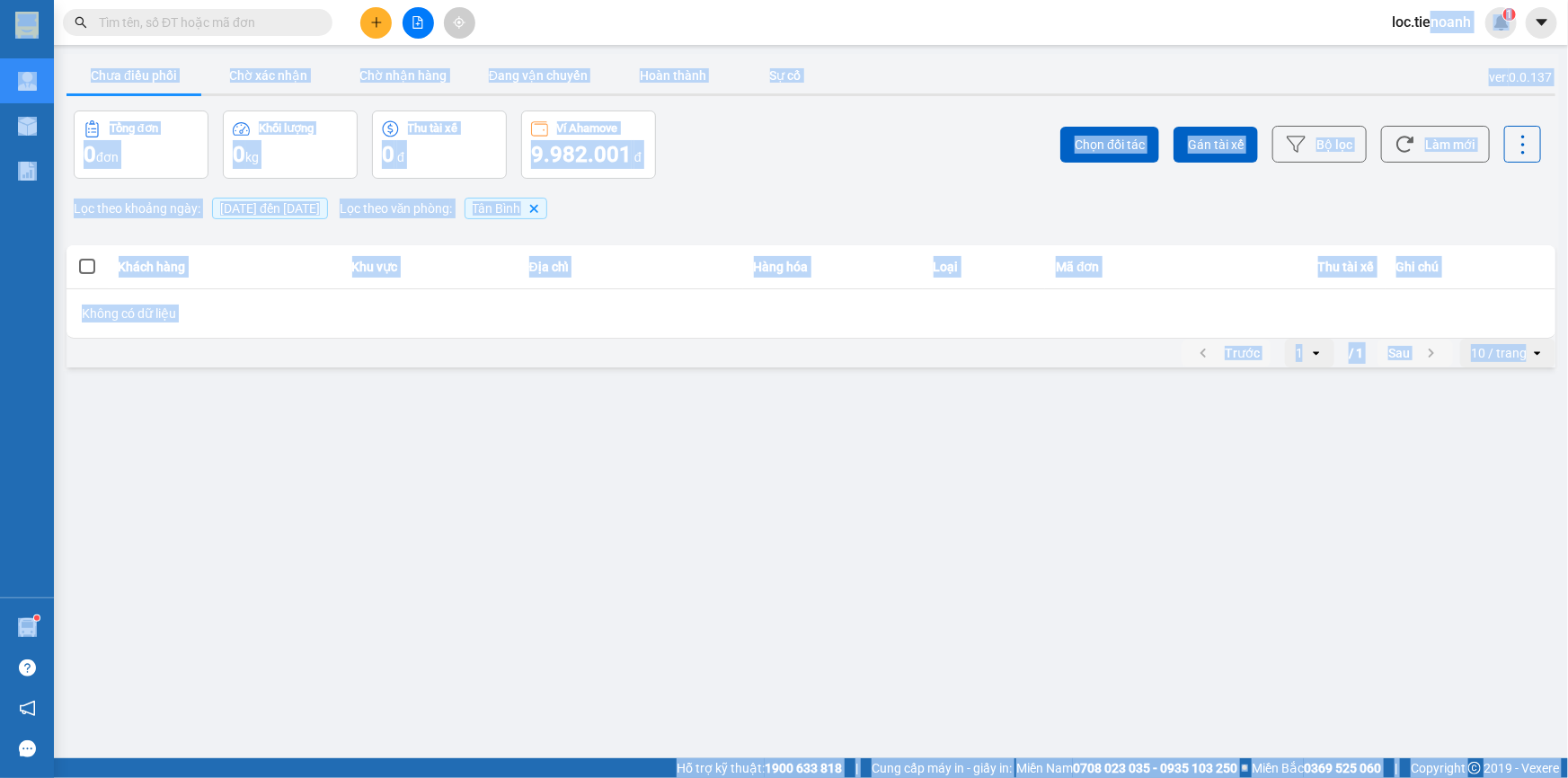
click at [1432, 19] on span "loc.tienoanh" at bounding box center [1431, 22] width 108 height 22
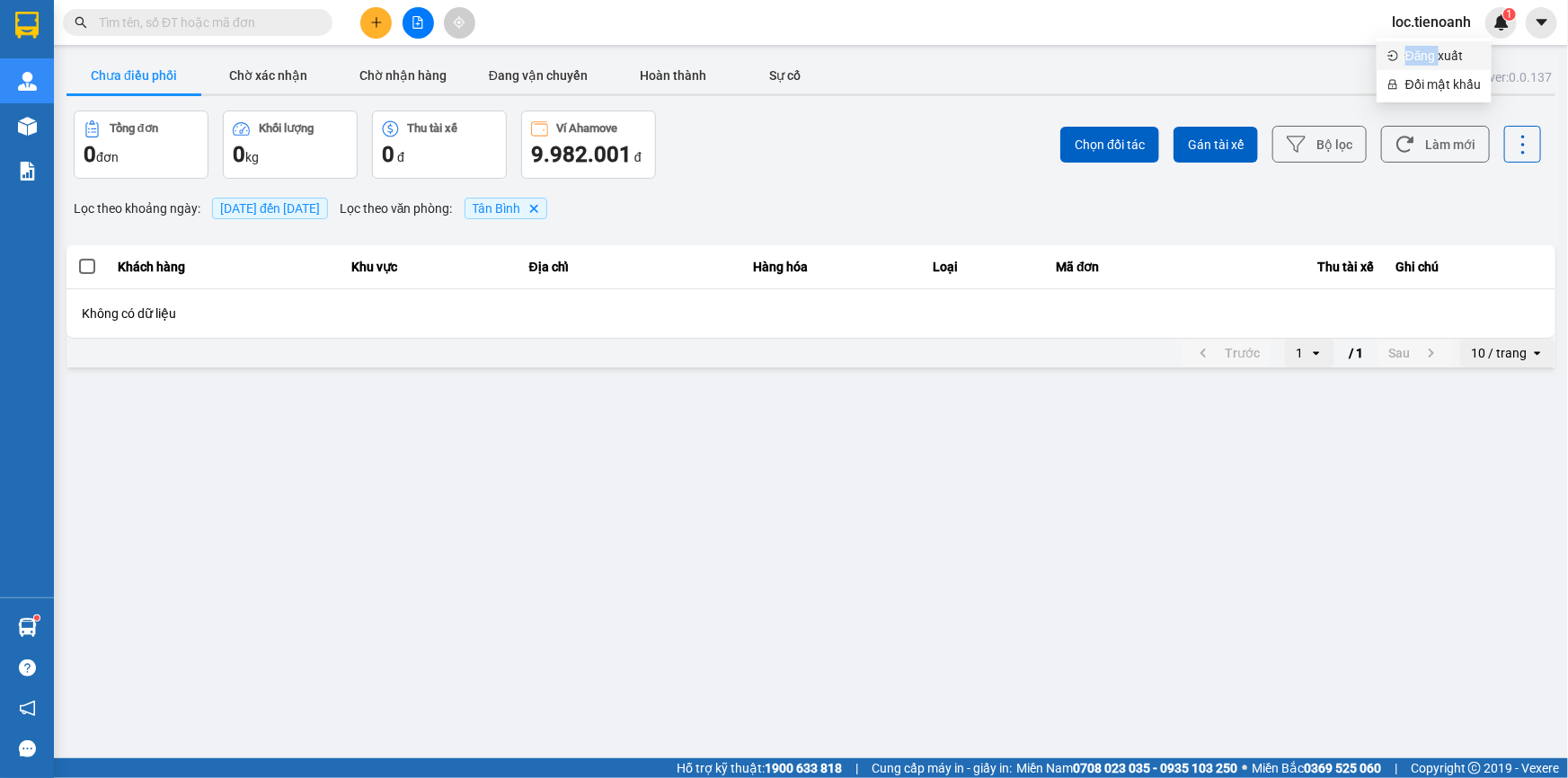
click at [1440, 51] on span "Đăng xuất" at bounding box center [1443, 56] width 76 height 19
